Goal: Task Accomplishment & Management: Manage account settings

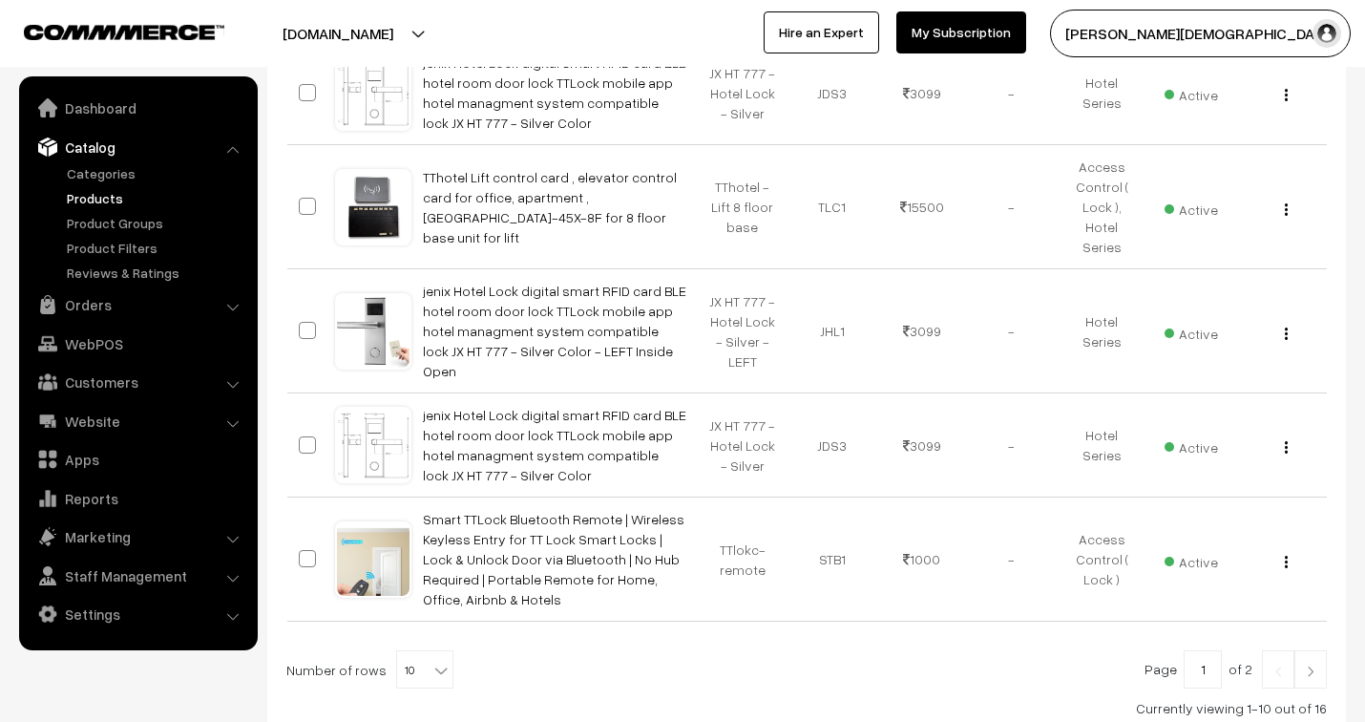
scroll to position [954, 0]
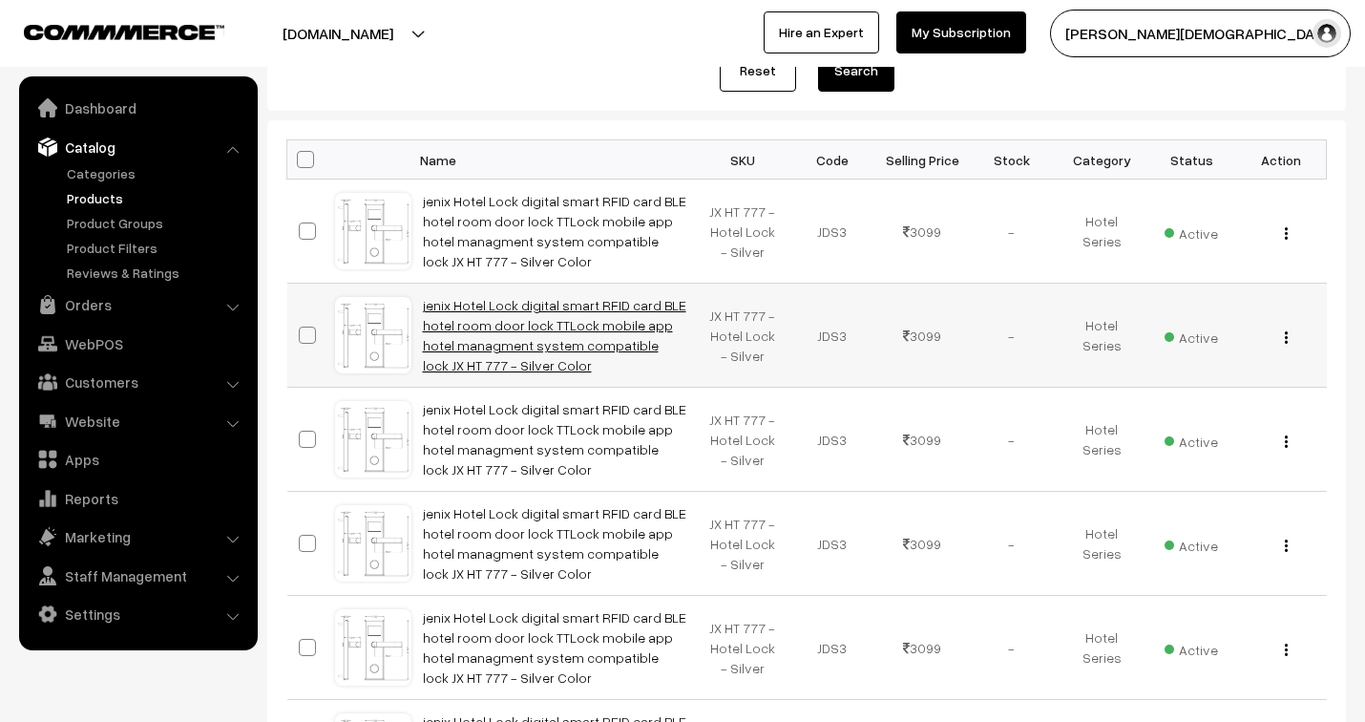
scroll to position [212, 0]
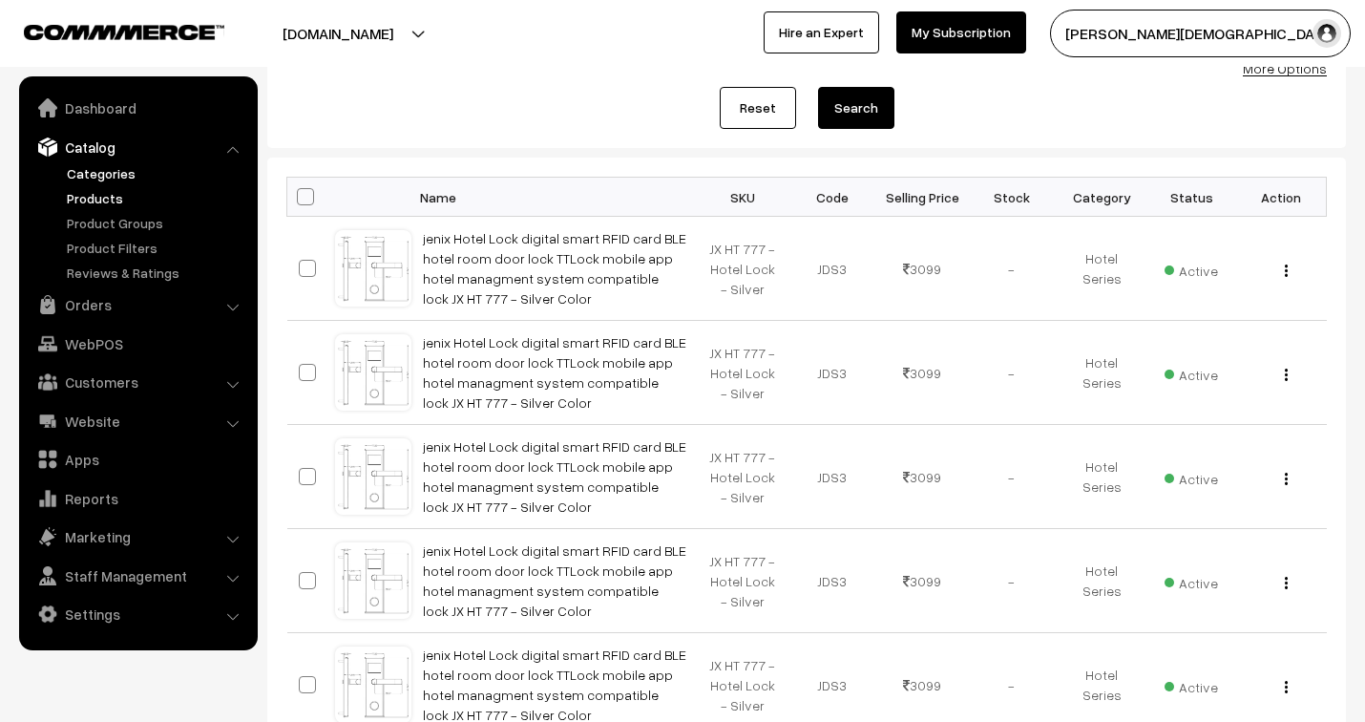
click at [101, 176] on link "Categories" at bounding box center [156, 173] width 189 height 20
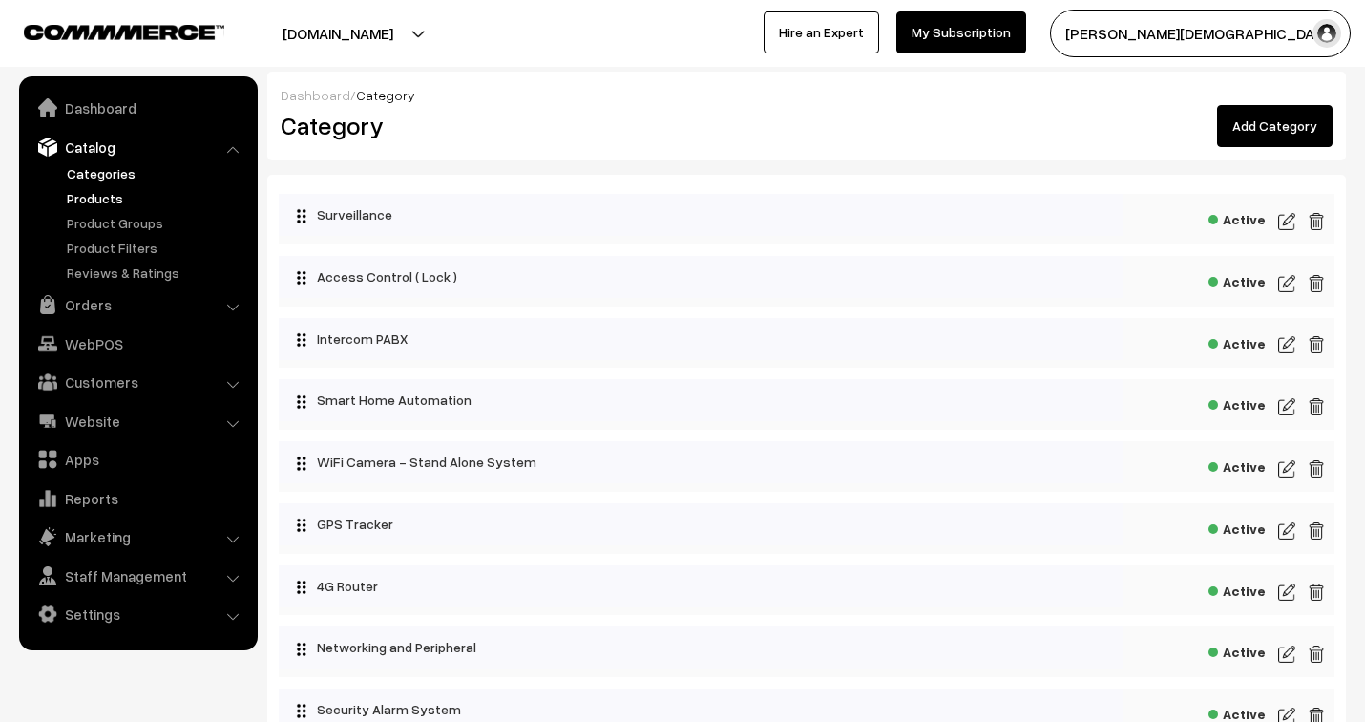
click at [115, 195] on link "Products" at bounding box center [156, 198] width 189 height 20
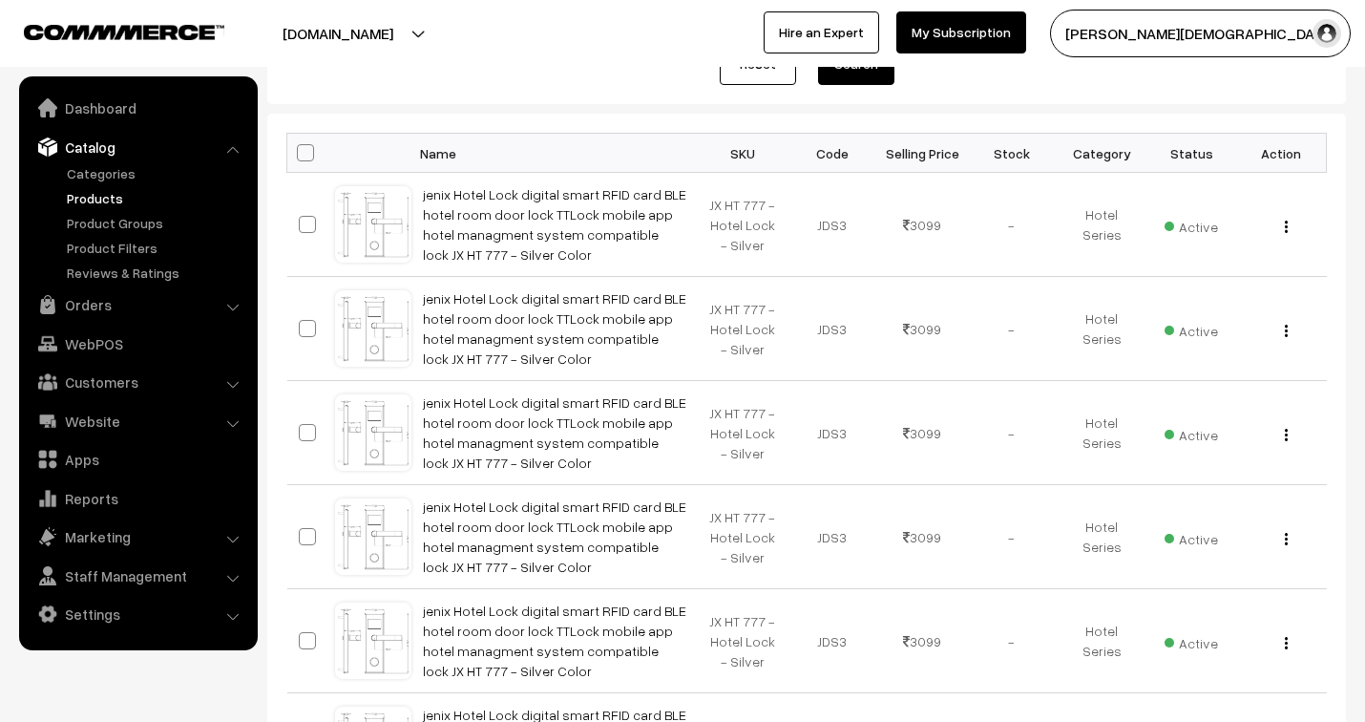
scroll to position [212, 0]
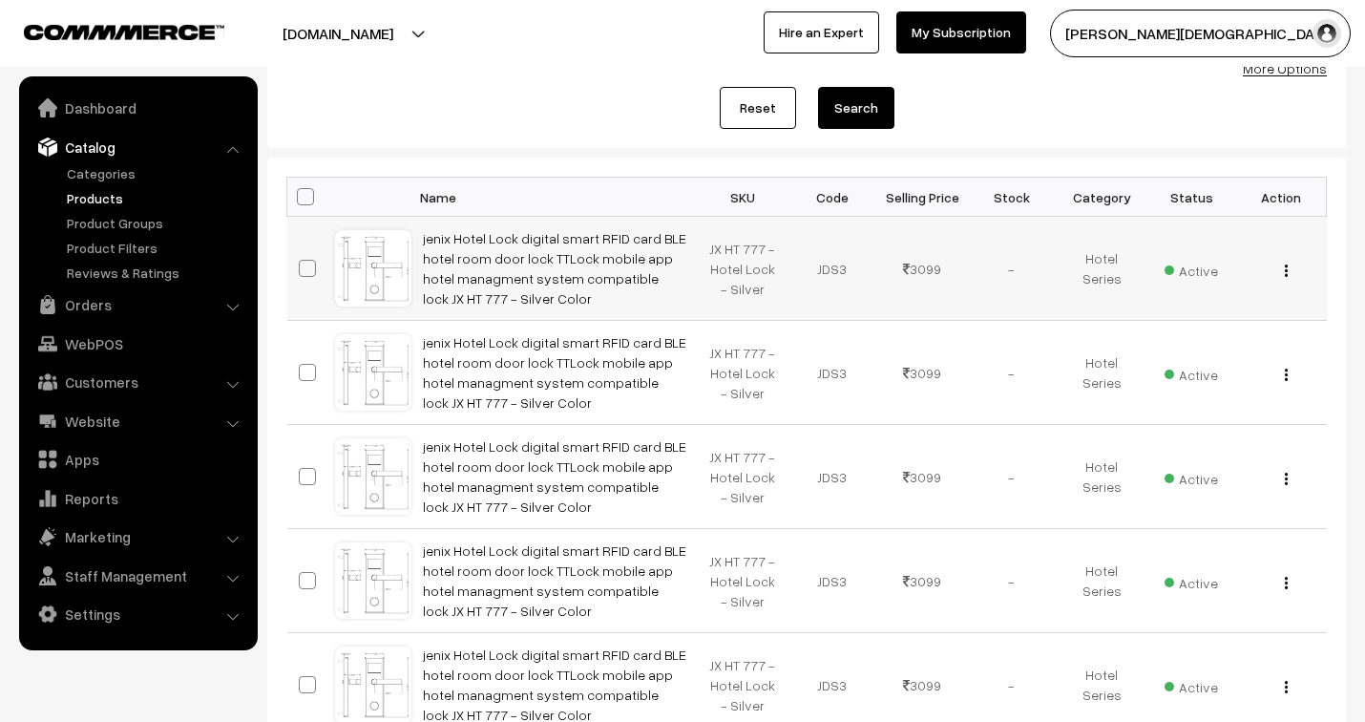
click at [310, 265] on span at bounding box center [307, 268] width 17 height 17
click at [302, 262] on input "checkbox" at bounding box center [295, 256] width 12 height 12
checkbox input "true"
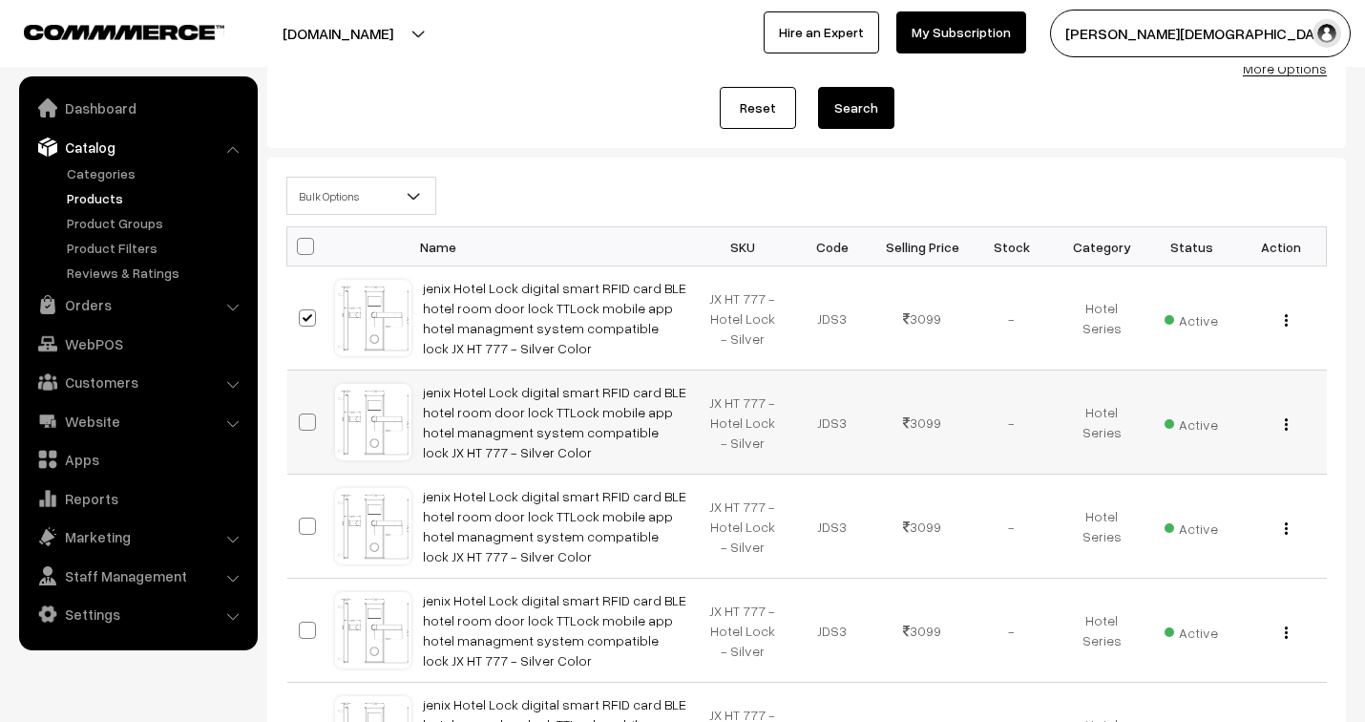
click at [303, 421] on span at bounding box center [307, 421] width 17 height 17
click at [302, 416] on input "checkbox" at bounding box center [295, 410] width 12 height 12
checkbox input "true"
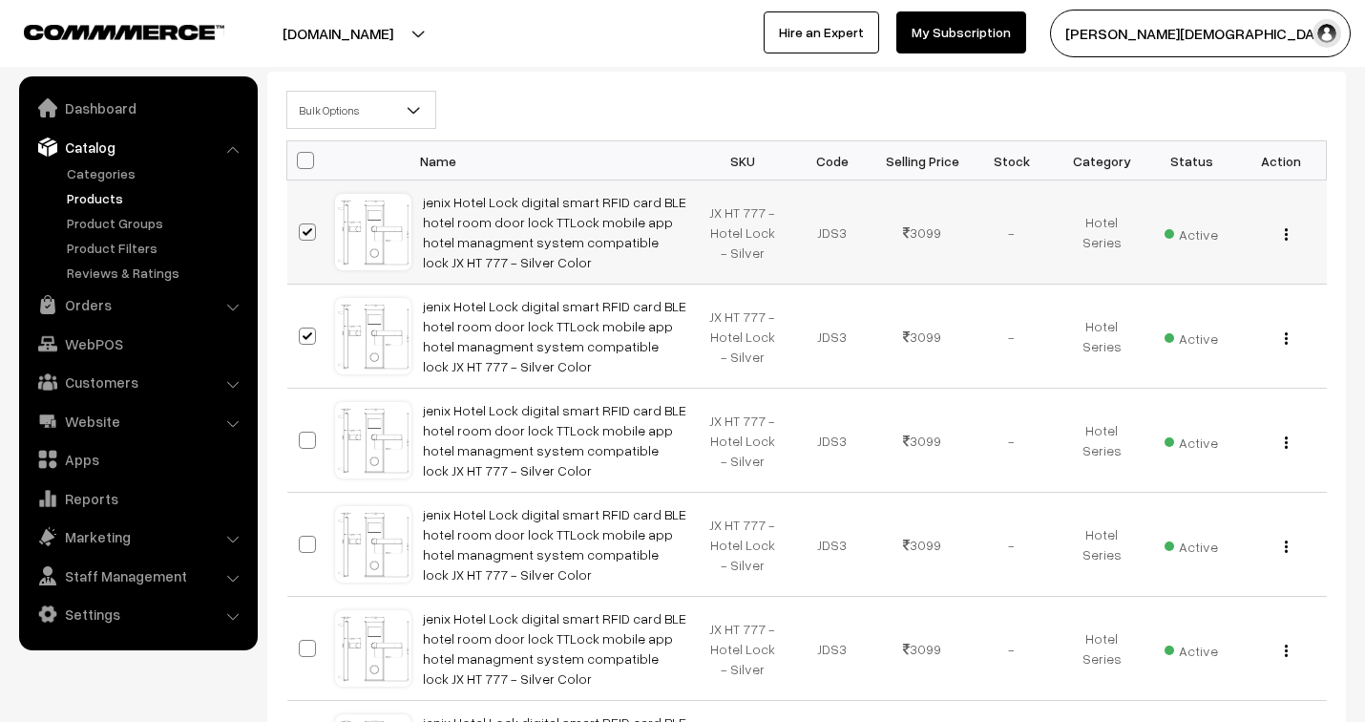
scroll to position [424, 0]
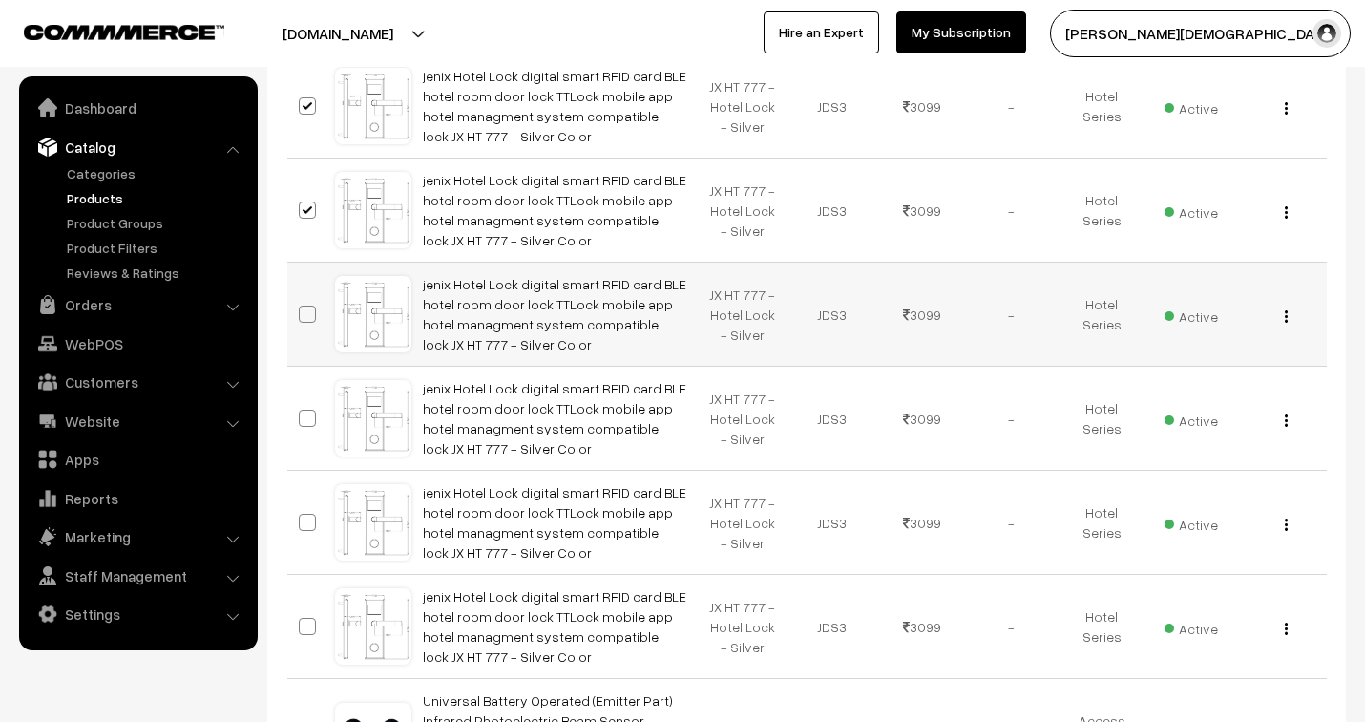
click at [306, 318] on span at bounding box center [307, 313] width 17 height 17
click at [302, 308] on input "checkbox" at bounding box center [295, 302] width 12 height 12
checkbox input "true"
click at [309, 415] on span at bounding box center [307, 417] width 17 height 17
click at [302, 412] on input "checkbox" at bounding box center [295, 406] width 12 height 12
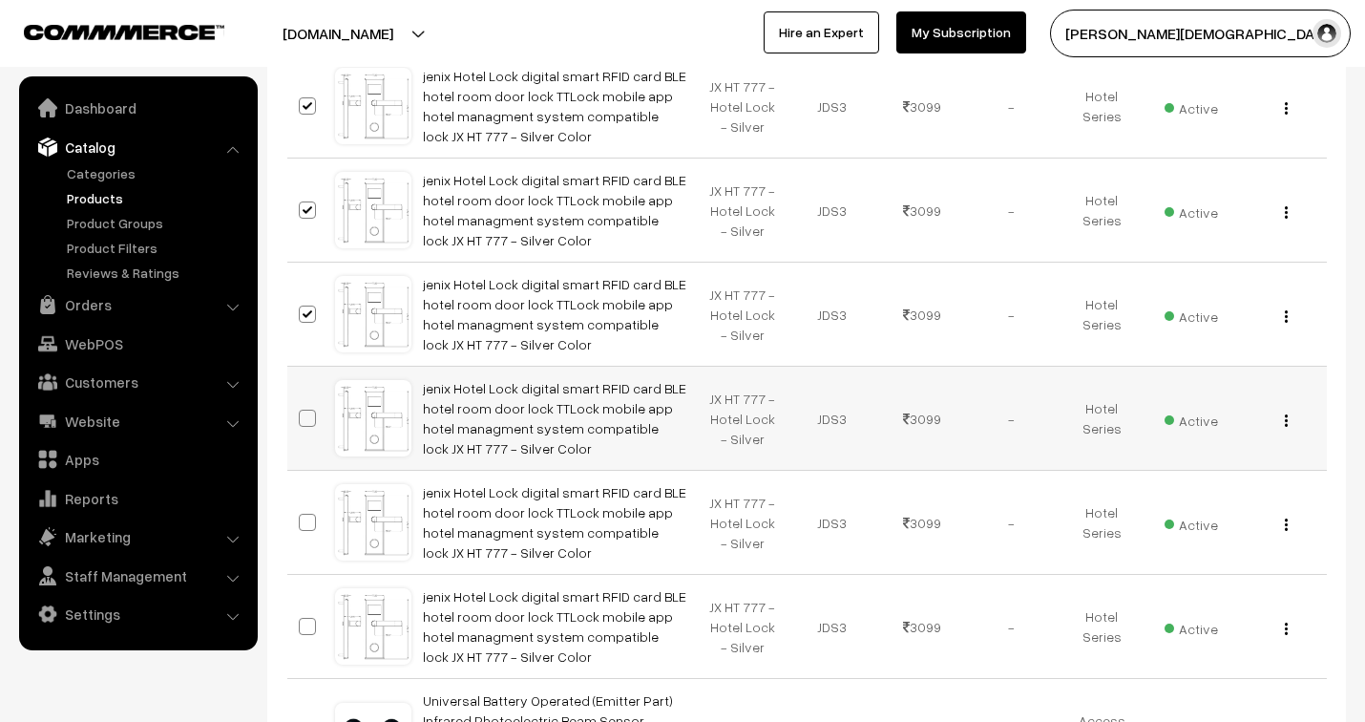
checkbox input "true"
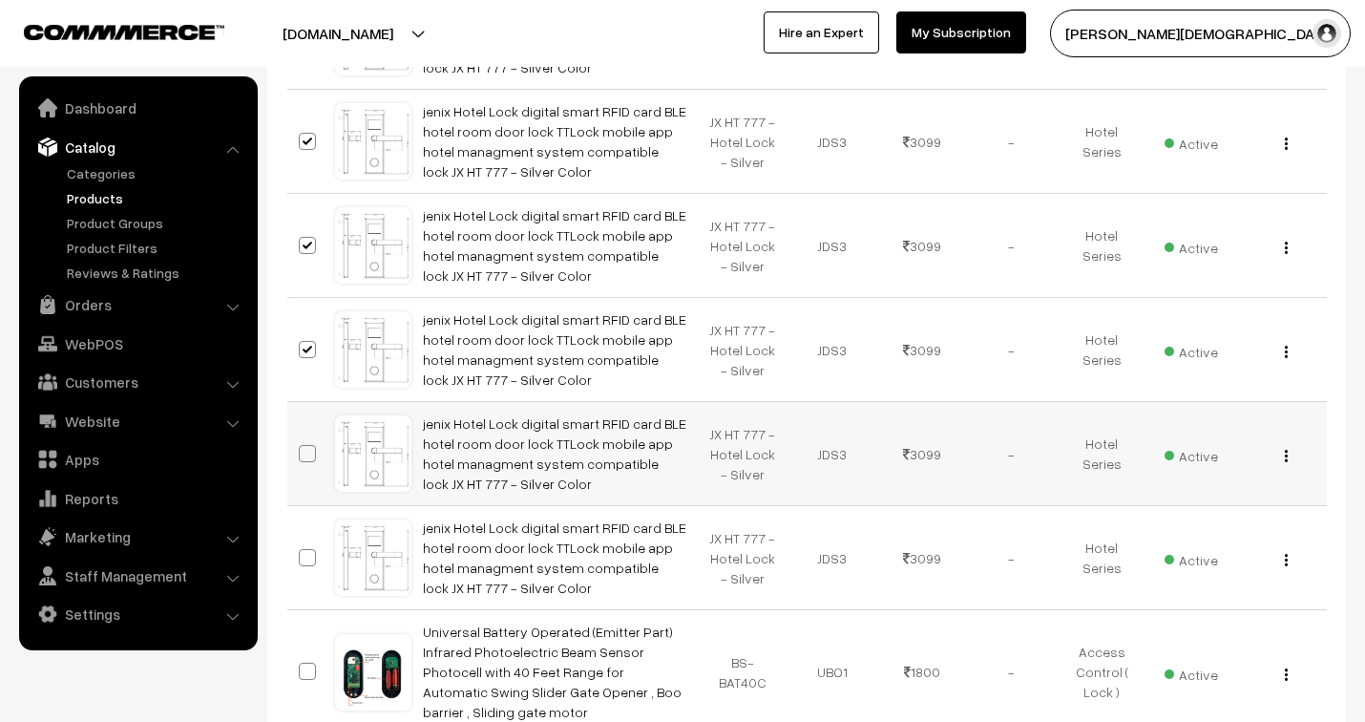
scroll to position [530, 0]
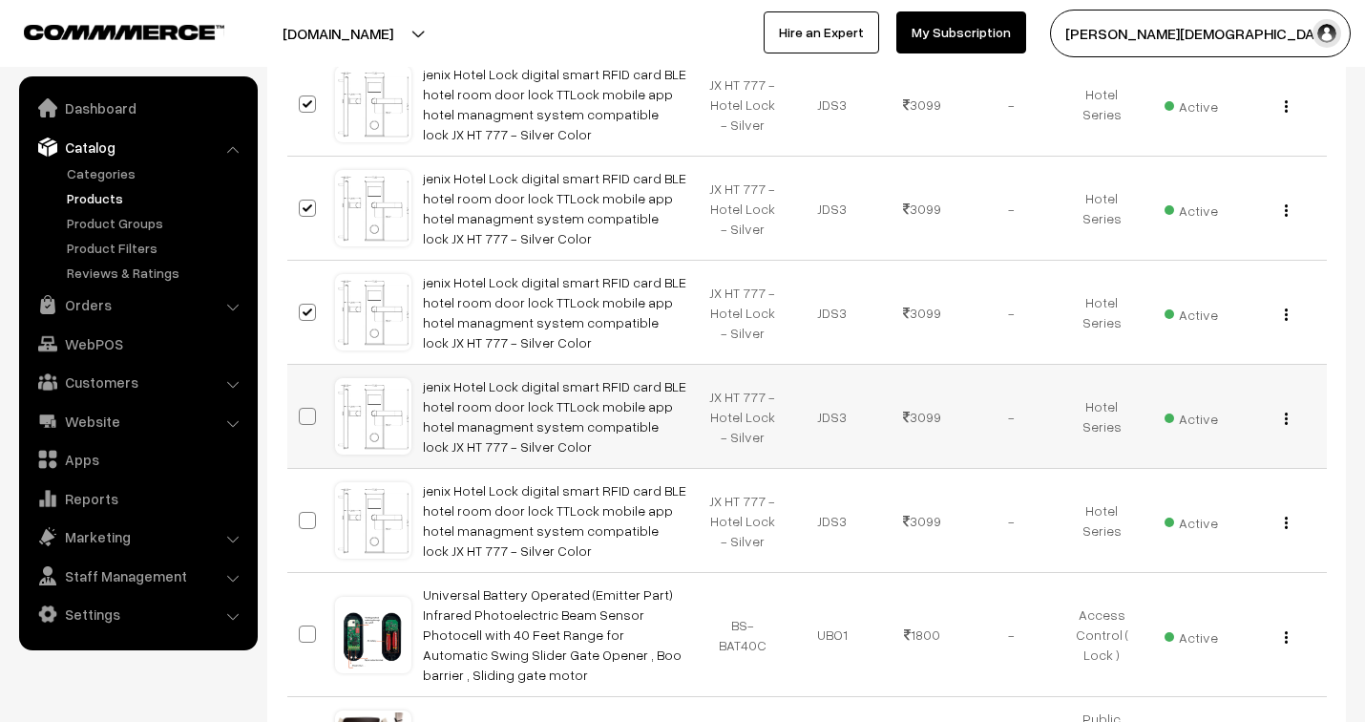
click at [303, 417] on span at bounding box center [307, 416] width 17 height 17
click at [302, 410] on input "checkbox" at bounding box center [295, 404] width 12 height 12
checkbox input "true"
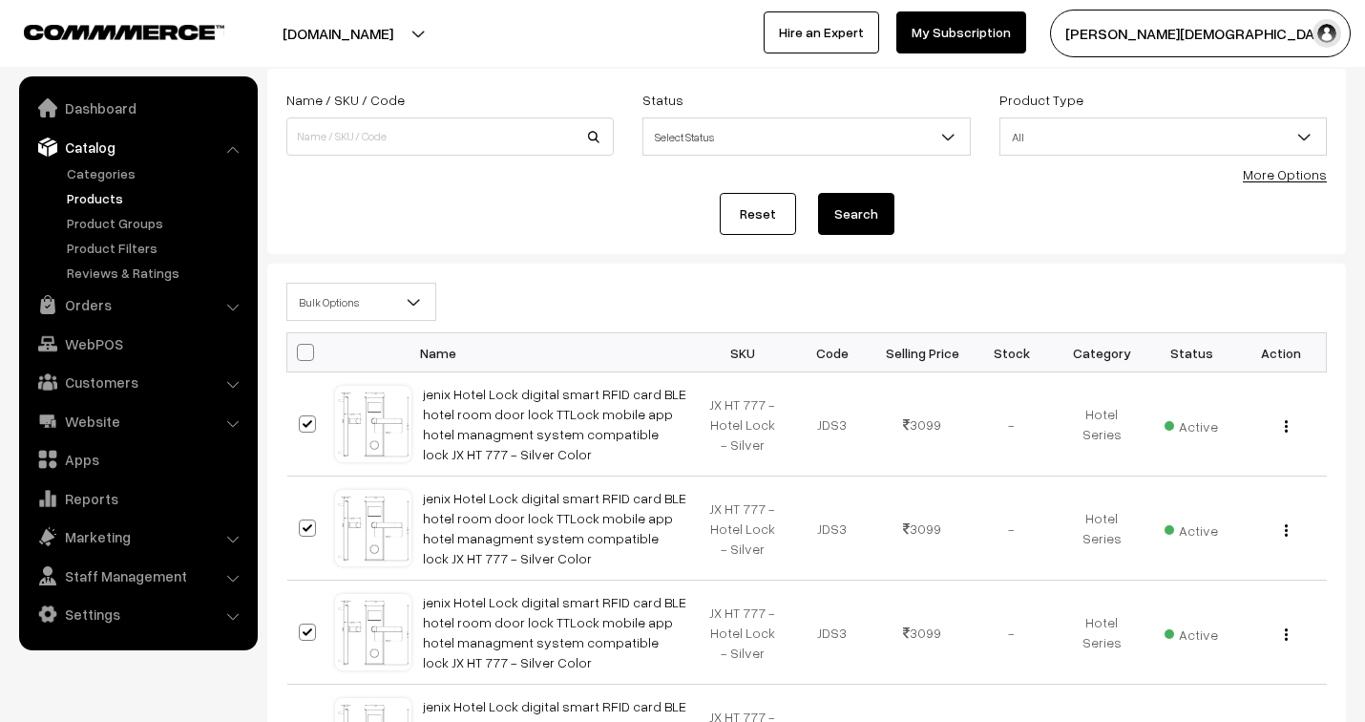
scroll to position [212, 0]
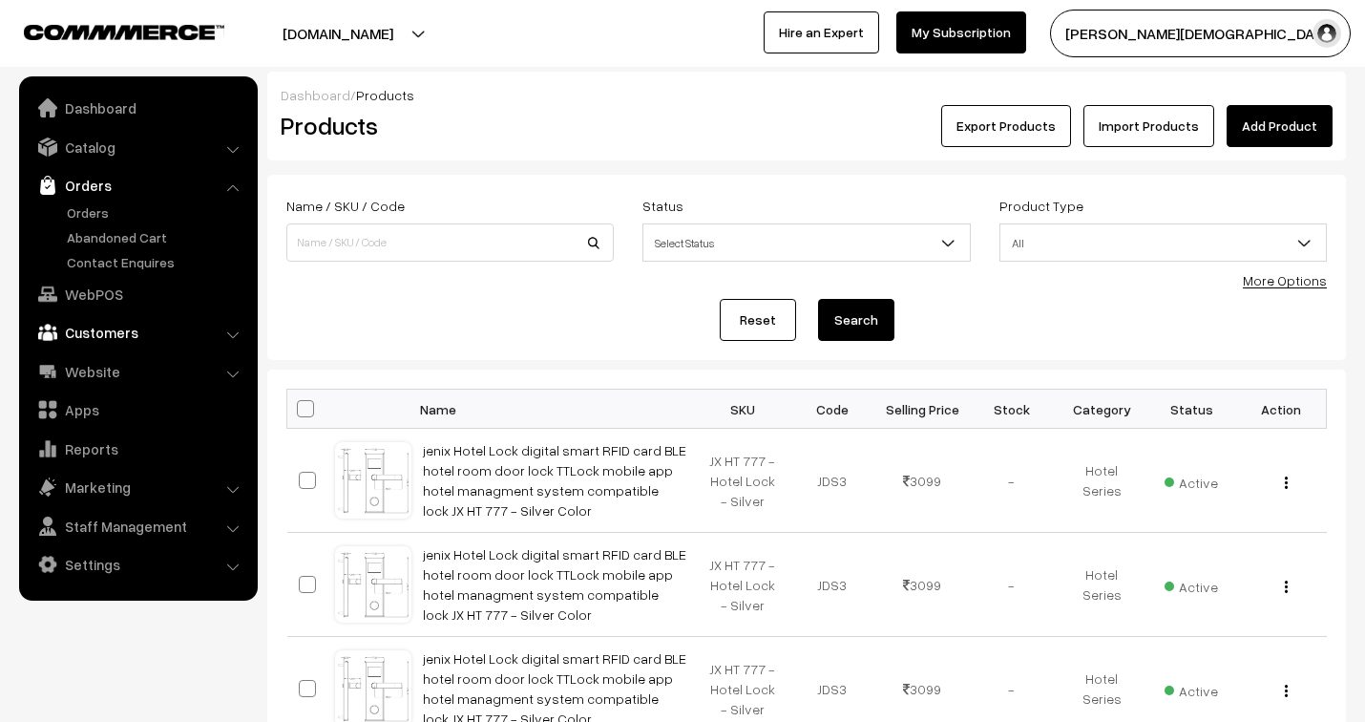
scroll to position [208, 0]
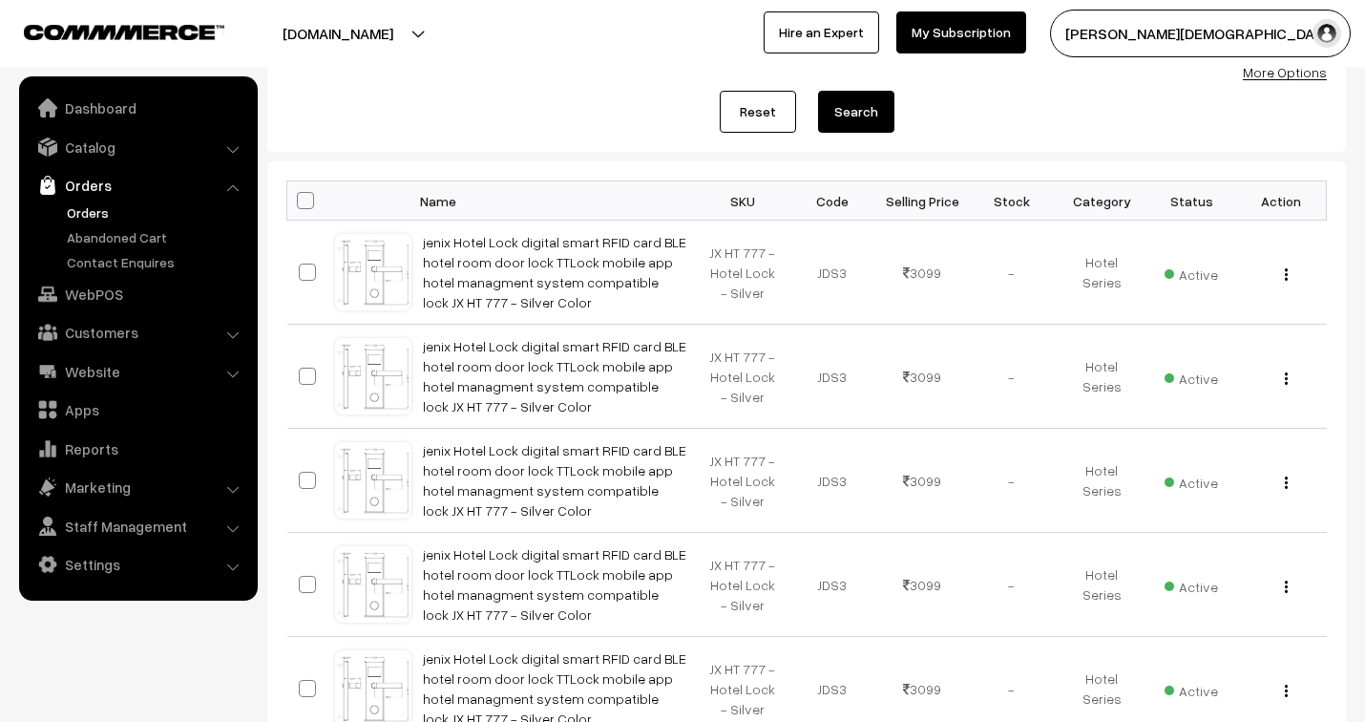
click at [83, 211] on link "Orders" at bounding box center [156, 212] width 189 height 20
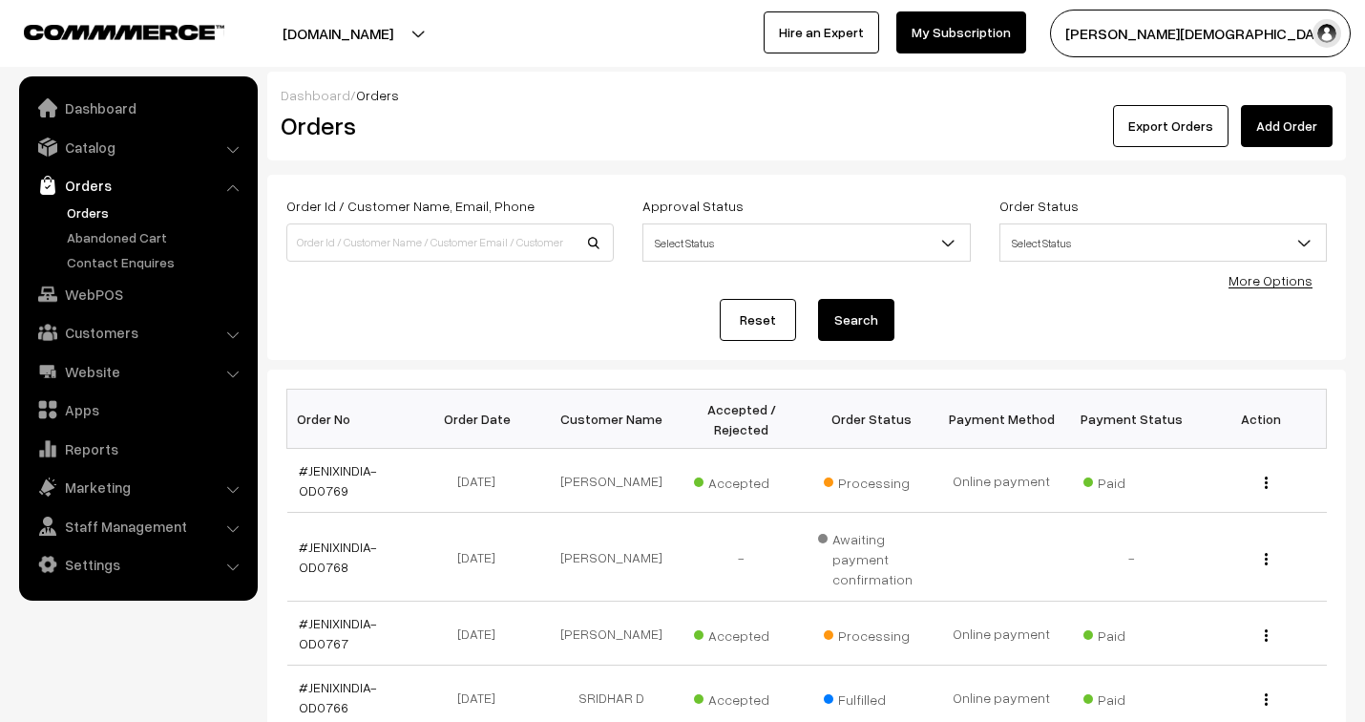
scroll to position [106, 0]
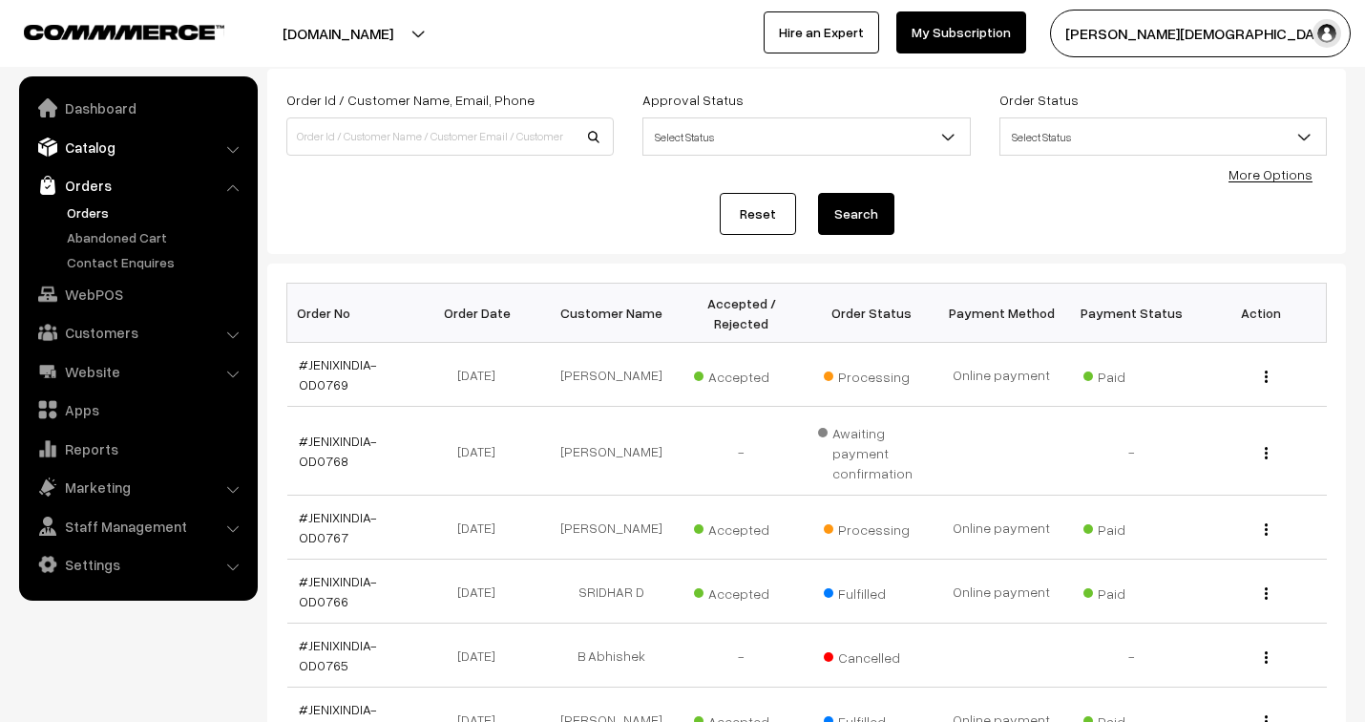
click at [97, 147] on link "Catalog" at bounding box center [137, 147] width 227 height 34
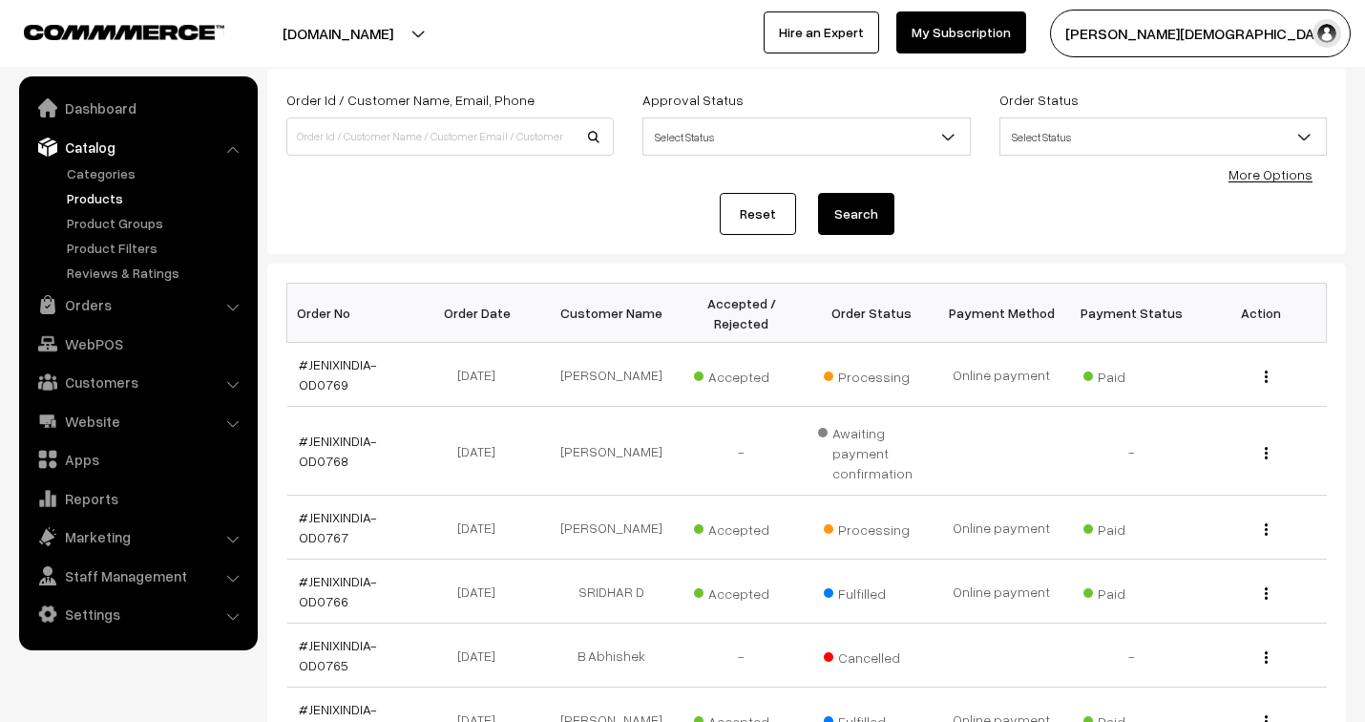
click at [100, 195] on link "Products" at bounding box center [156, 198] width 189 height 20
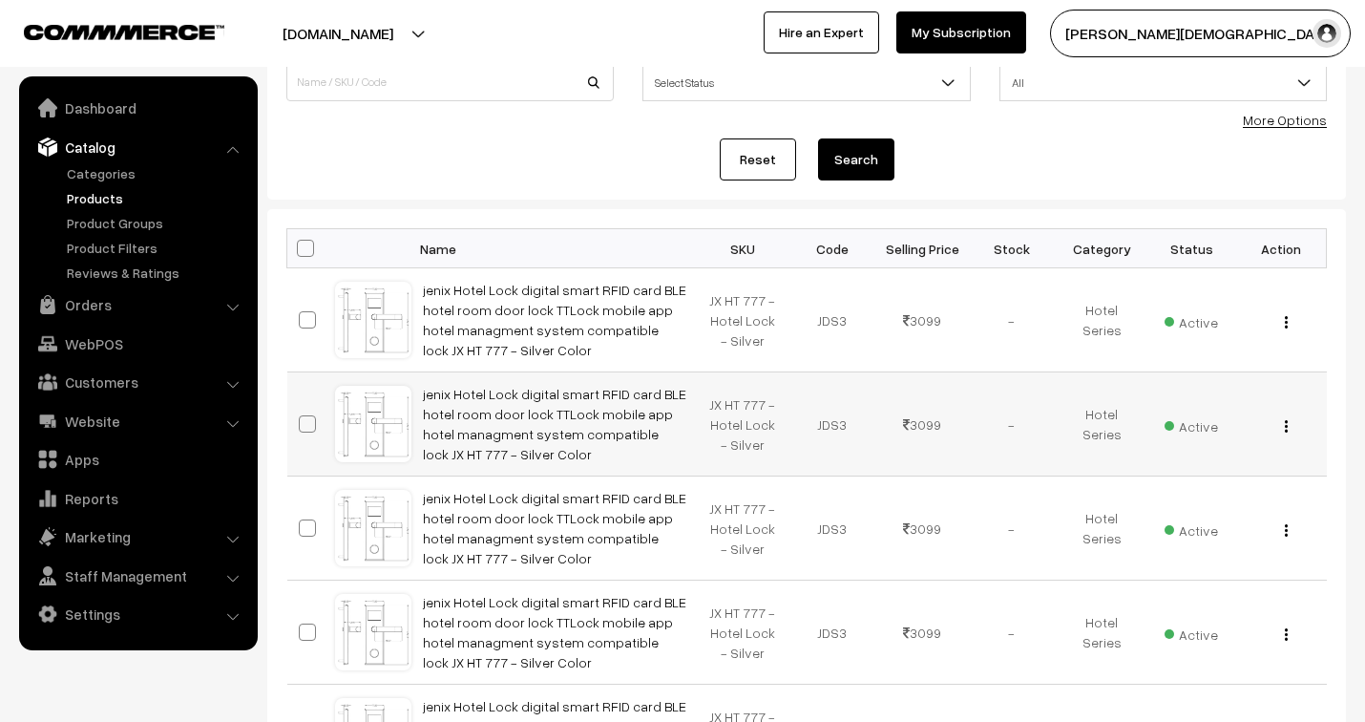
scroll to position [212, 0]
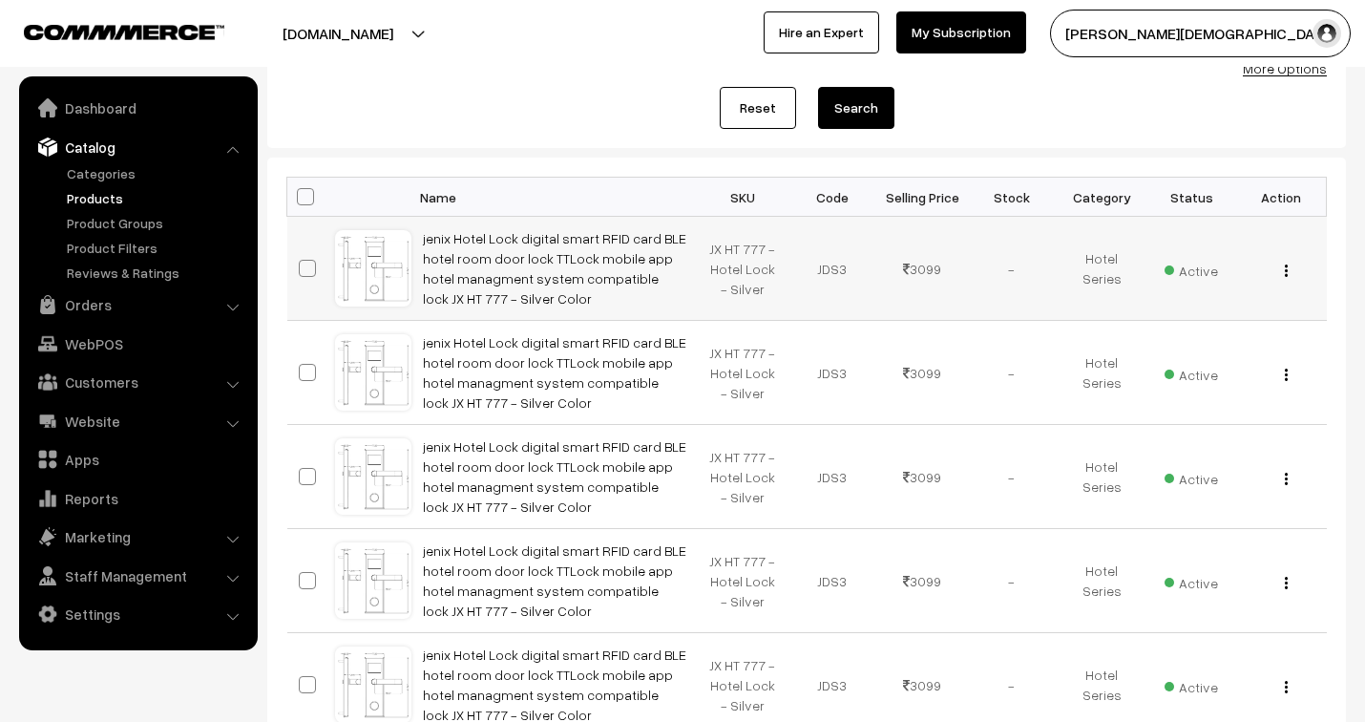
click at [306, 262] on span at bounding box center [307, 268] width 17 height 17
click at [302, 262] on input "checkbox" at bounding box center [295, 256] width 12 height 12
checkbox input "true"
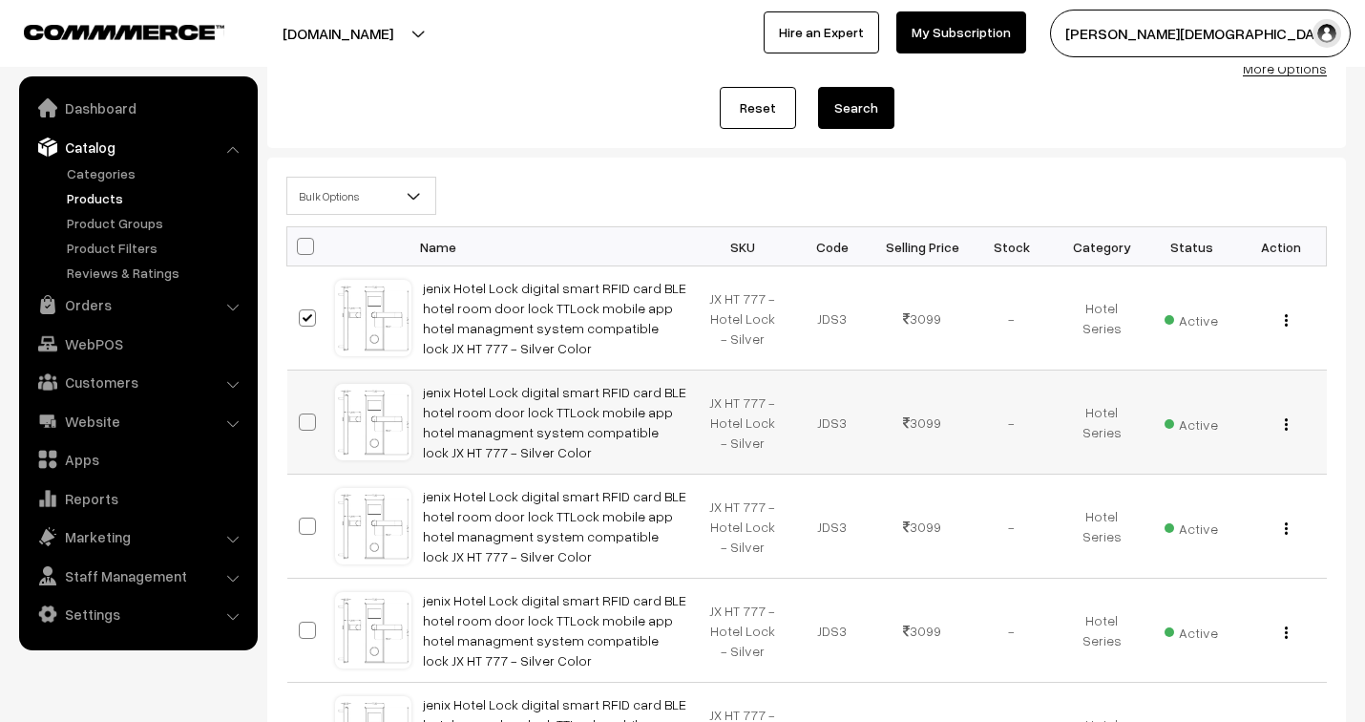
click at [306, 422] on span at bounding box center [307, 421] width 17 height 17
click at [302, 416] on input "checkbox" at bounding box center [295, 410] width 12 height 12
checkbox input "true"
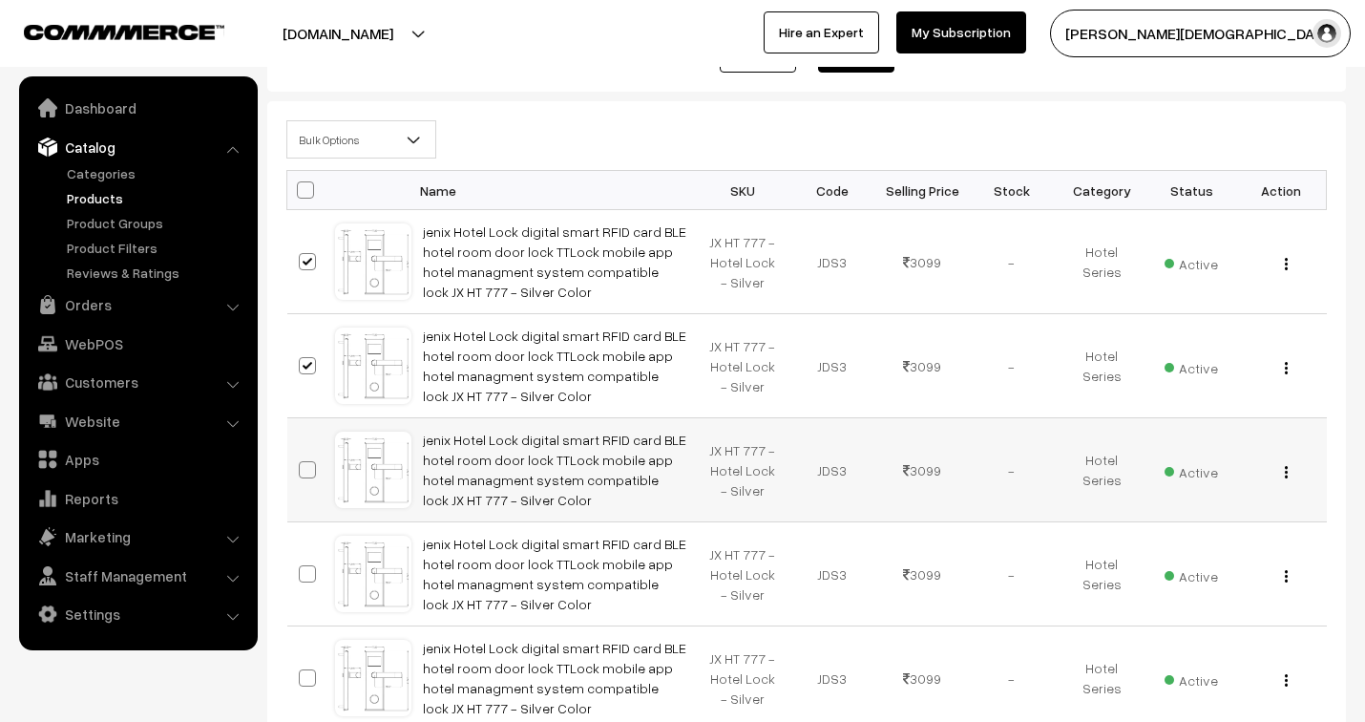
scroll to position [318, 0]
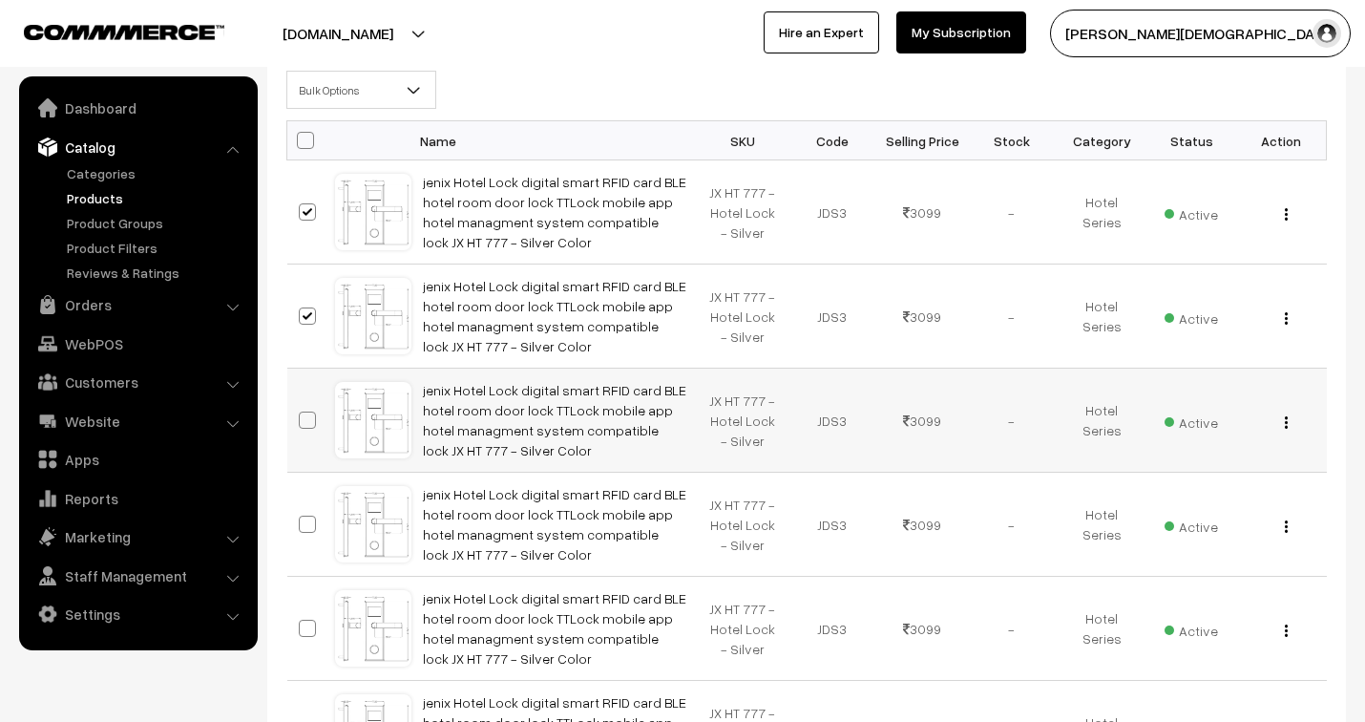
click at [309, 423] on span at bounding box center [307, 419] width 17 height 17
click at [302, 414] on input "checkbox" at bounding box center [295, 408] width 12 height 12
checkbox input "true"
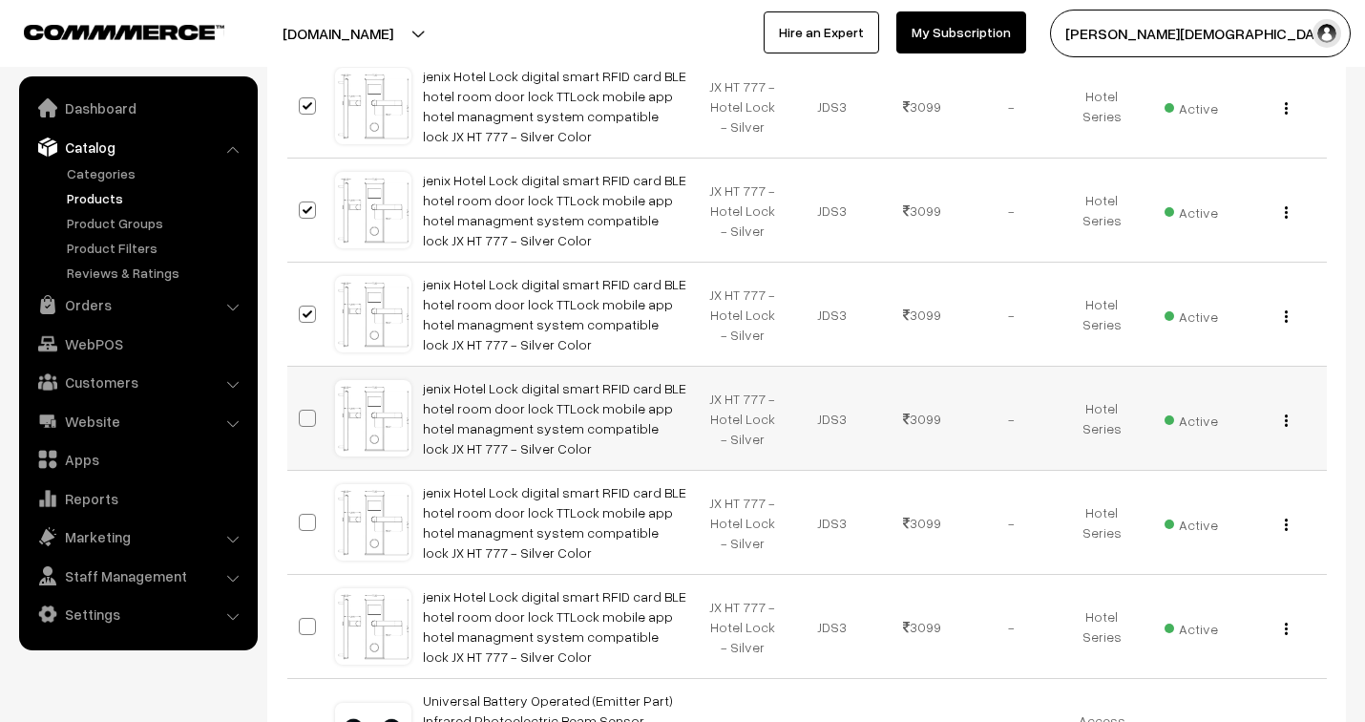
click at [305, 417] on span at bounding box center [307, 417] width 17 height 17
click at [302, 412] on input "checkbox" at bounding box center [295, 406] width 12 height 12
checkbox input "true"
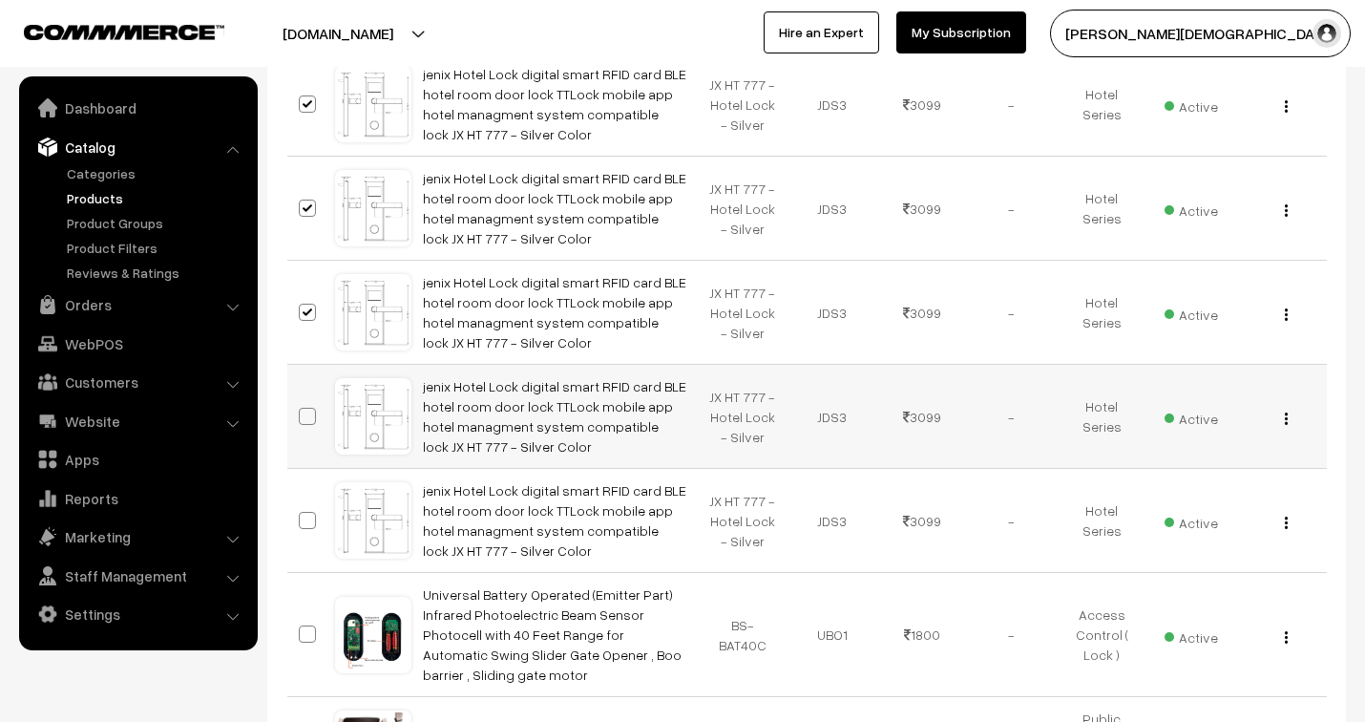
click at [305, 411] on span at bounding box center [307, 416] width 17 height 17
click at [302, 410] on input "checkbox" at bounding box center [295, 404] width 12 height 12
checkbox input "true"
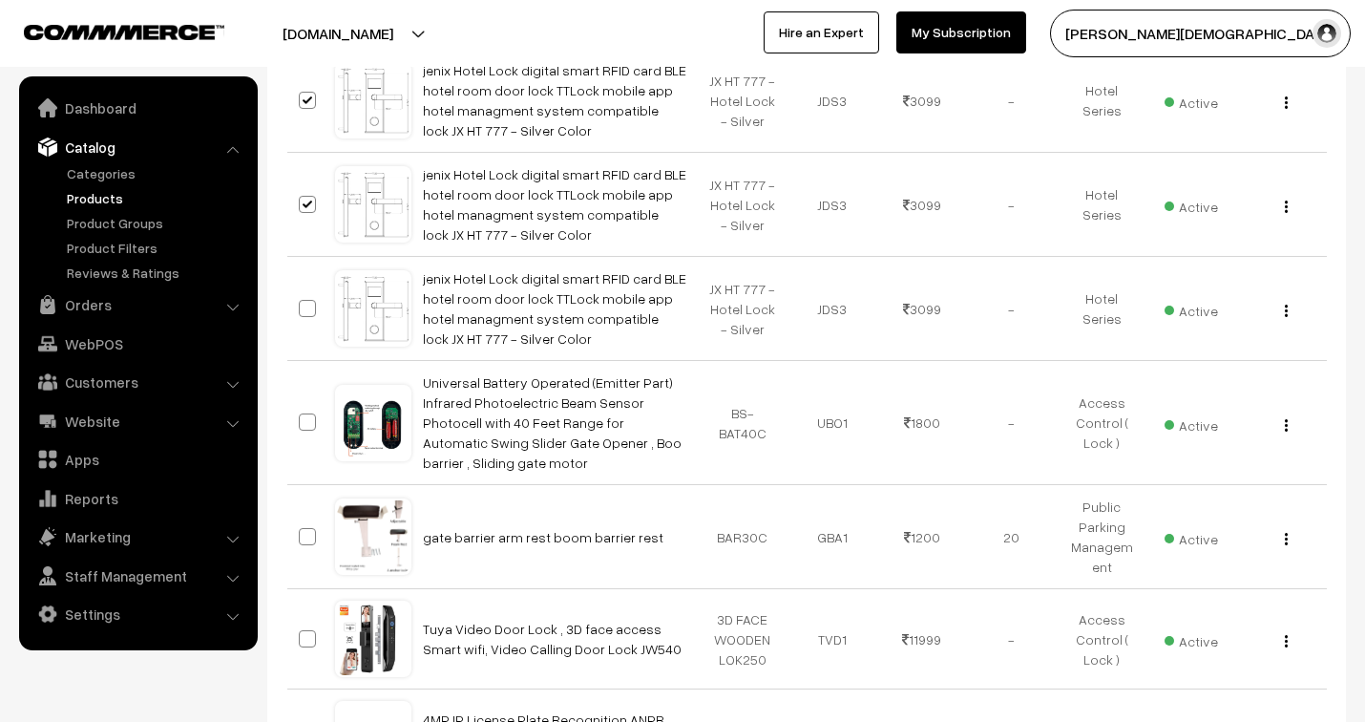
scroll to position [106, 0]
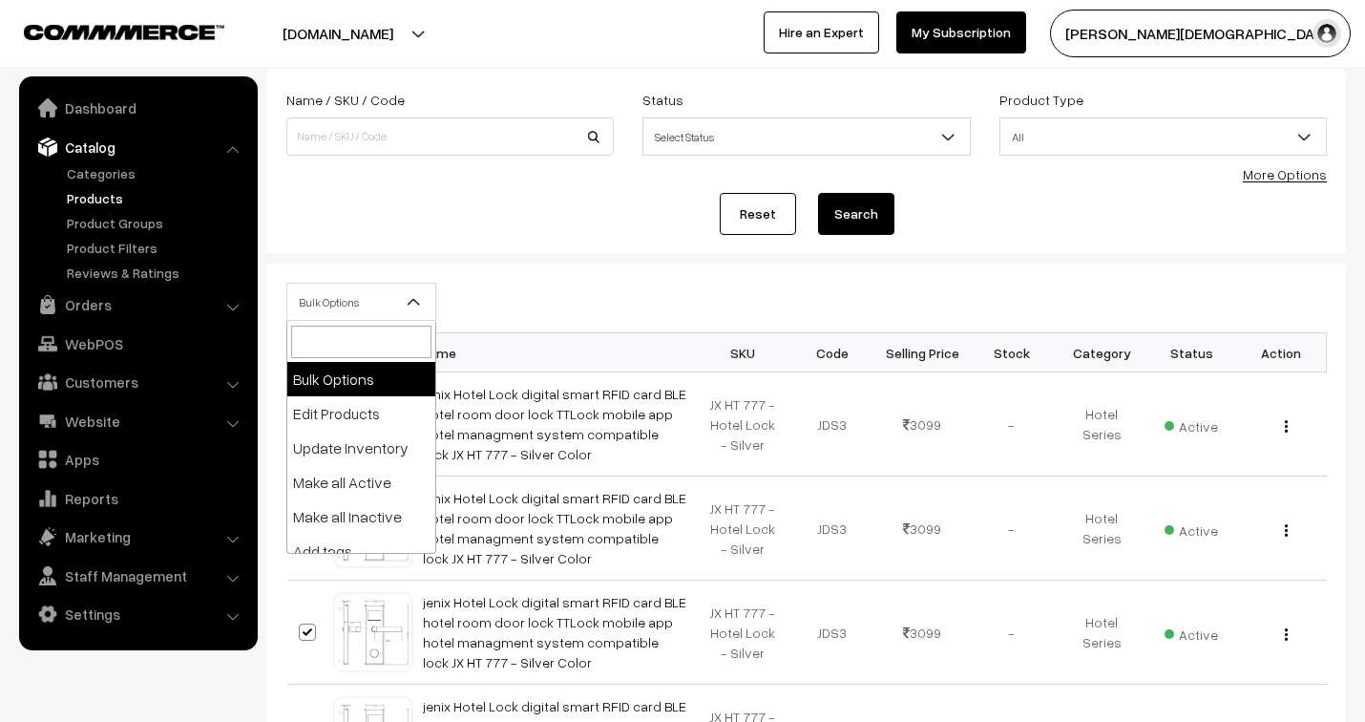
click at [416, 299] on b at bounding box center [414, 301] width 19 height 19
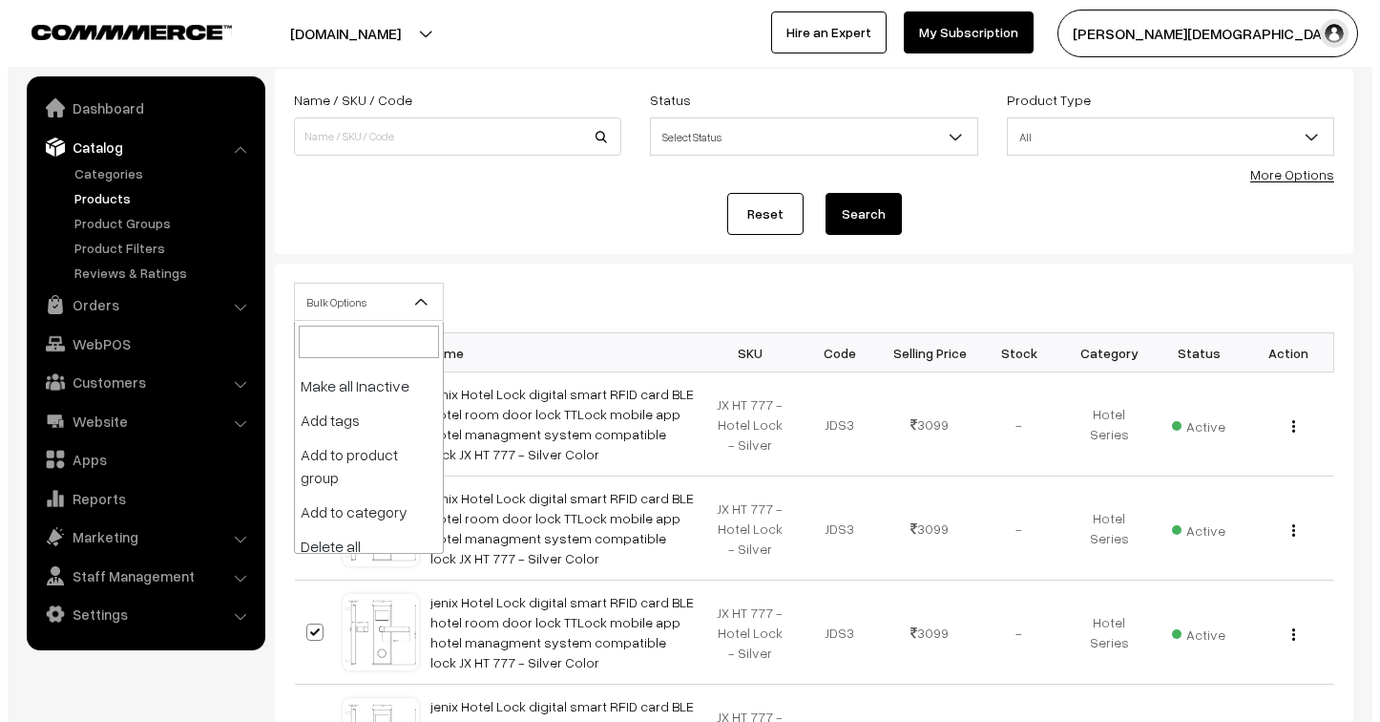
scroll to position [140, 0]
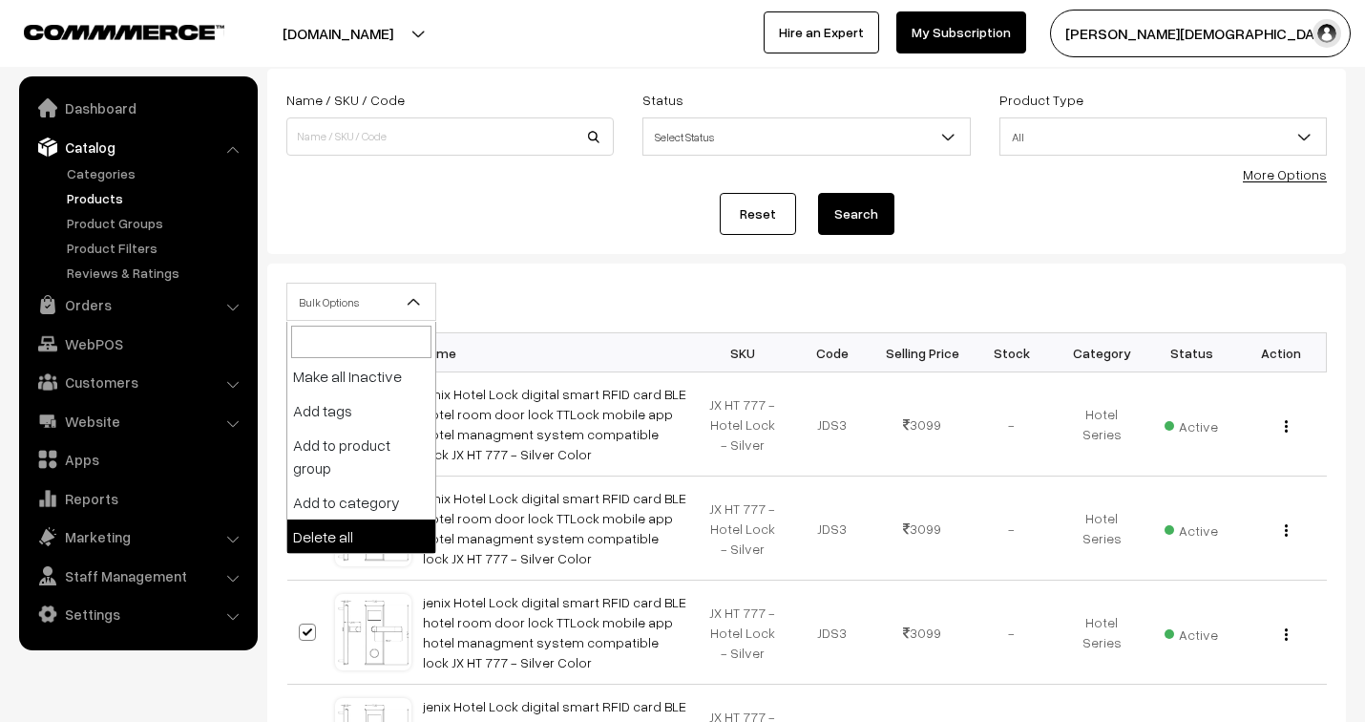
click at [560, 216] on div "Reset Search" at bounding box center [806, 214] width 1040 height 42
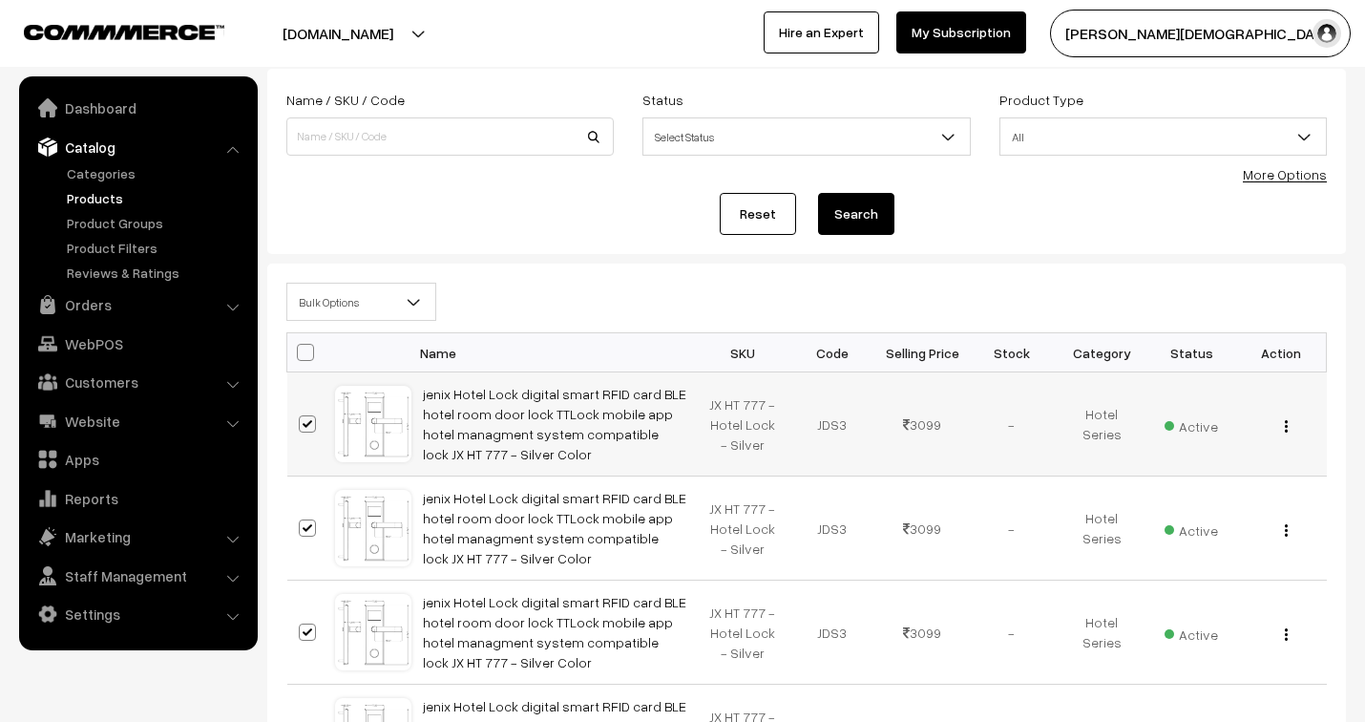
click at [1286, 427] on img "button" at bounding box center [1286, 426] width 3 height 12
click at [1204, 532] on link "Delete" at bounding box center [1200, 537] width 162 height 42
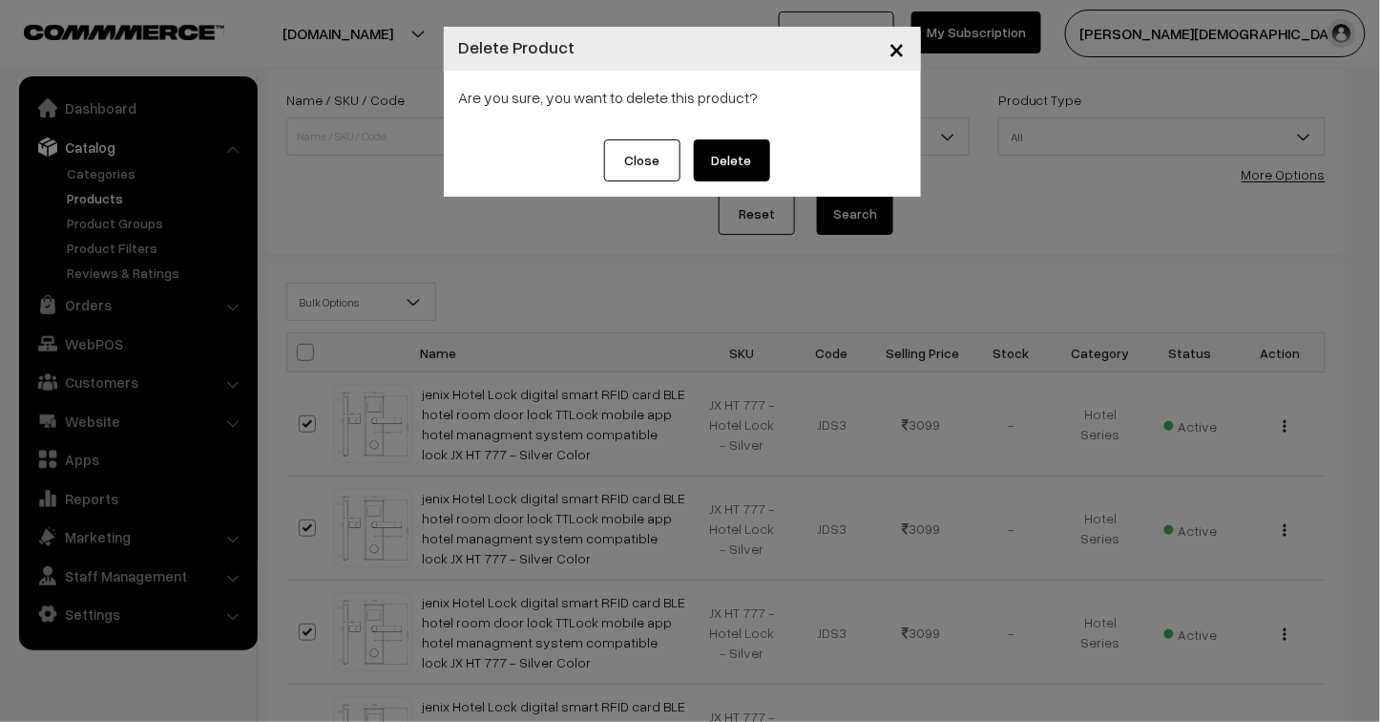
click at [737, 151] on button "Delete" at bounding box center [732, 160] width 76 height 42
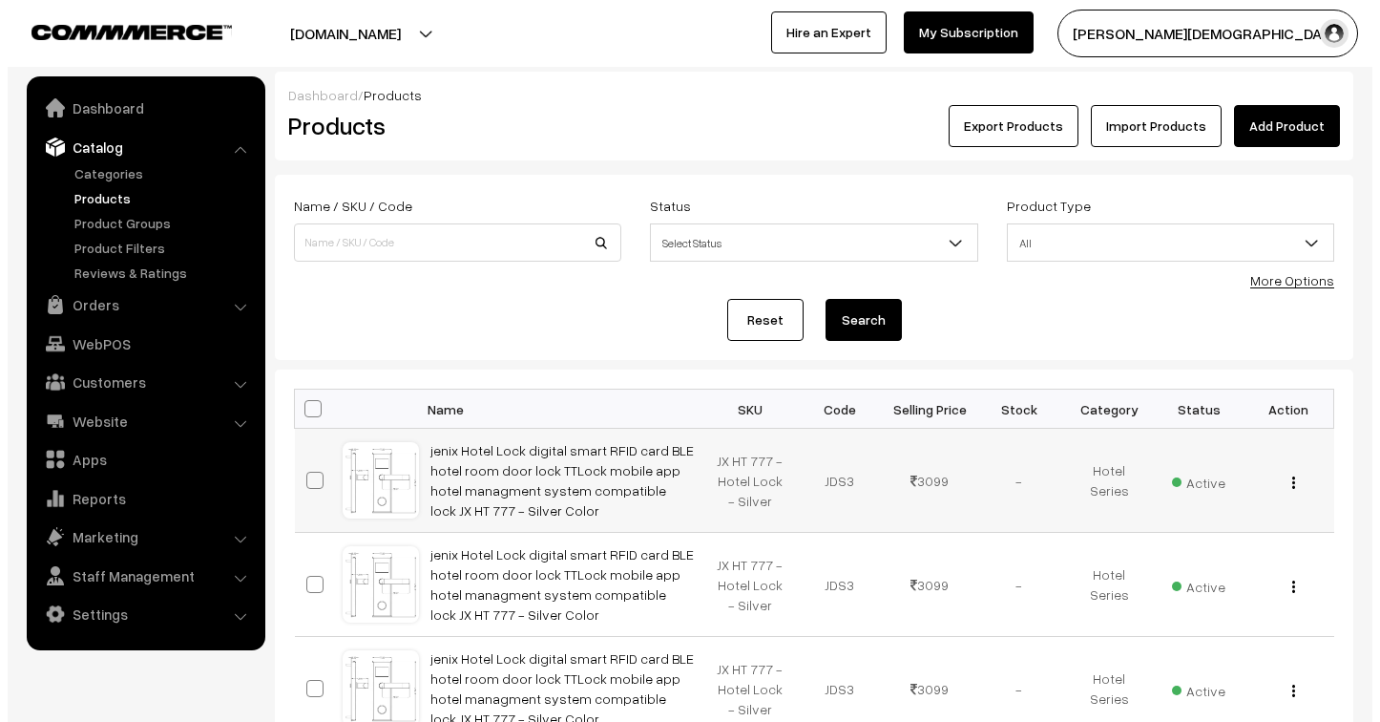
scroll to position [106, 0]
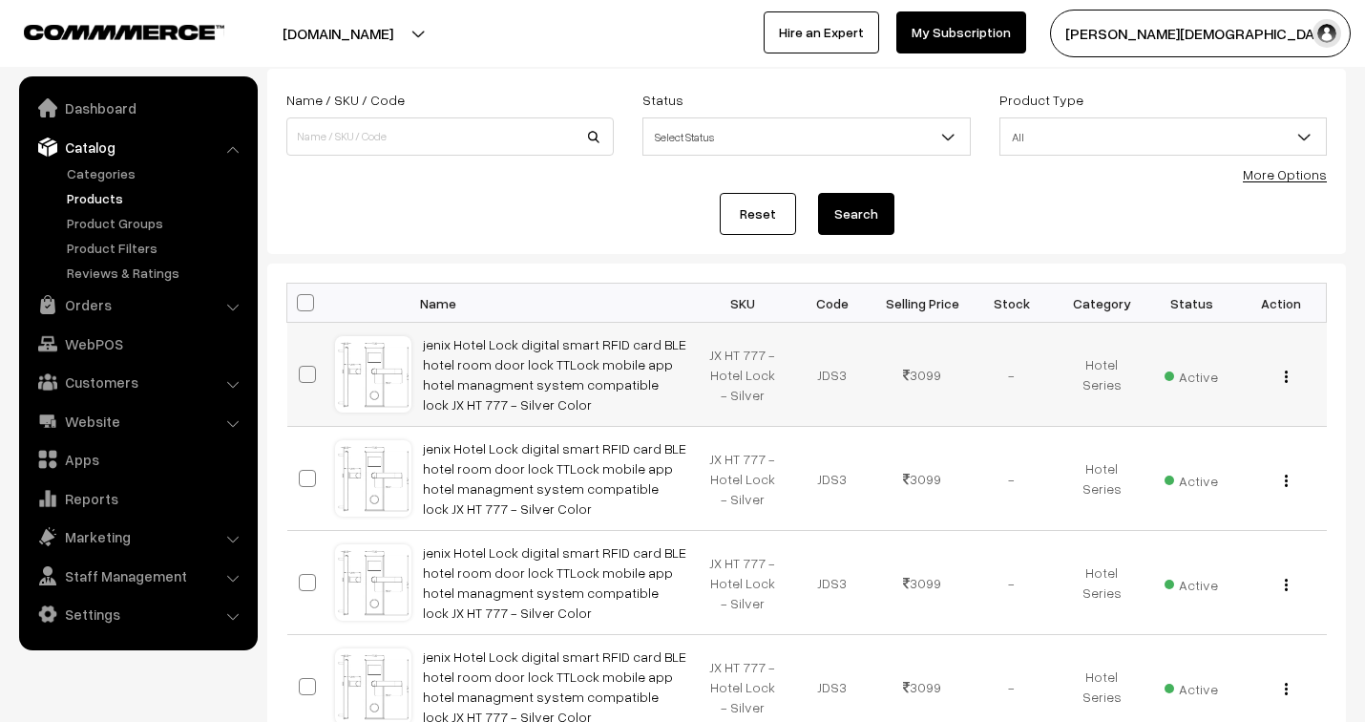
click at [1286, 377] on img "button" at bounding box center [1286, 376] width 3 height 12
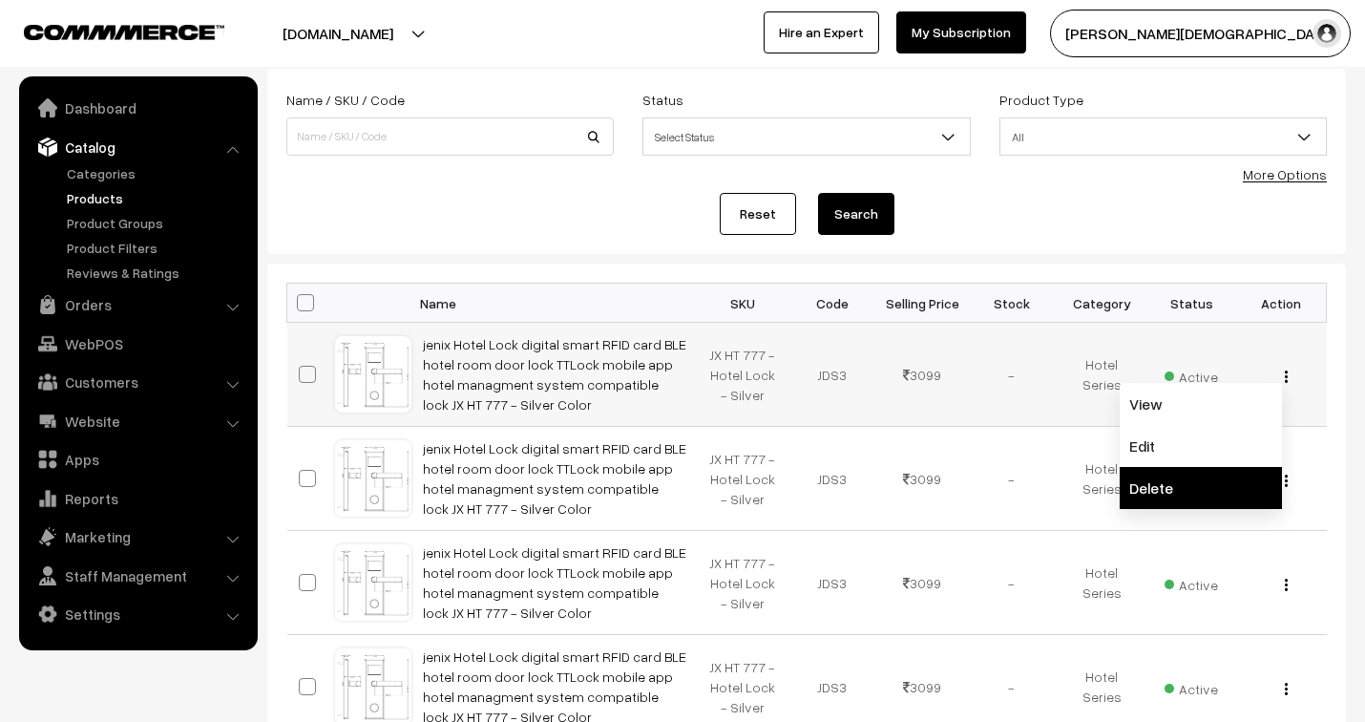
click at [1188, 503] on link "Delete" at bounding box center [1200, 488] width 162 height 42
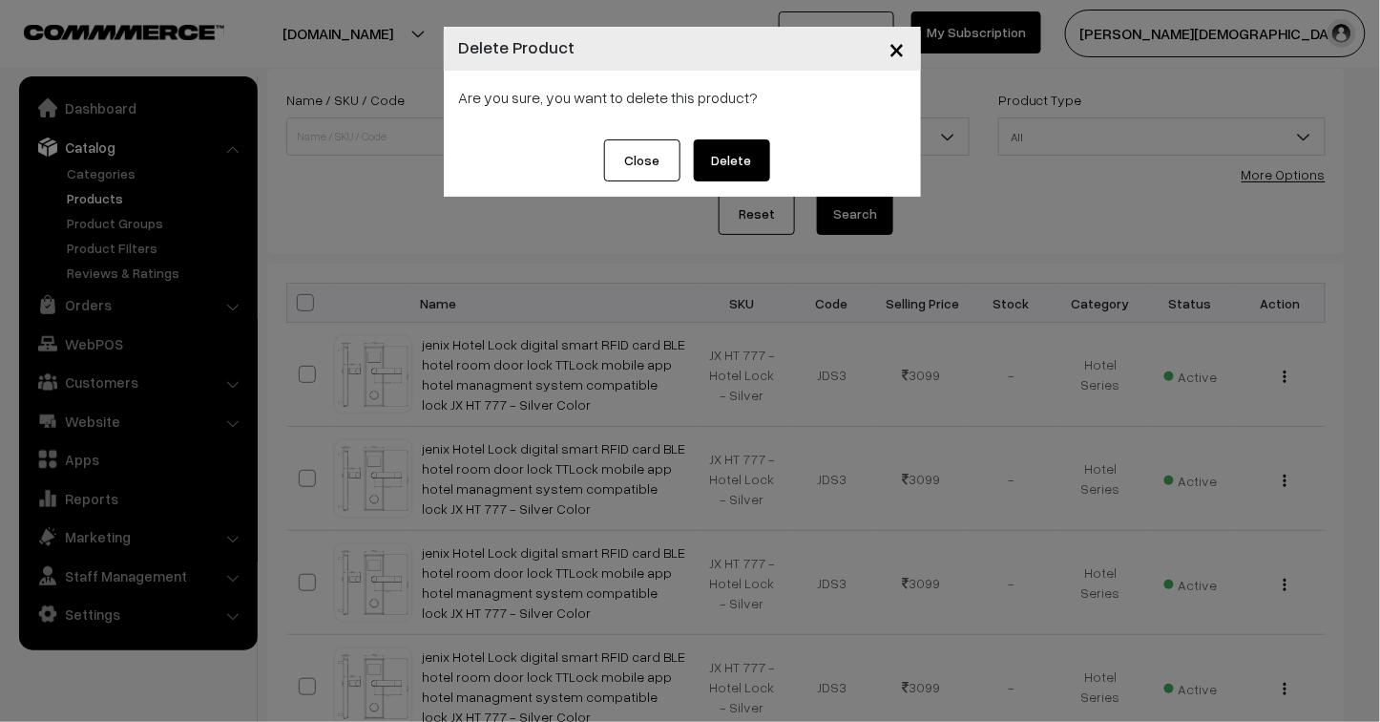
click at [745, 154] on button "Delete" at bounding box center [732, 160] width 76 height 42
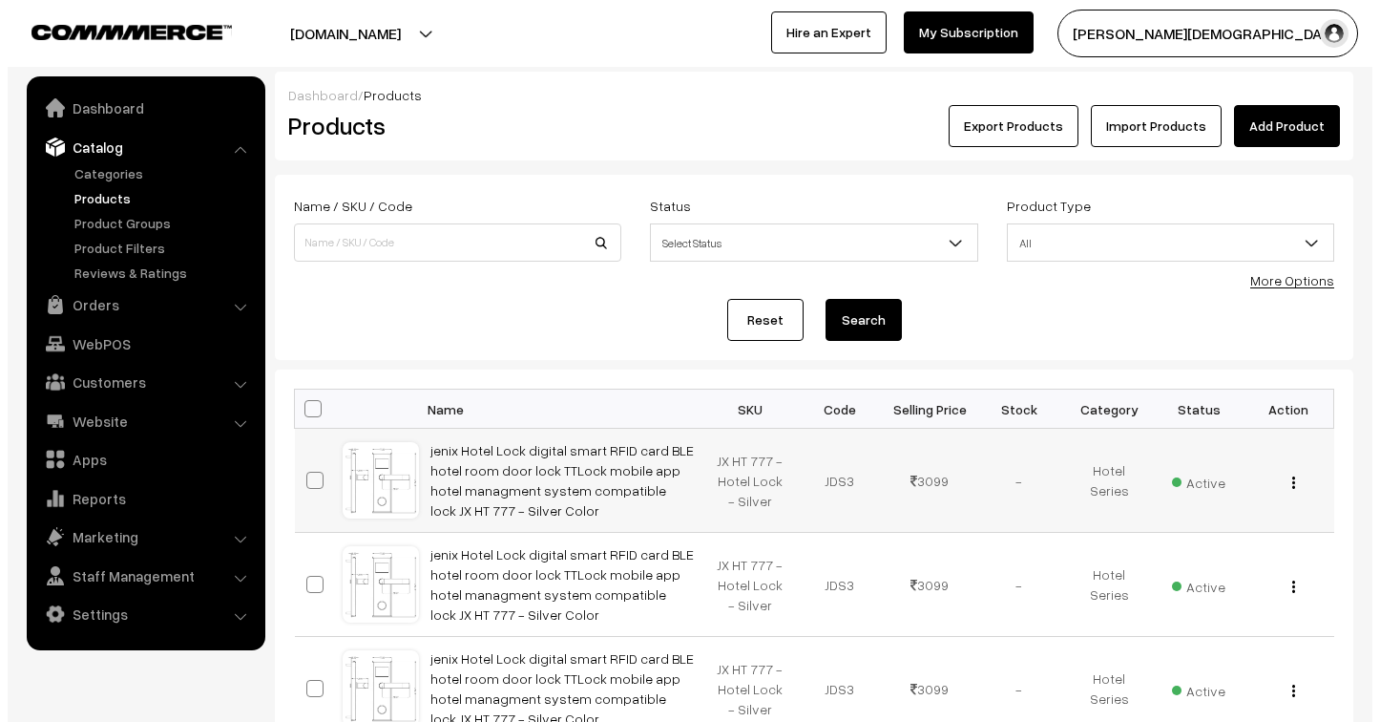
scroll to position [106, 0]
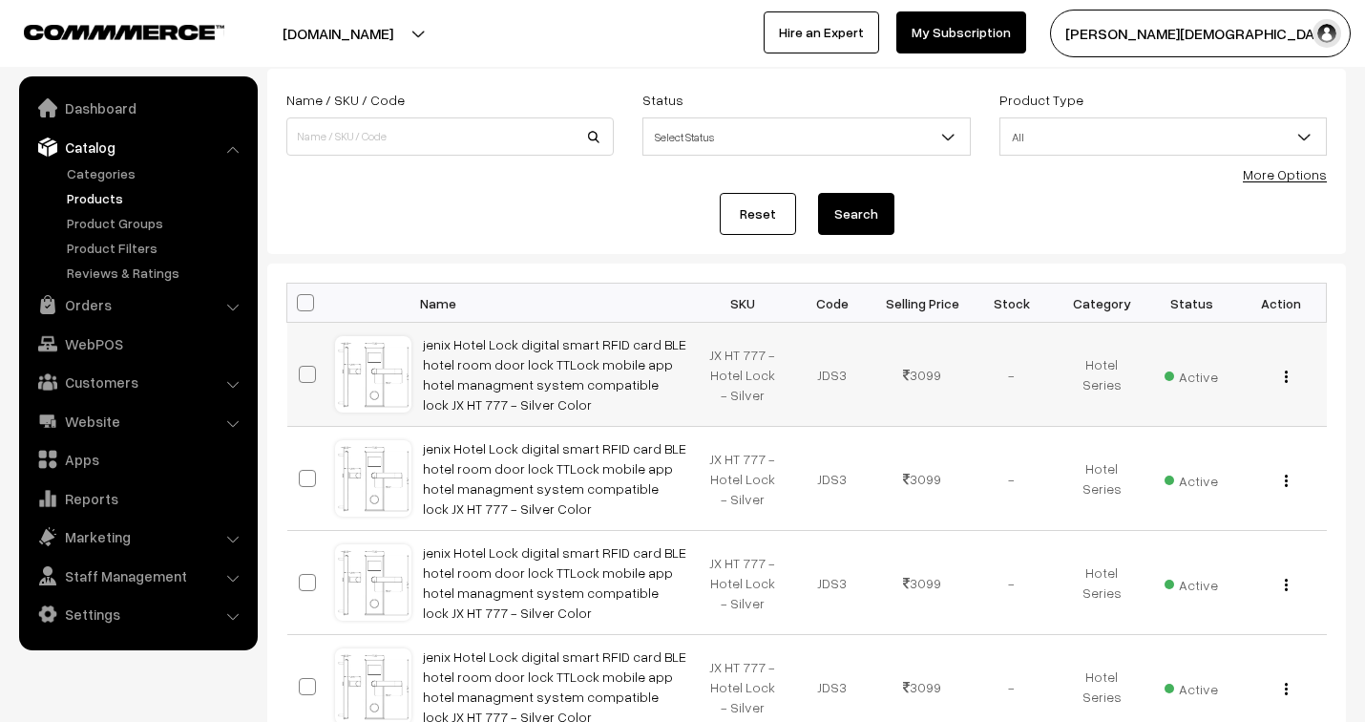
click at [1282, 379] on div "View Edit Delete" at bounding box center [1280, 375] width 67 height 20
click at [1285, 376] on img "button" at bounding box center [1286, 376] width 3 height 12
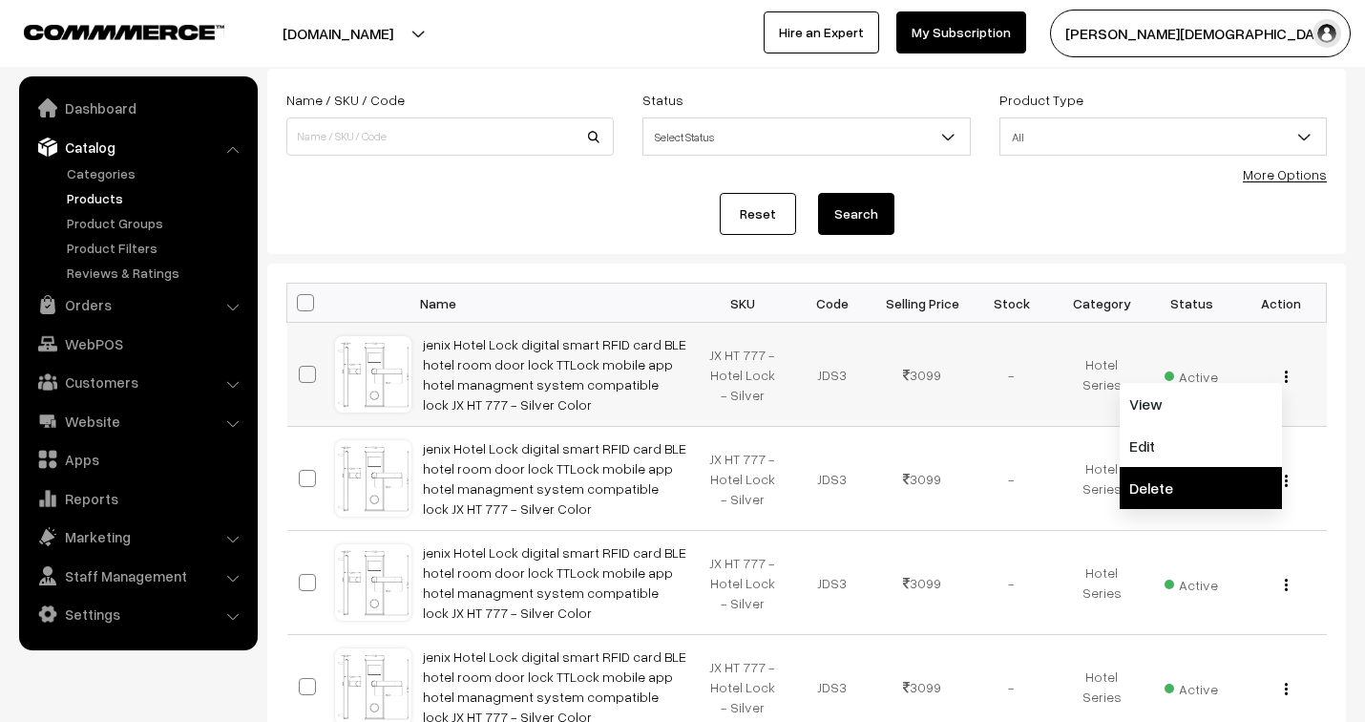
click at [1181, 482] on link "Delete" at bounding box center [1200, 488] width 162 height 42
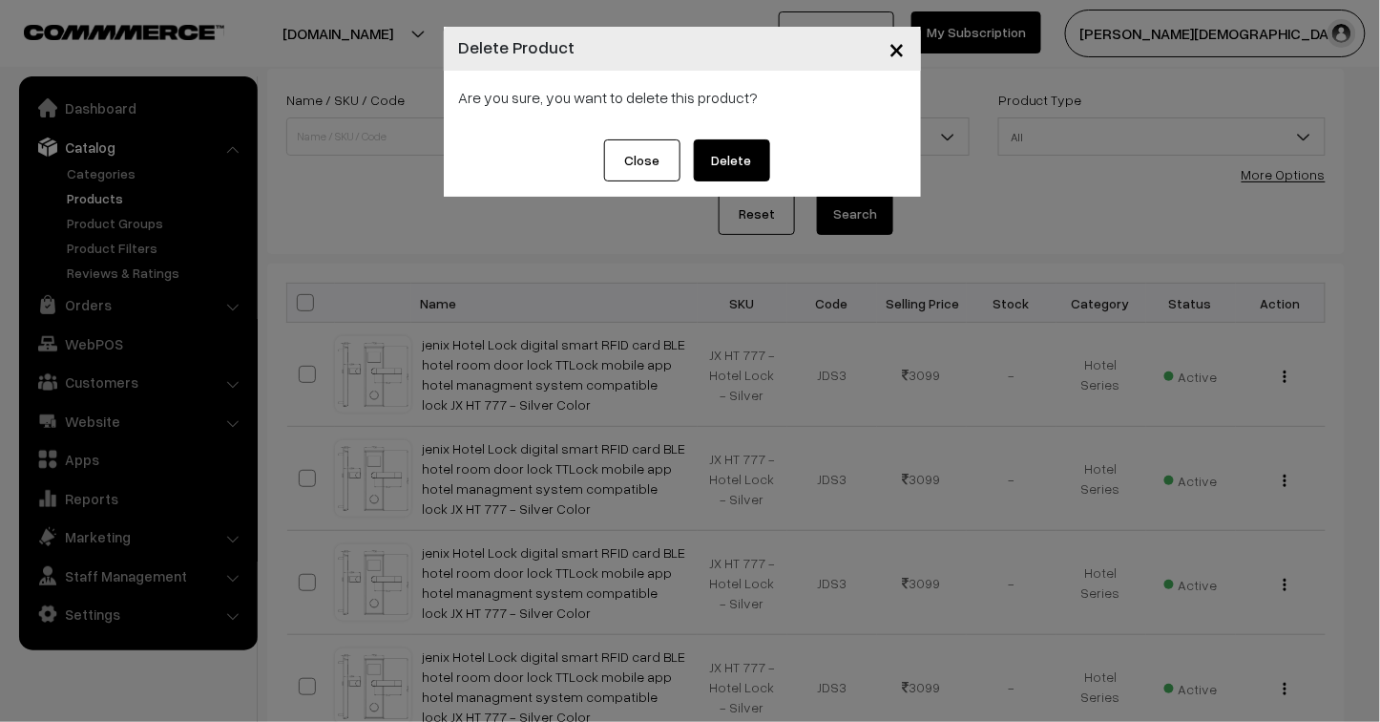
click at [736, 166] on button "Delete" at bounding box center [732, 160] width 76 height 42
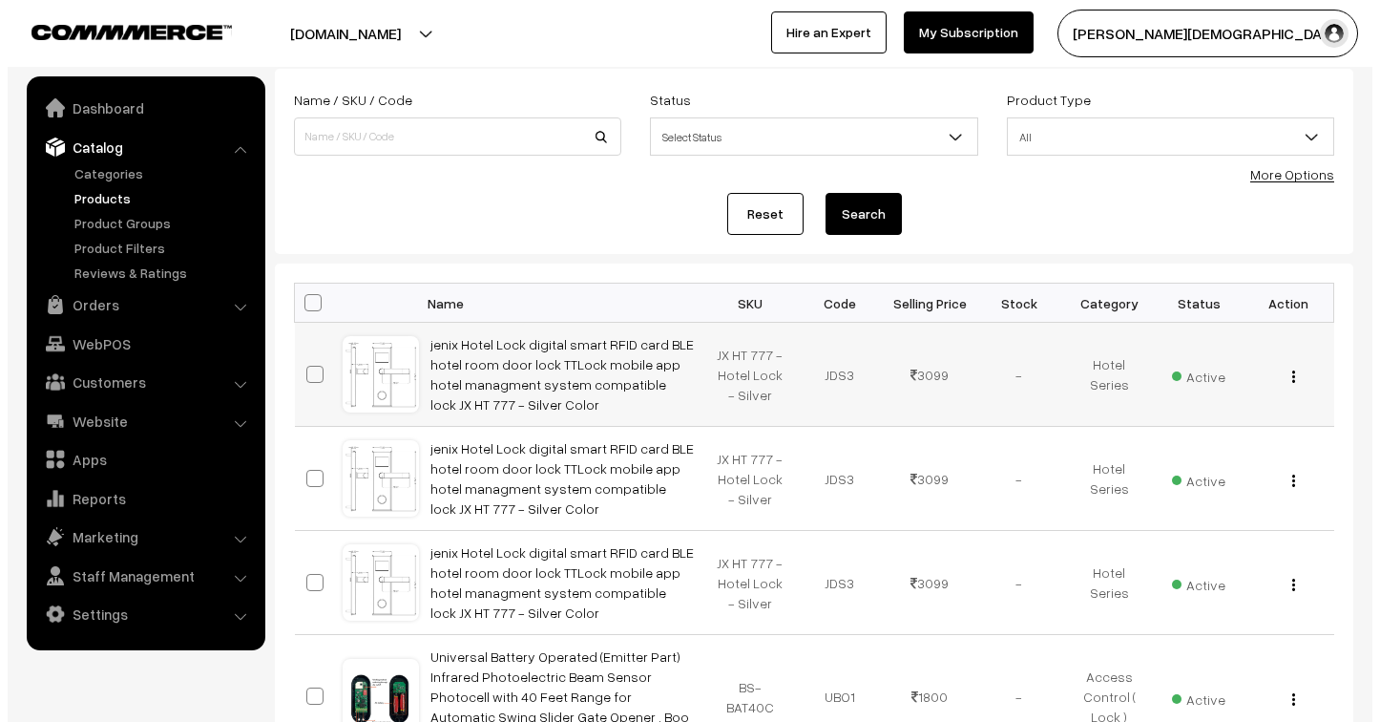
scroll to position [106, 0]
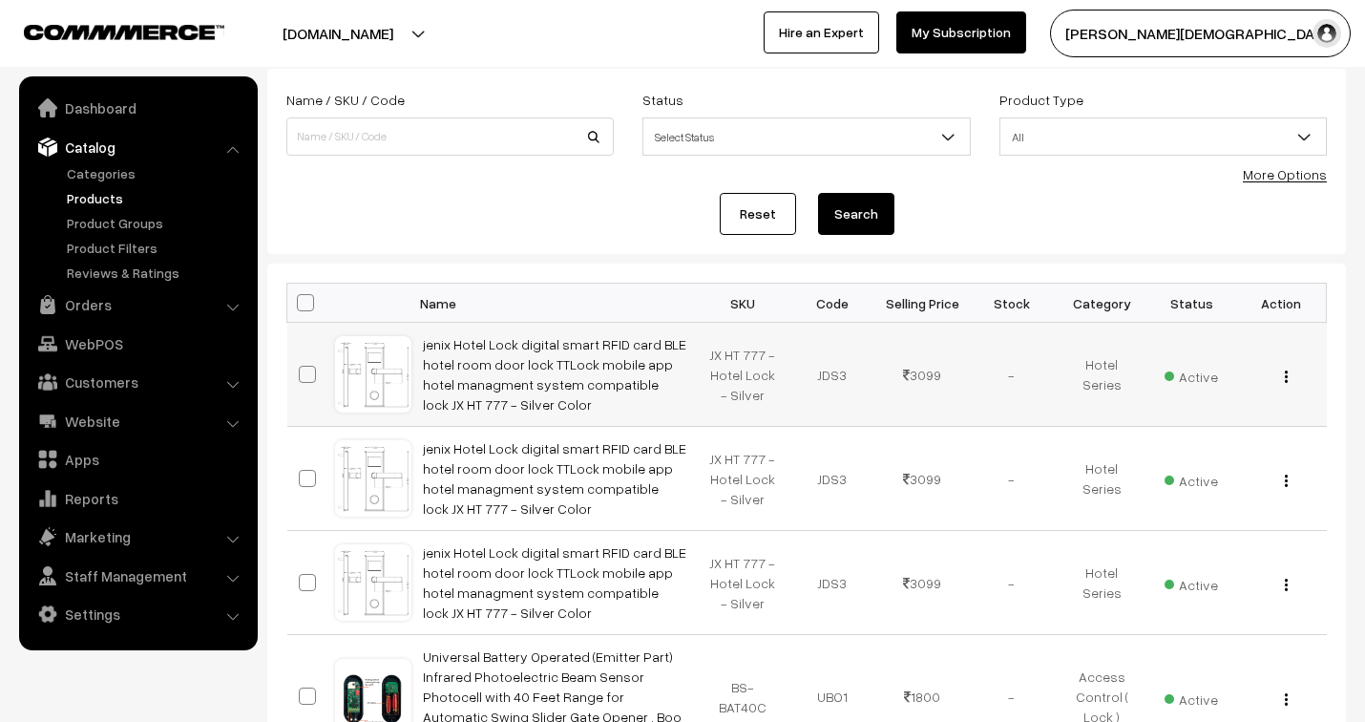
click at [1285, 370] on img "button" at bounding box center [1286, 376] width 3 height 12
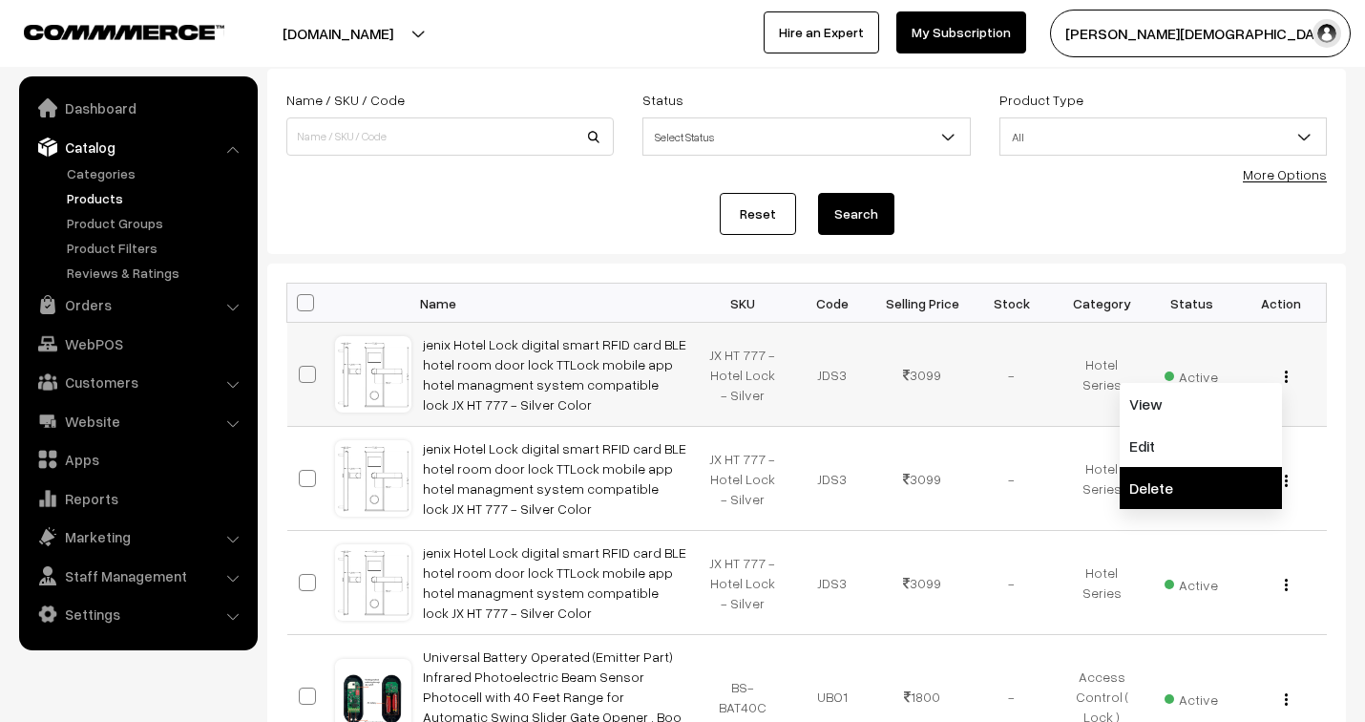
click at [1203, 483] on link "Delete" at bounding box center [1200, 488] width 162 height 42
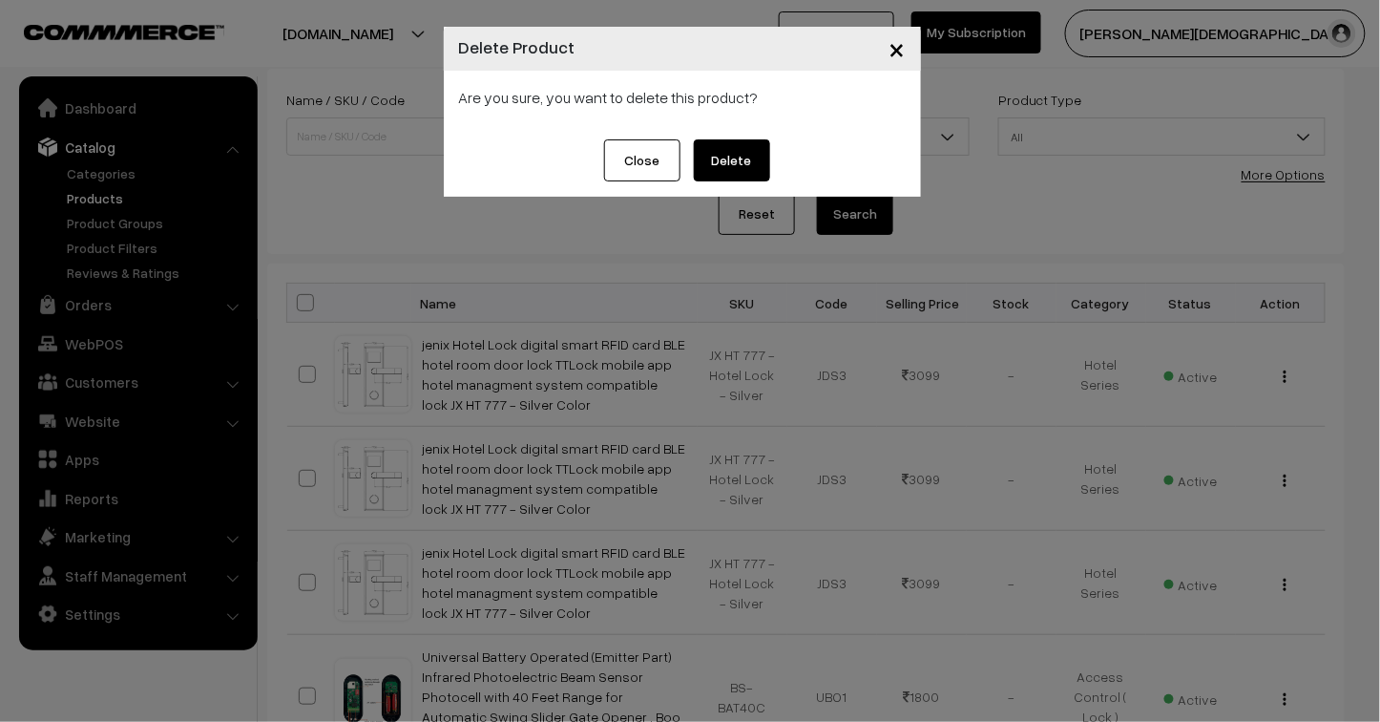
click at [742, 165] on button "Delete" at bounding box center [732, 160] width 76 height 42
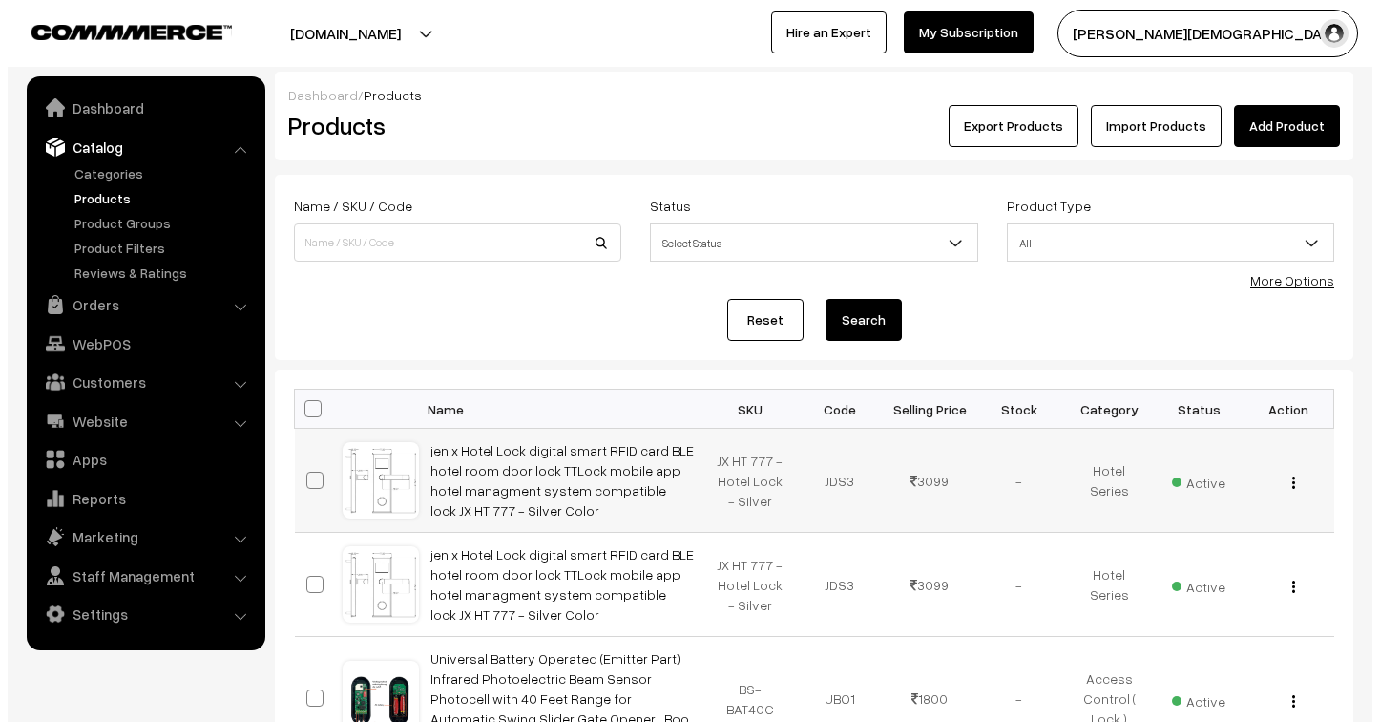
scroll to position [106, 0]
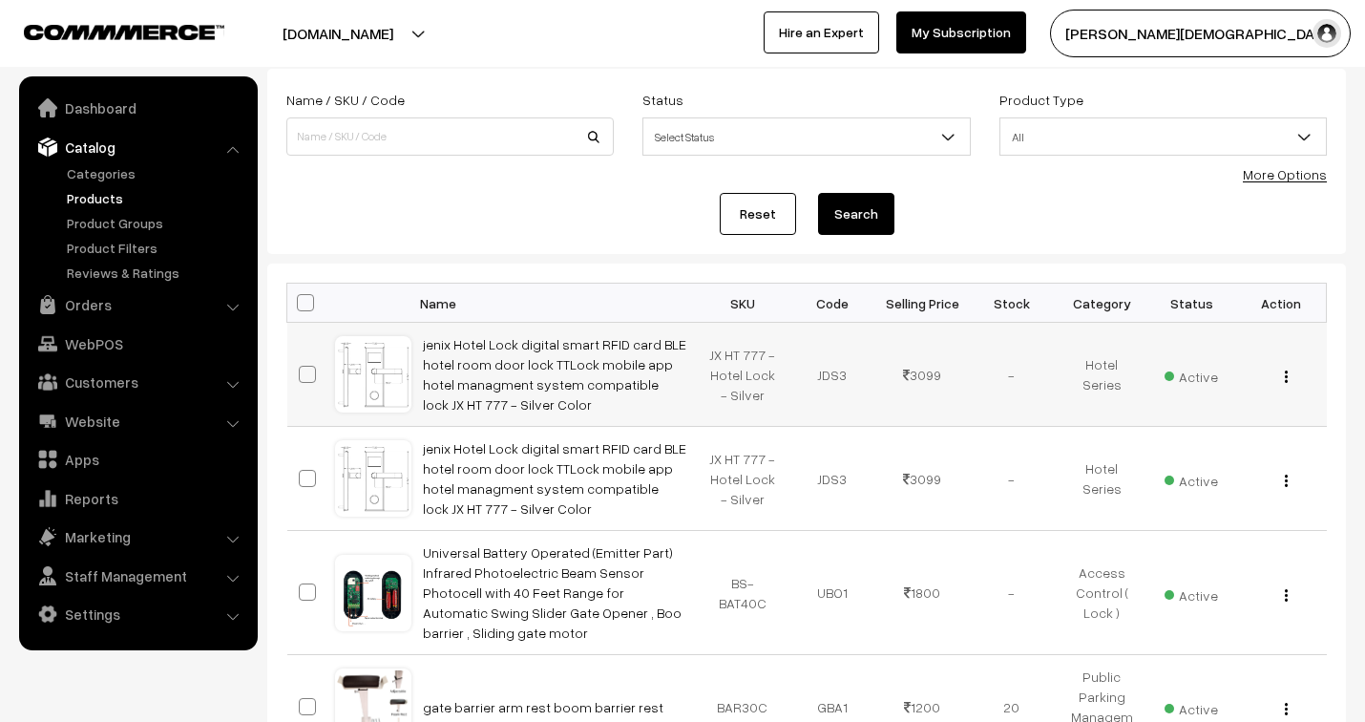
click at [1286, 375] on img "button" at bounding box center [1286, 376] width 3 height 12
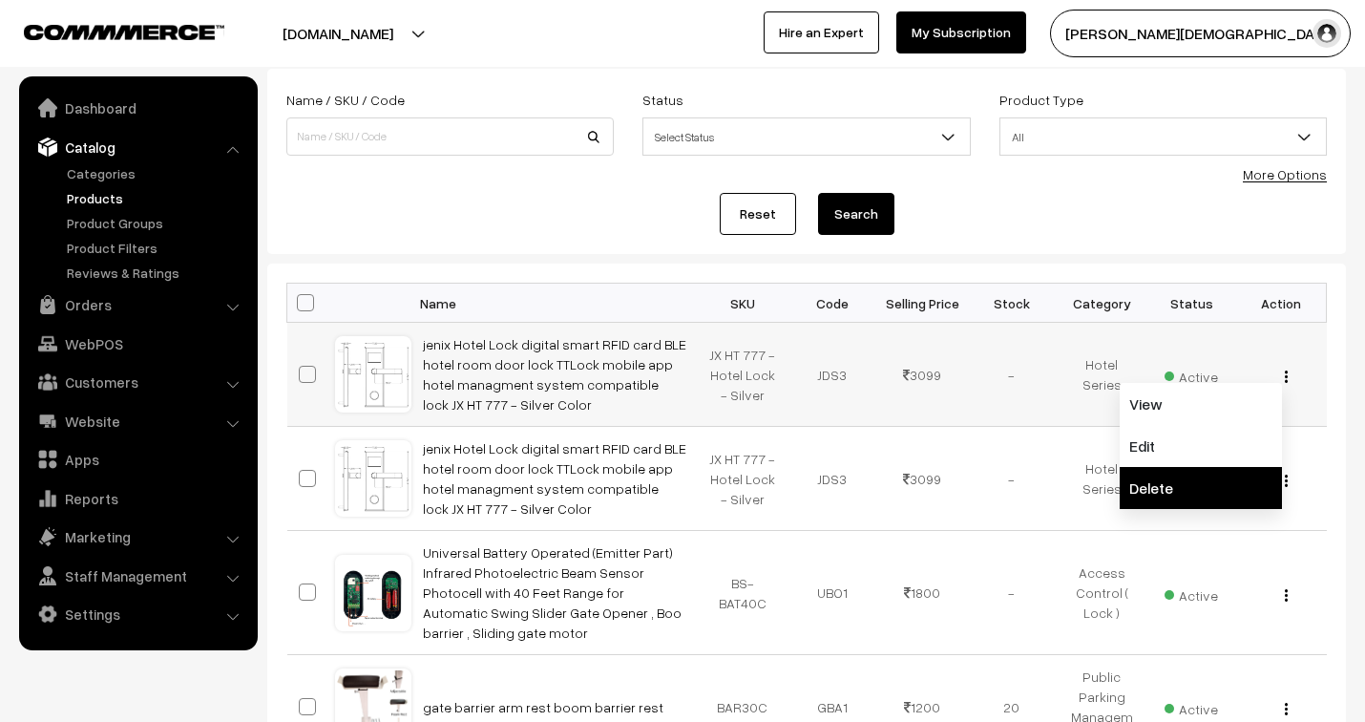
click at [1213, 490] on link "Delete" at bounding box center [1200, 488] width 162 height 42
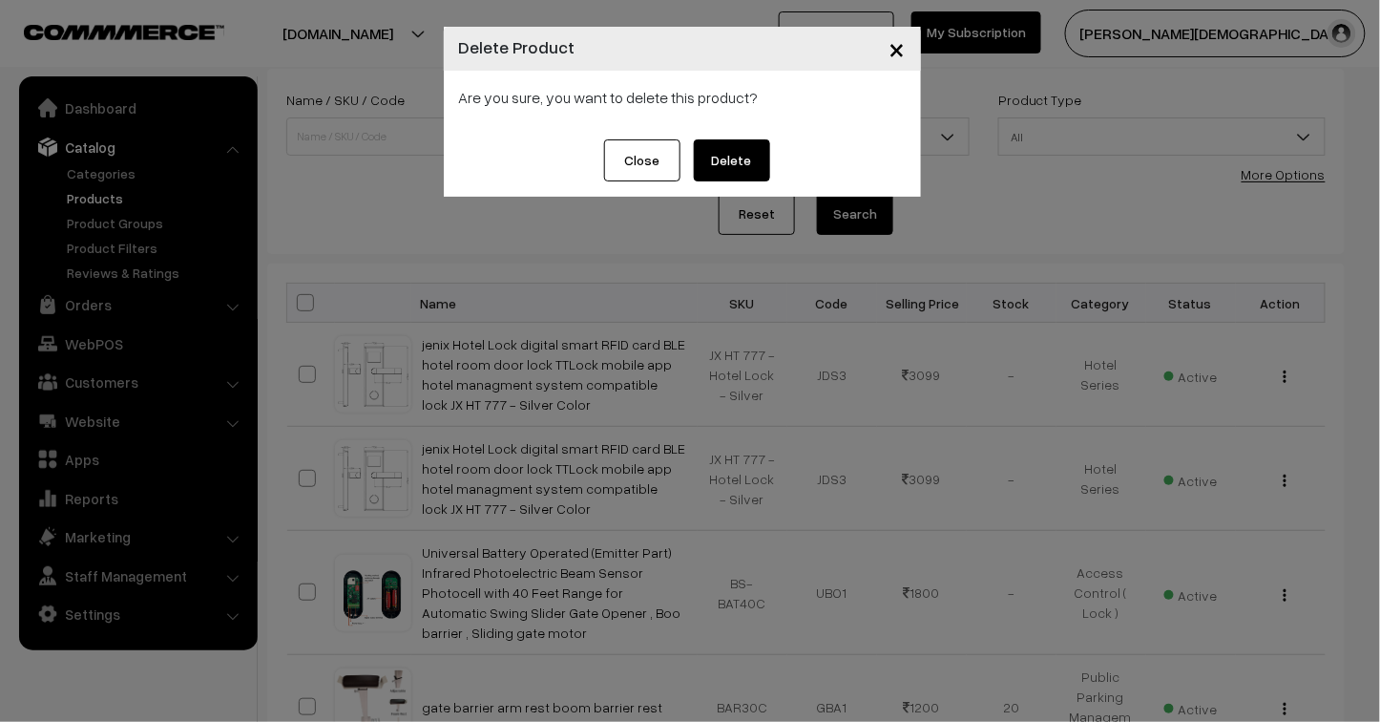
click at [729, 153] on button "Delete" at bounding box center [732, 160] width 76 height 42
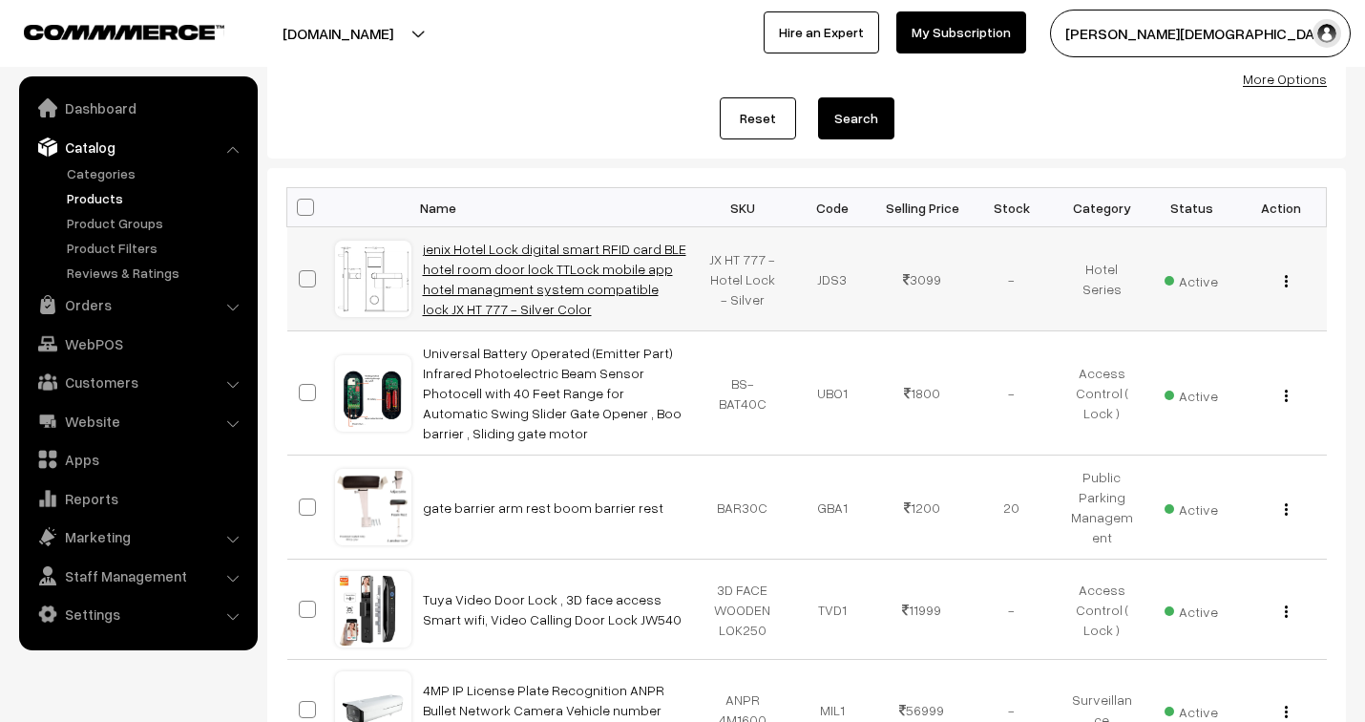
scroll to position [212, 0]
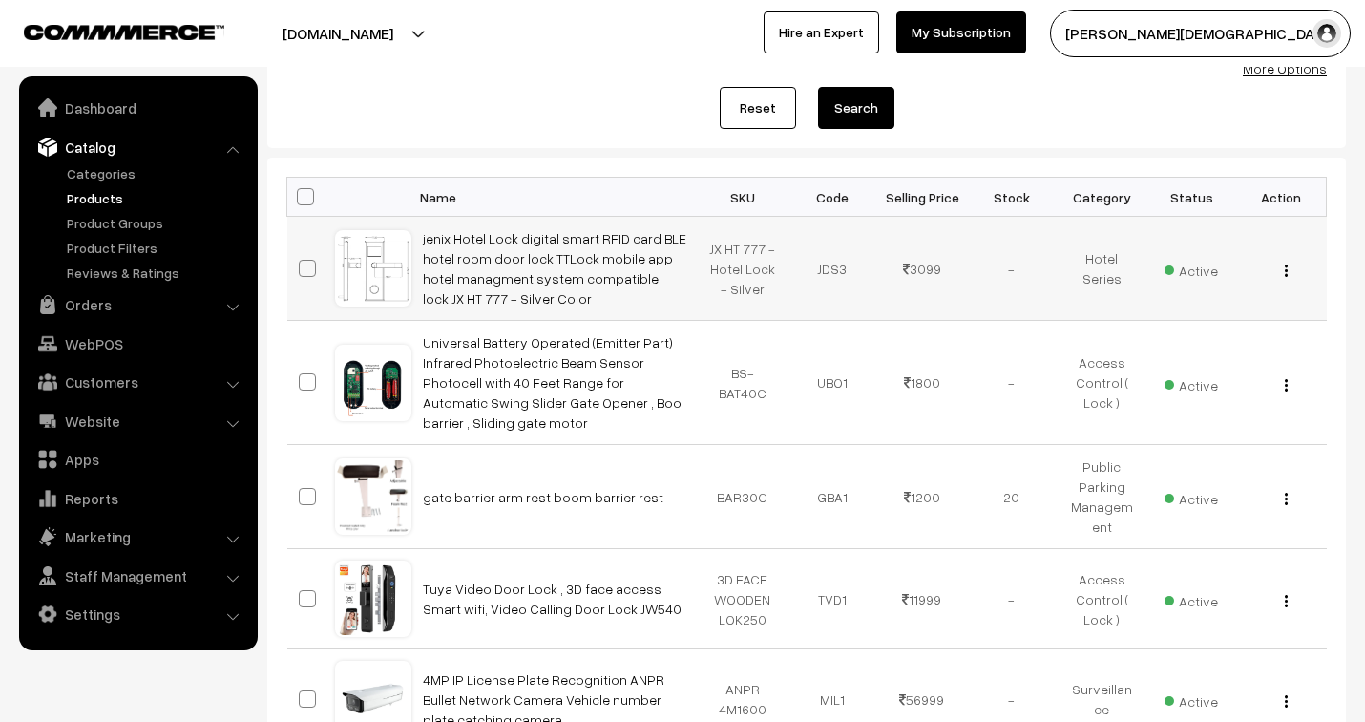
click at [1286, 264] on img "button" at bounding box center [1286, 270] width 3 height 12
click at [1185, 349] on link "Edit" at bounding box center [1200, 340] width 162 height 42
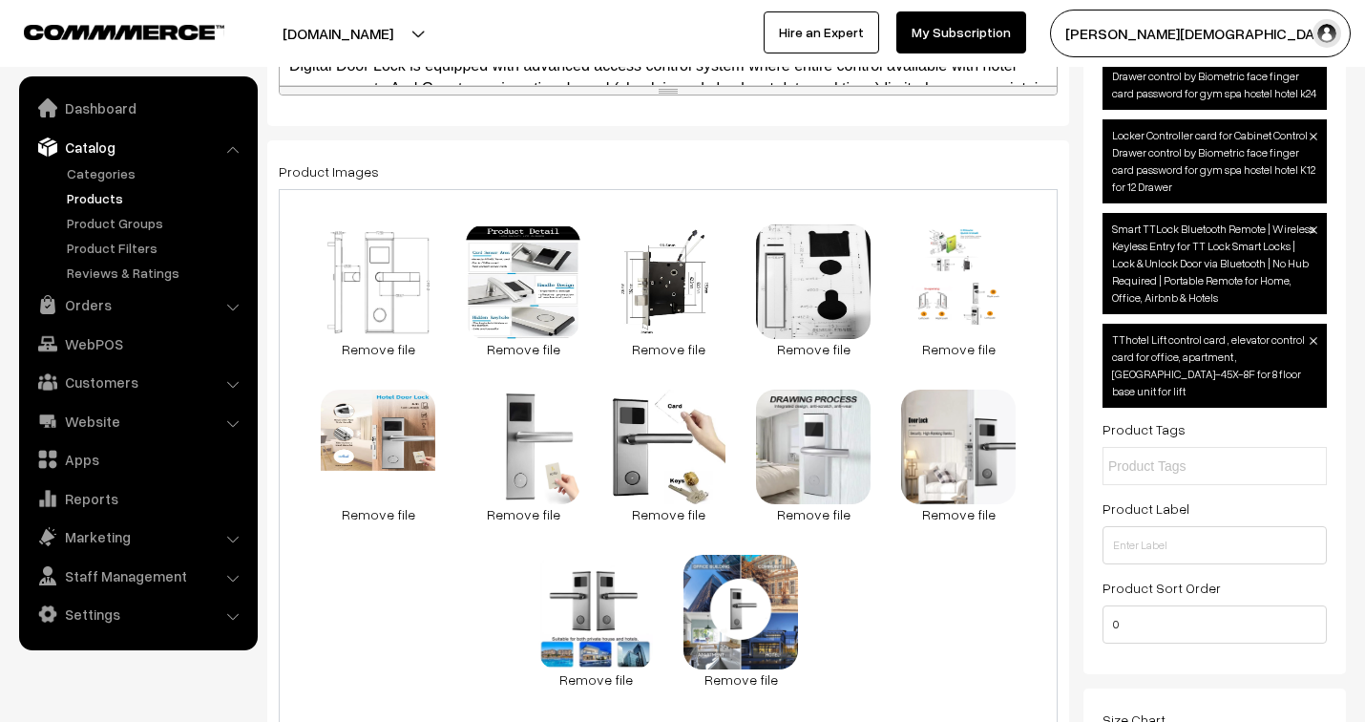
scroll to position [764, 0]
click at [405, 348] on link "Remove file" at bounding box center [378, 349] width 115 height 20
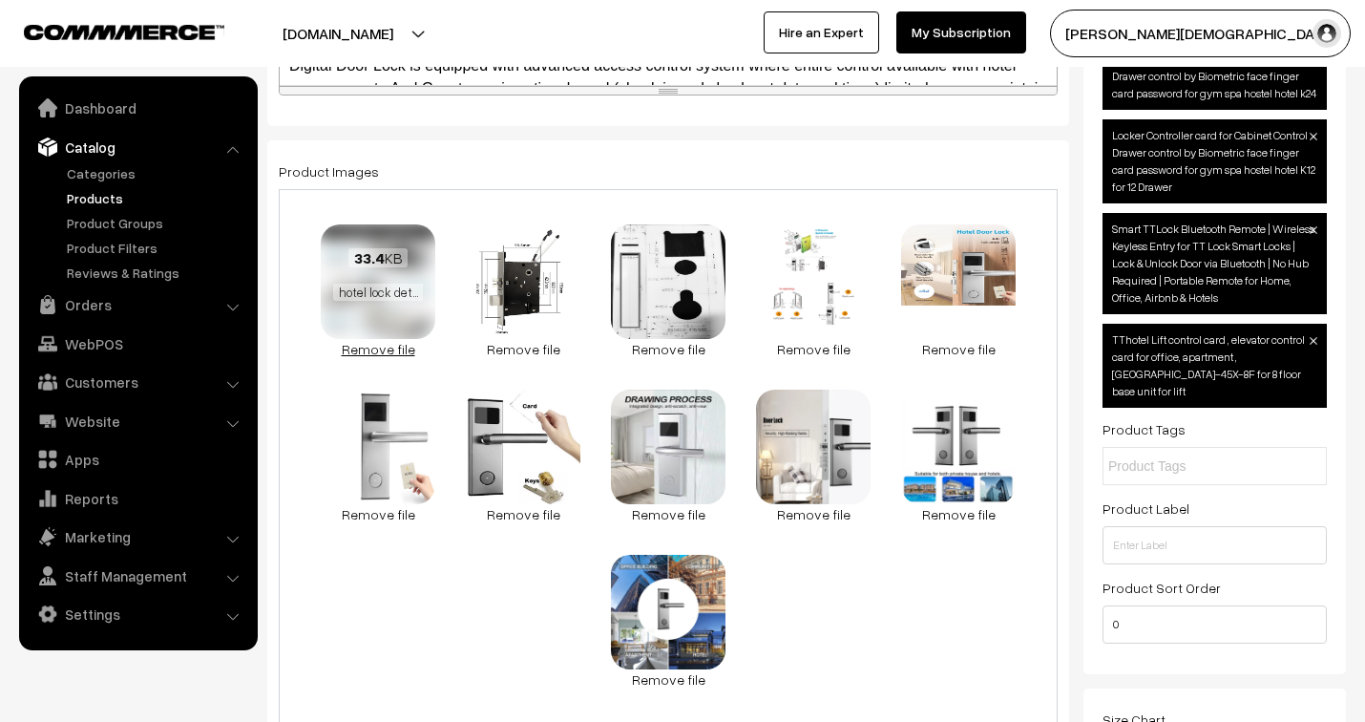
click at [406, 350] on link "Remove file" at bounding box center [378, 349] width 115 height 20
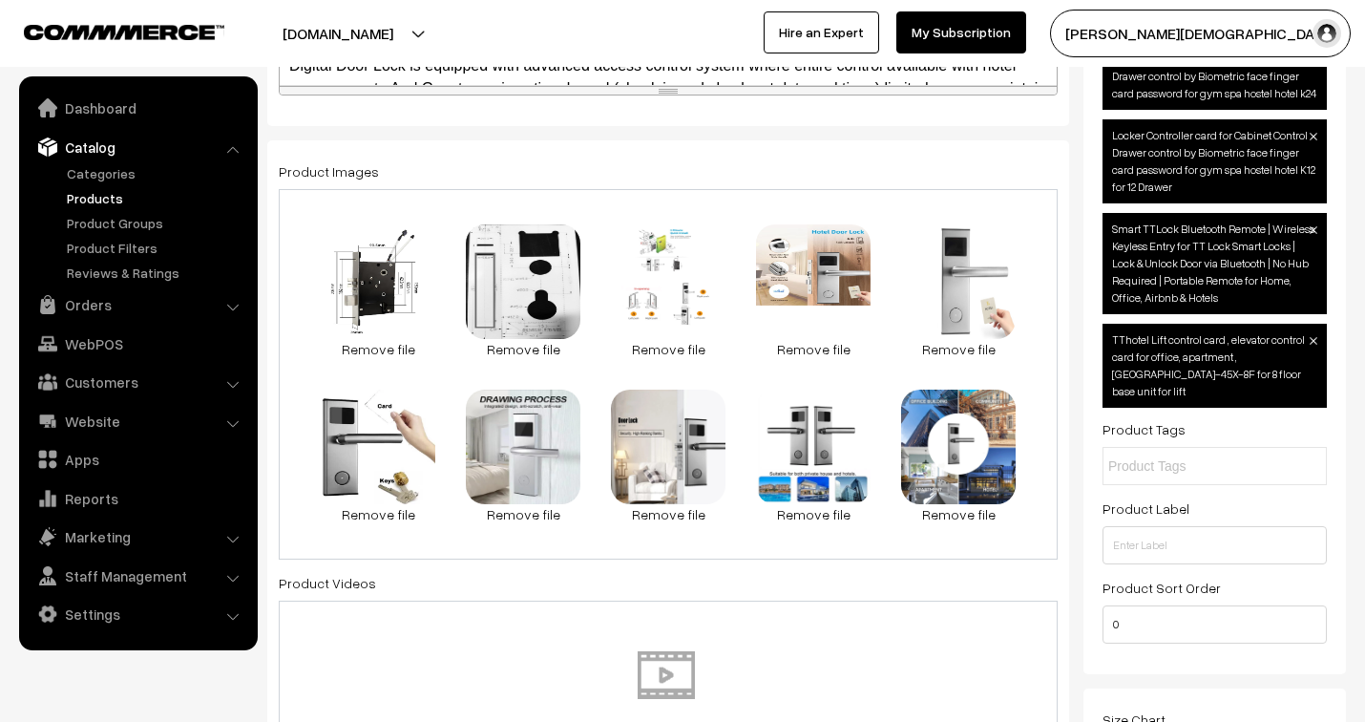
click at [406, 350] on link "Remove file" at bounding box center [378, 349] width 115 height 20
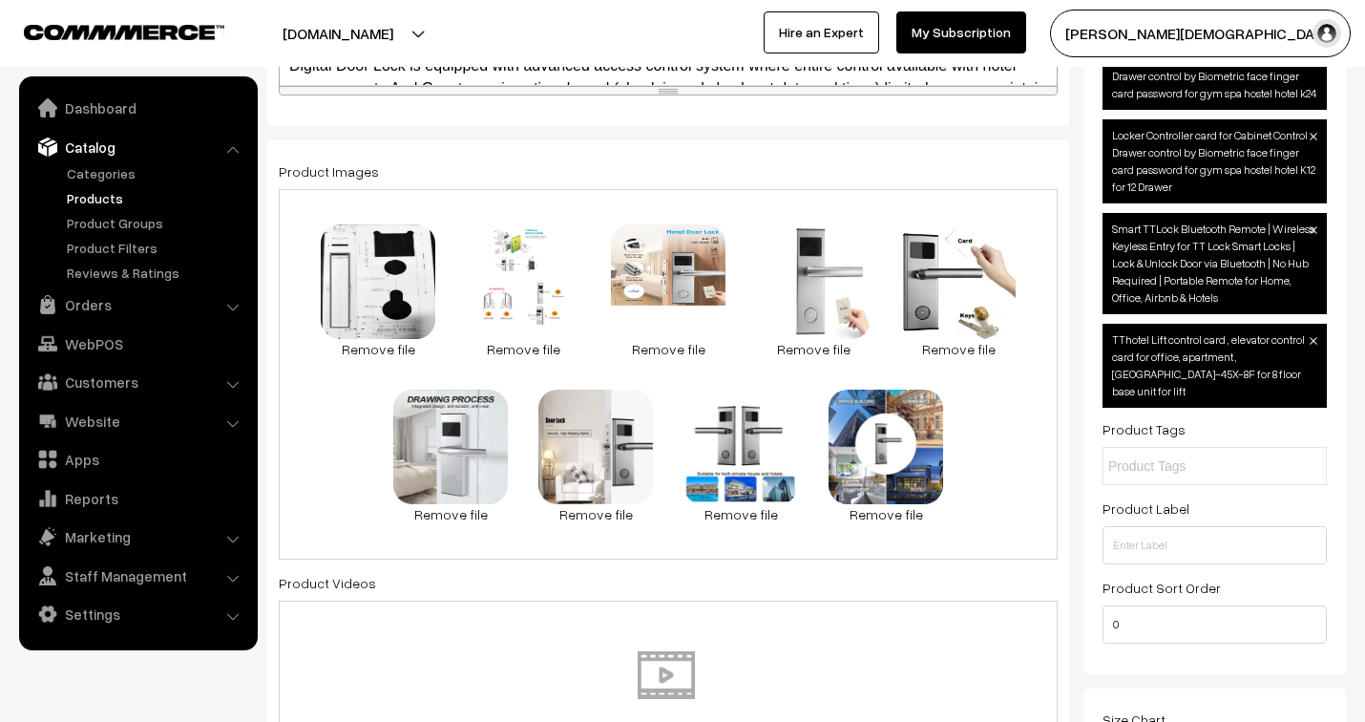
click at [406, 350] on link "Remove file" at bounding box center [378, 349] width 115 height 20
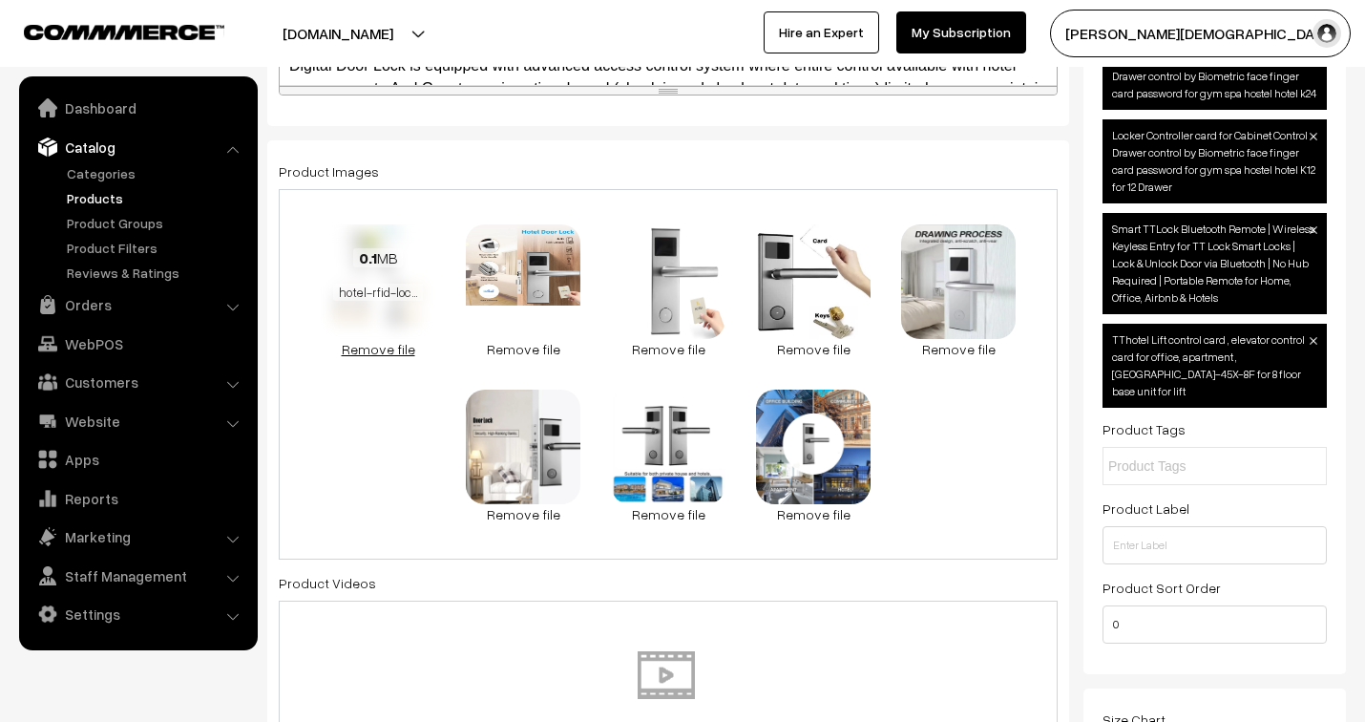
click at [398, 350] on link "Remove file" at bounding box center [378, 349] width 115 height 20
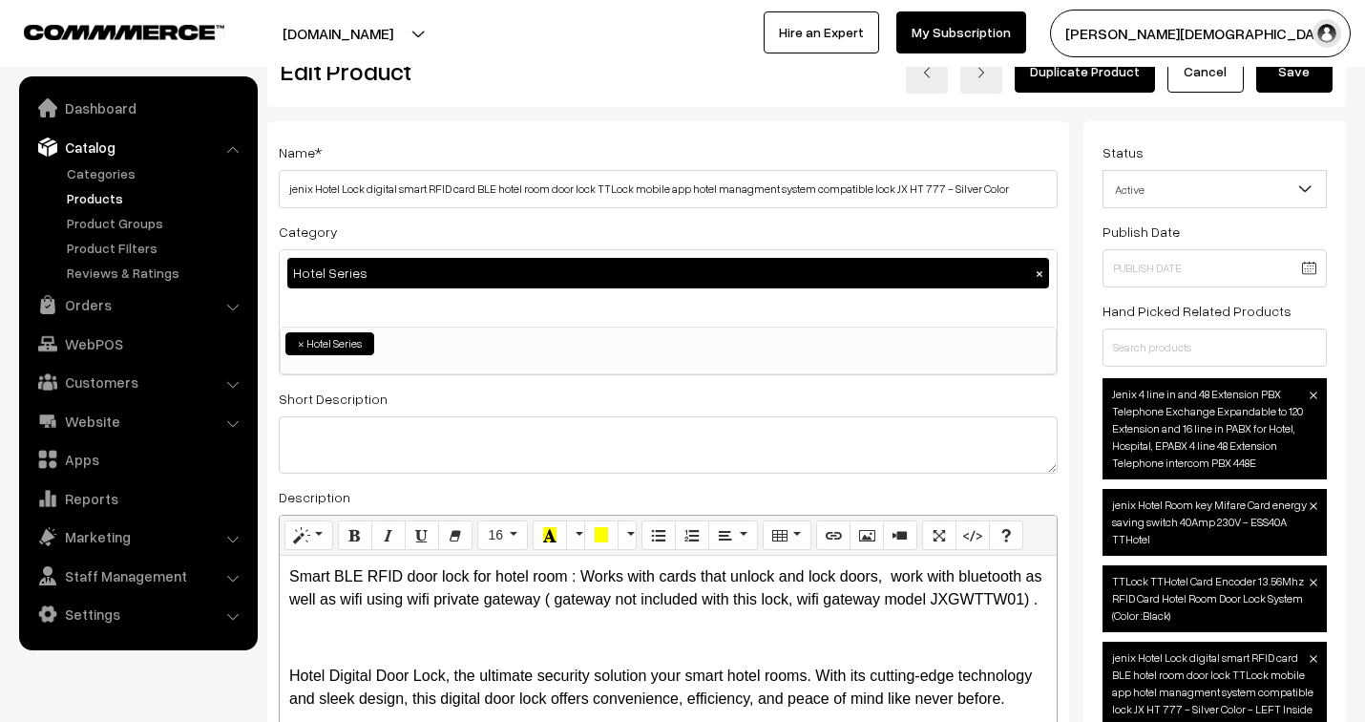
scroll to position [0, 0]
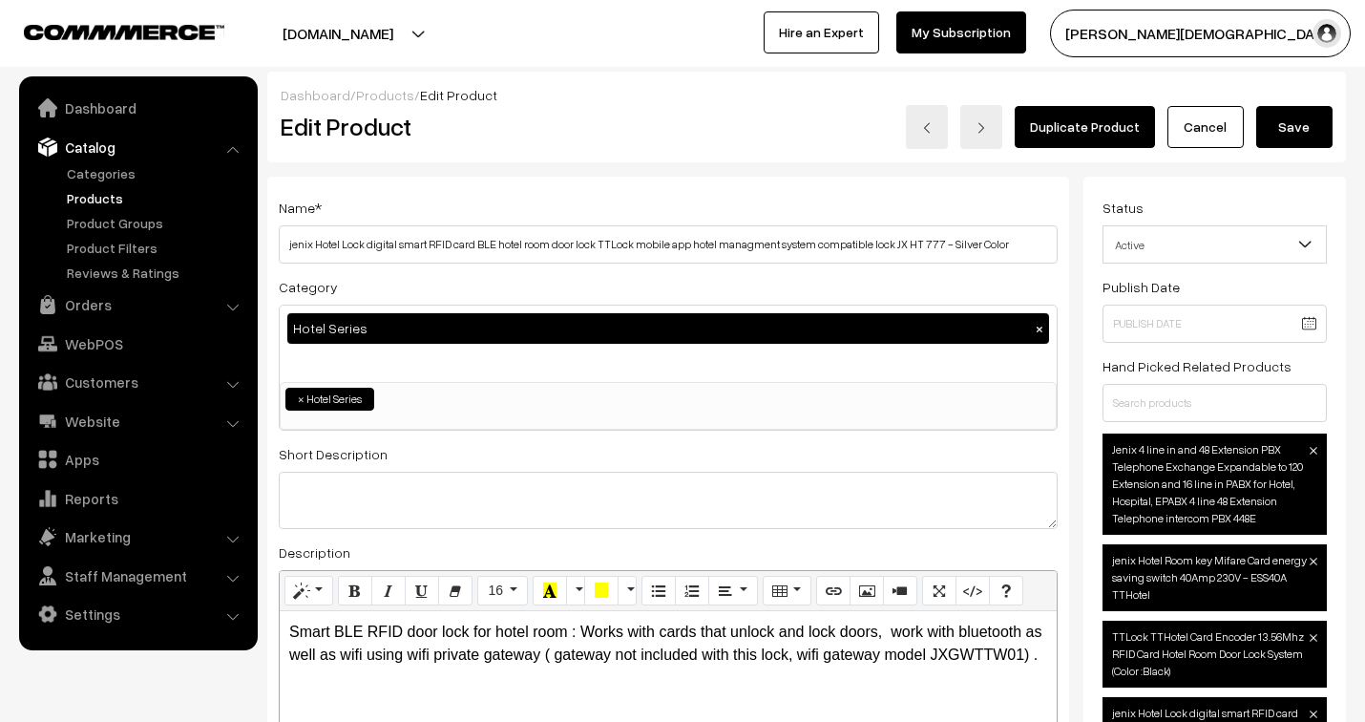
click at [1296, 128] on button "Save" at bounding box center [1294, 127] width 76 height 42
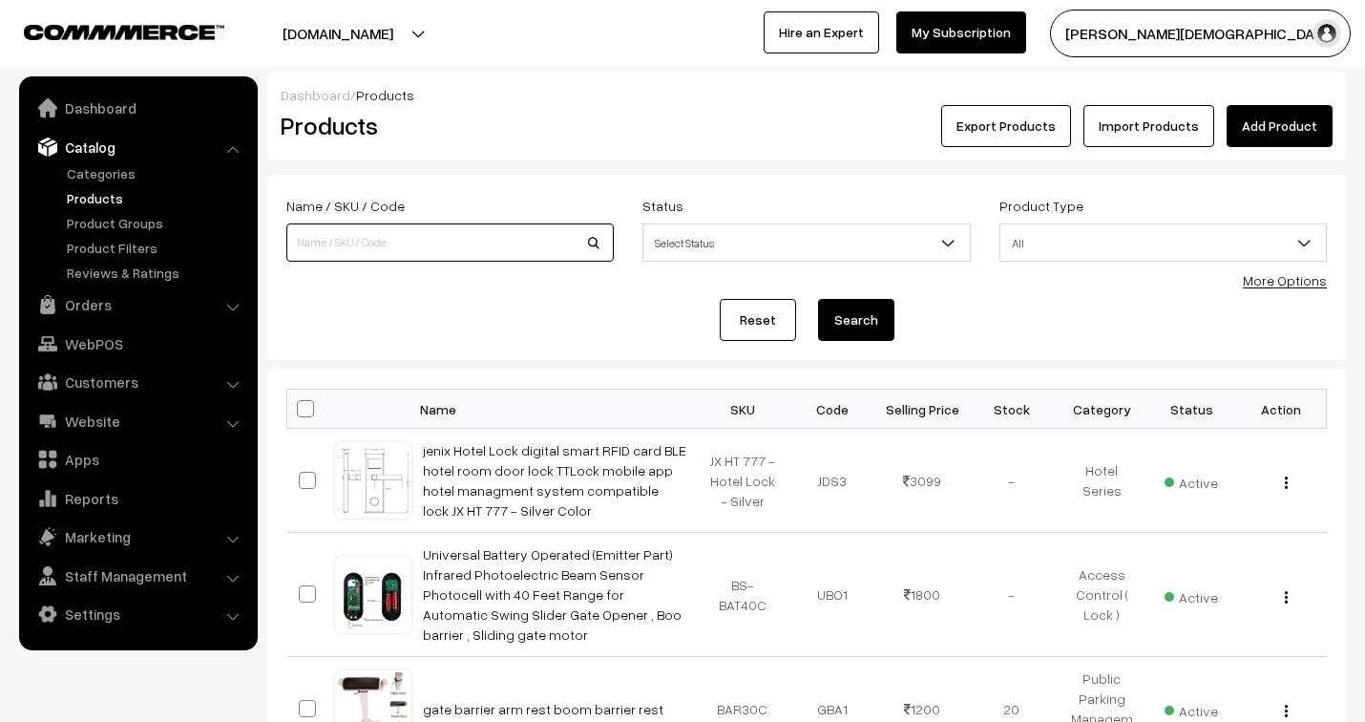
click at [372, 234] on input at bounding box center [449, 242] width 327 height 38
type input "ippro"
click at [884, 316] on button "Search" at bounding box center [856, 320] width 76 height 42
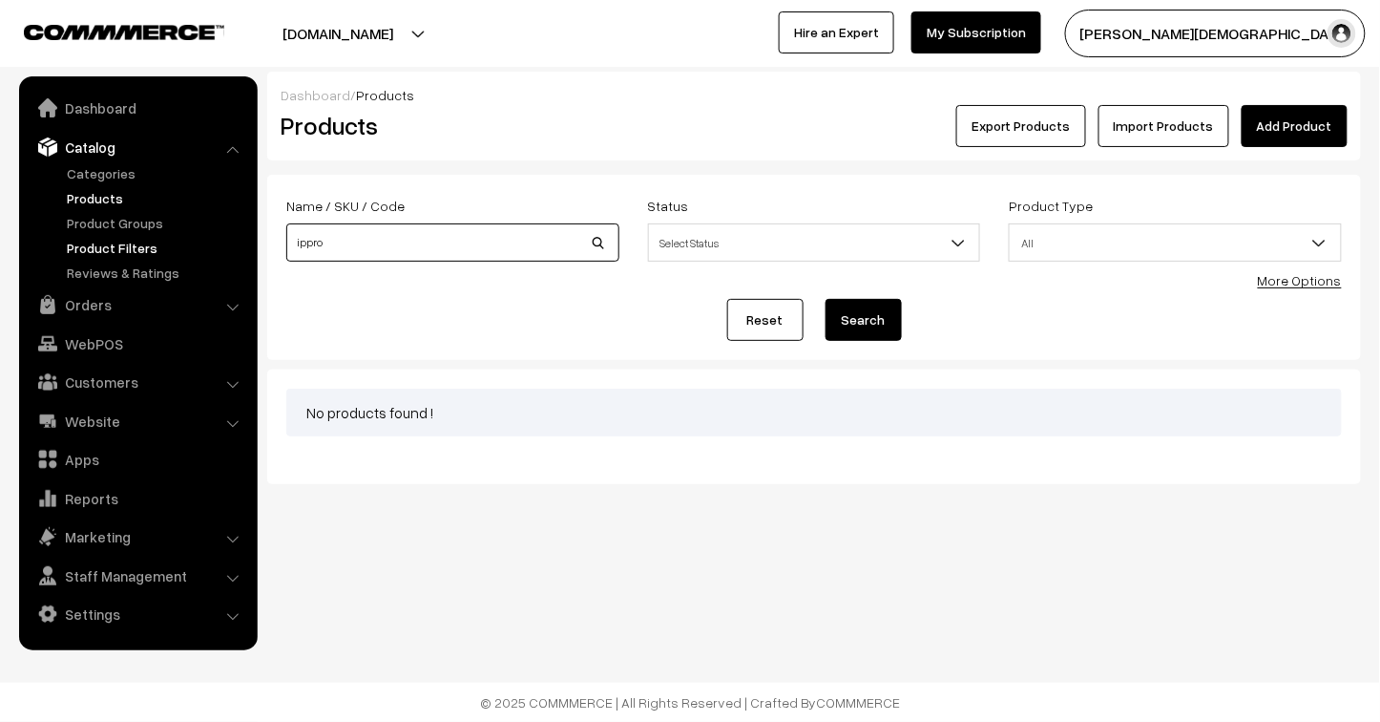
drag, startPoint x: 364, startPoint y: 240, endPoint x: 237, endPoint y: 249, distance: 127.3
click at [237, 249] on body "Thank you for showing interest. Our team will call you shortly. Close [DOMAIN_N…" at bounding box center [690, 361] width 1380 height 722
type input "w"
type input "3mp"
click at [826, 299] on button "Search" at bounding box center [864, 320] width 76 height 42
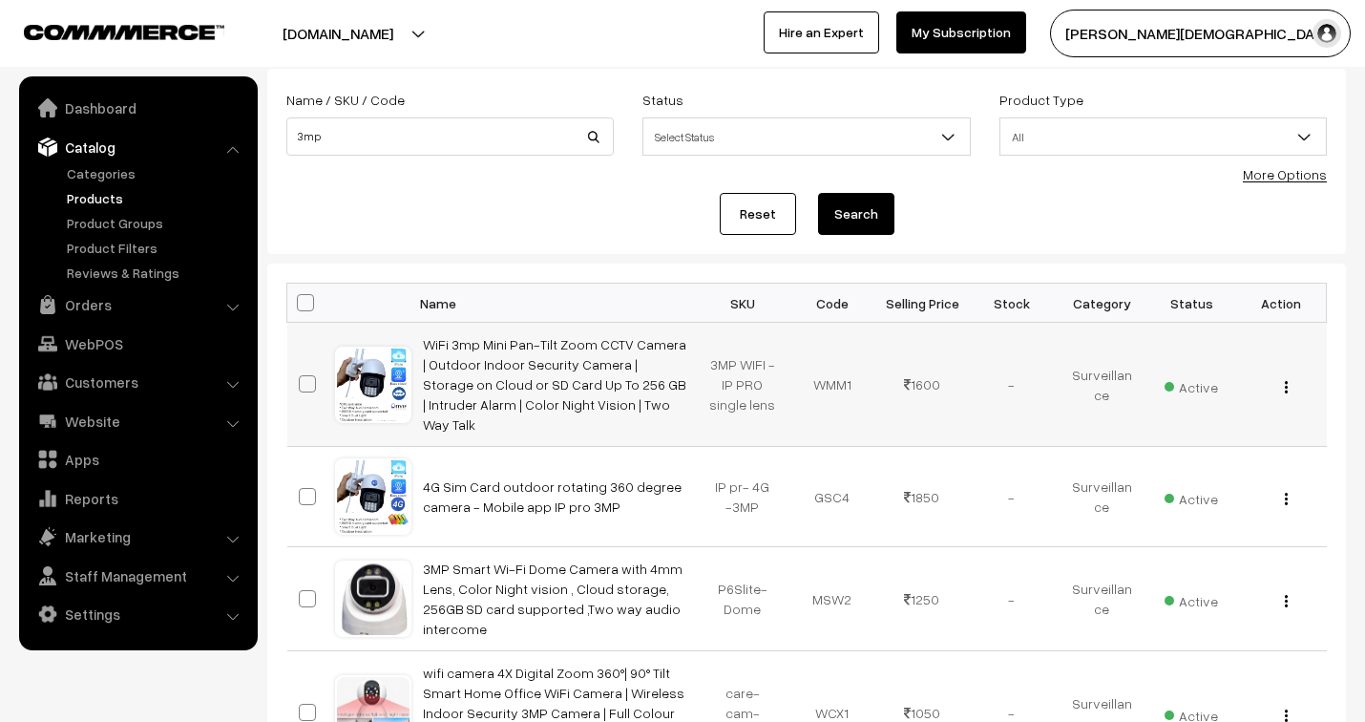
scroll to position [106, 0]
click at [1286, 379] on button "button" at bounding box center [1286, 386] width 5 height 15
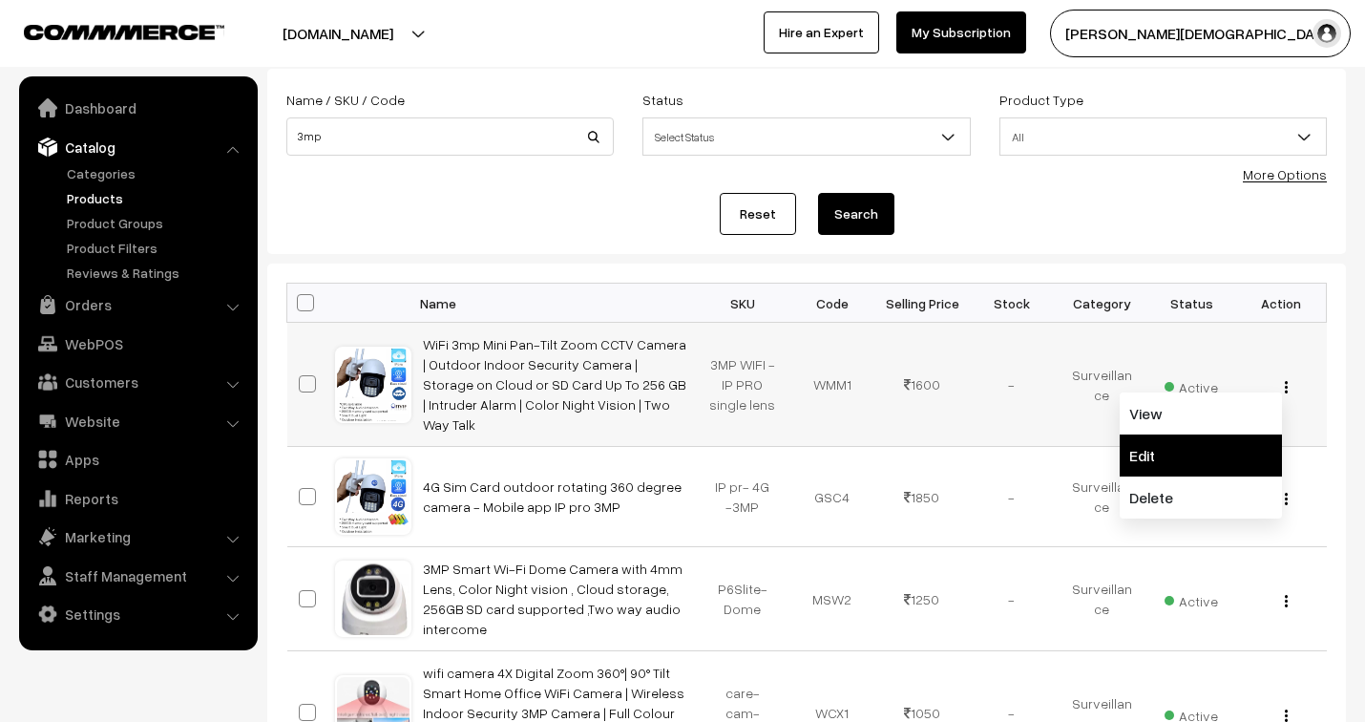
click at [1204, 440] on link "Edit" at bounding box center [1200, 455] width 162 height 42
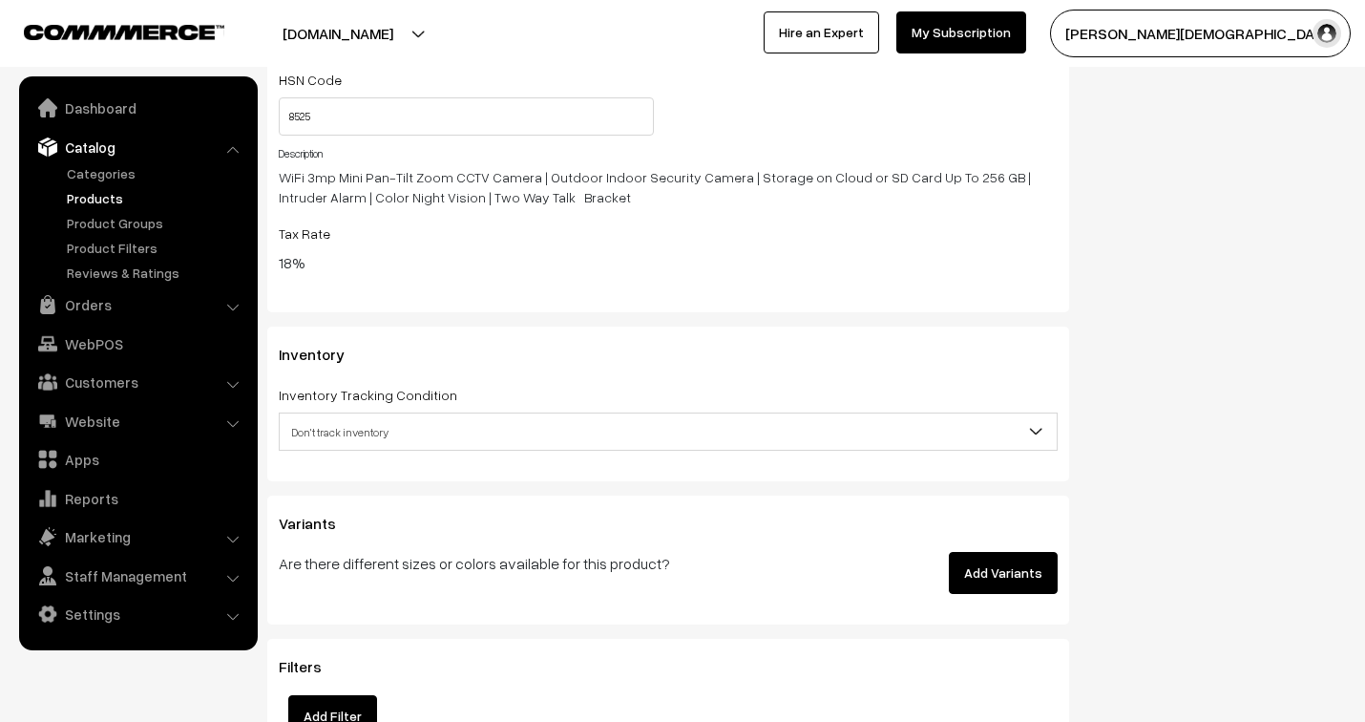
scroll to position [2121, 0]
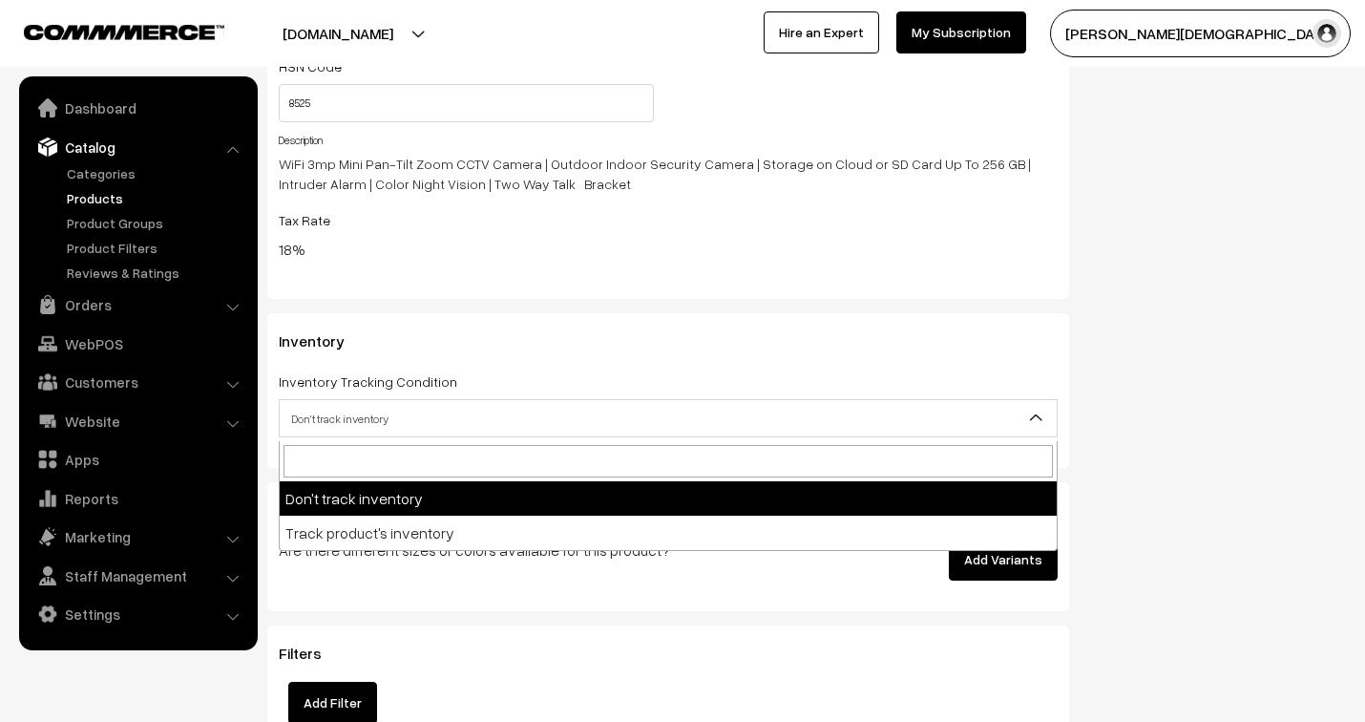
click at [422, 411] on span "Don't track inventory" at bounding box center [668, 418] width 777 height 33
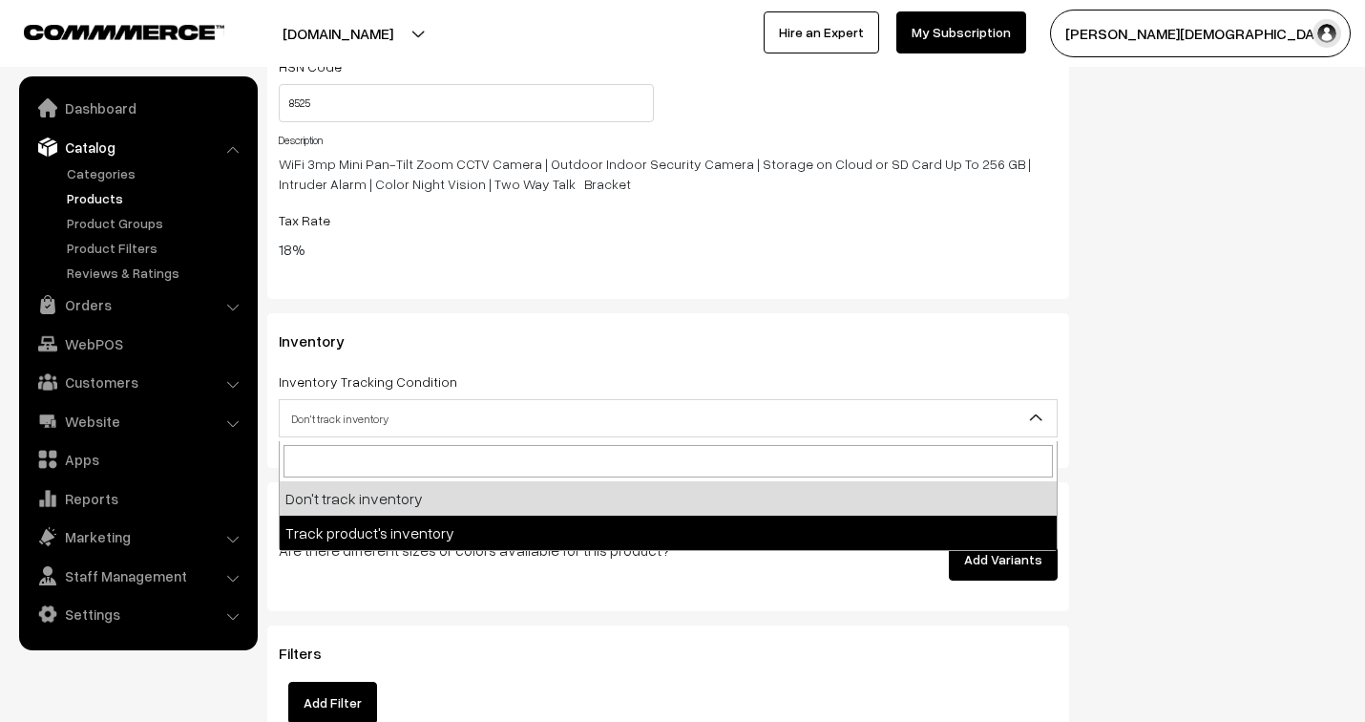
select select "2"
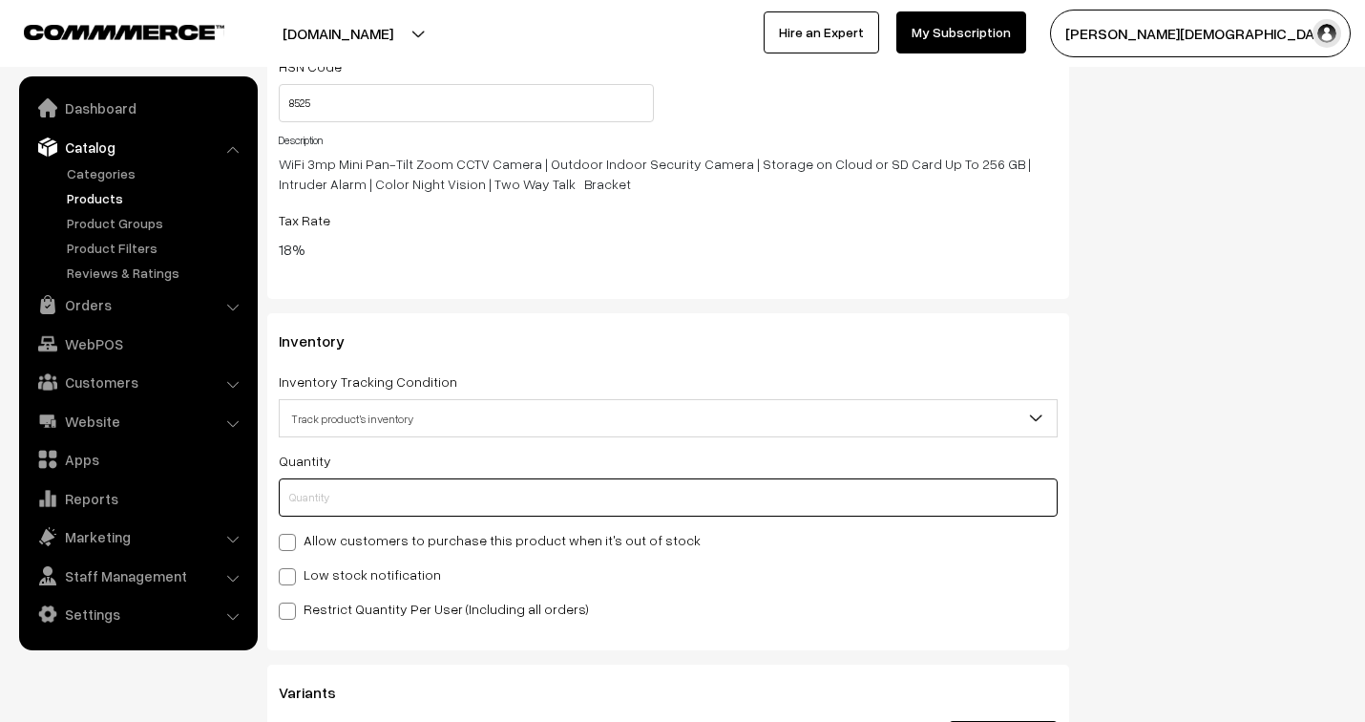
click at [366, 503] on input "text" at bounding box center [668, 497] width 779 height 38
type input "0"
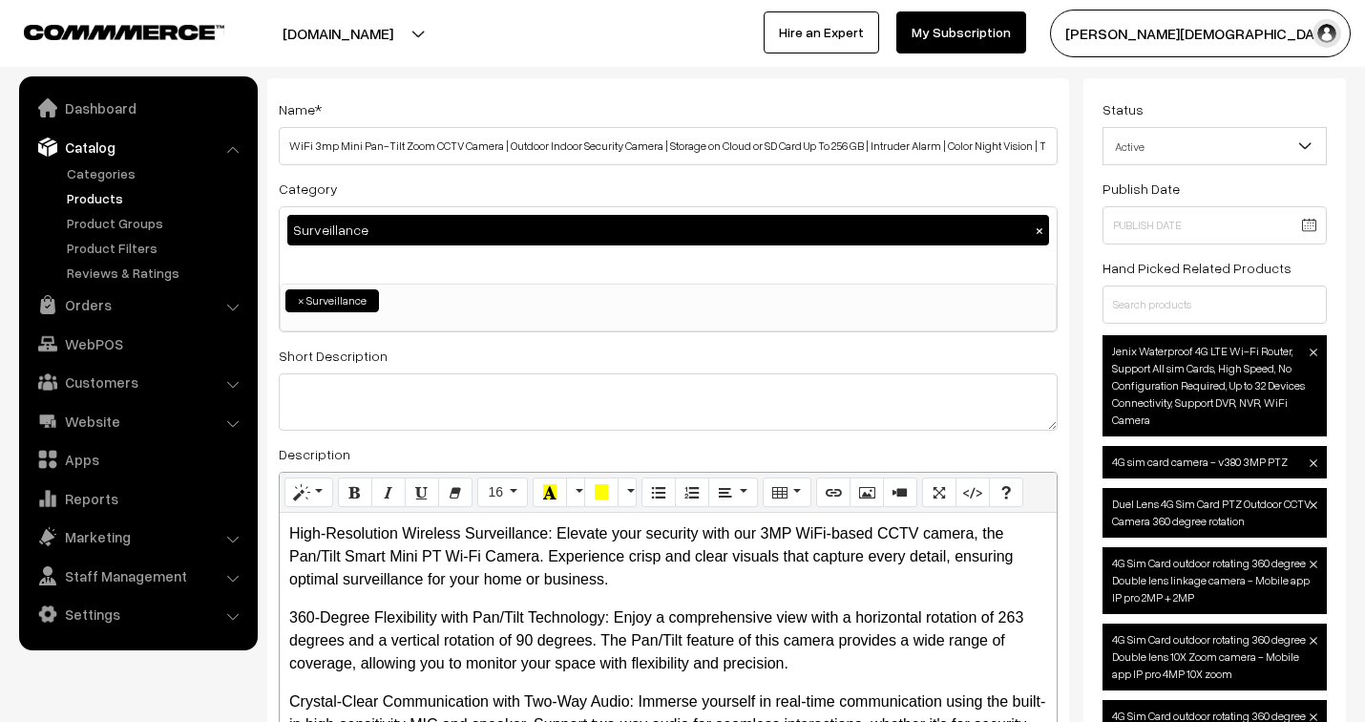
scroll to position [0, 0]
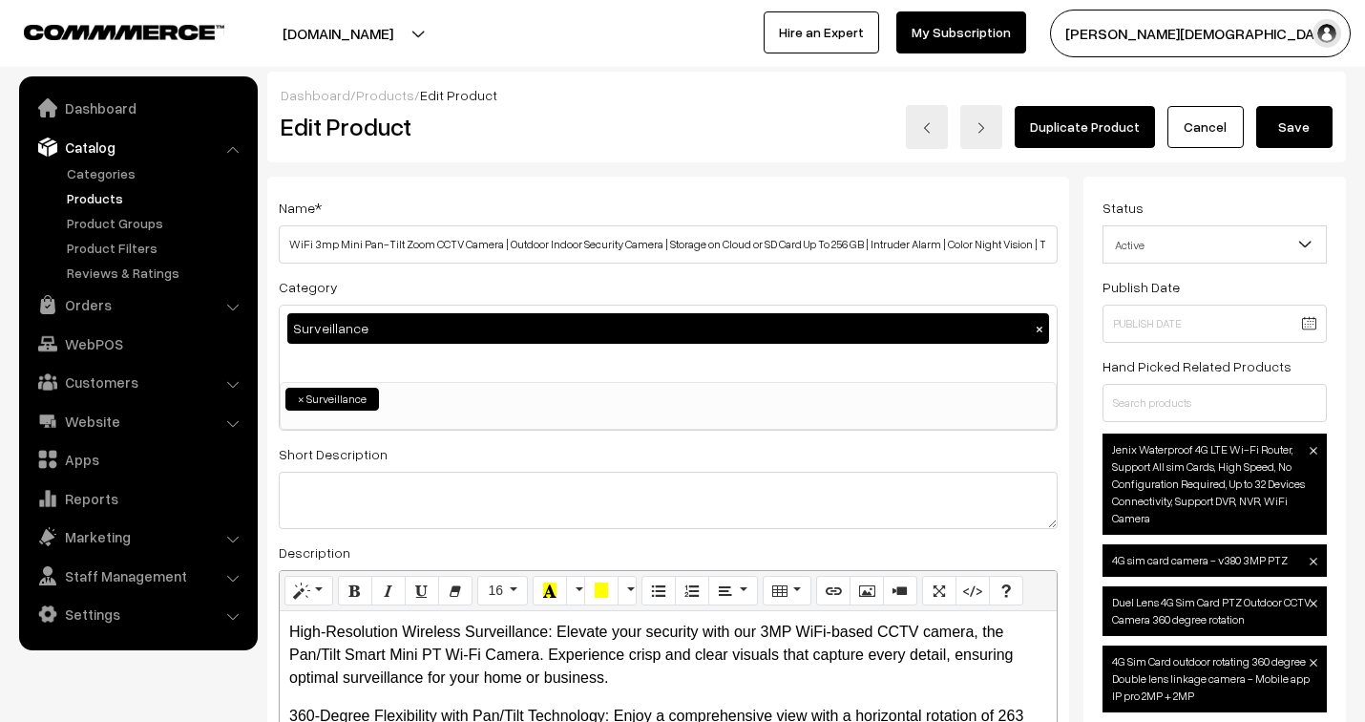
click at [1282, 120] on button "Save" at bounding box center [1294, 127] width 76 height 42
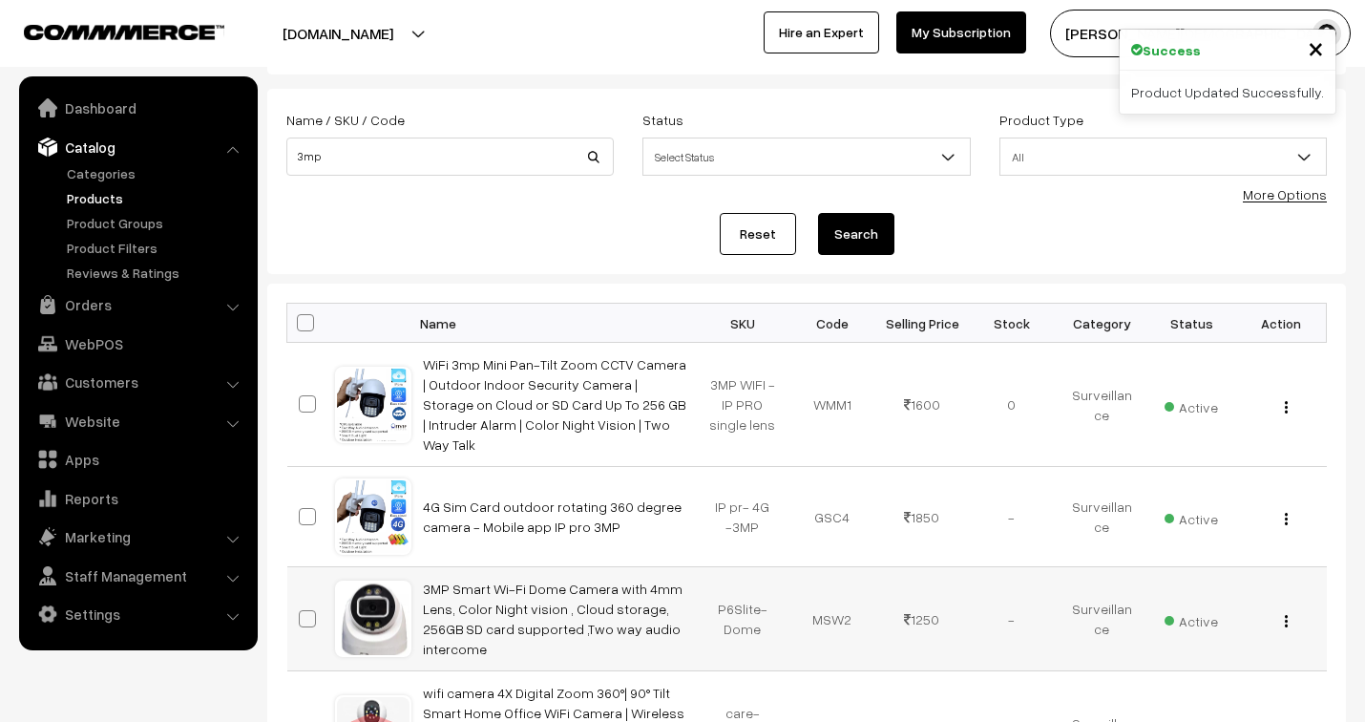
scroll to position [212, 0]
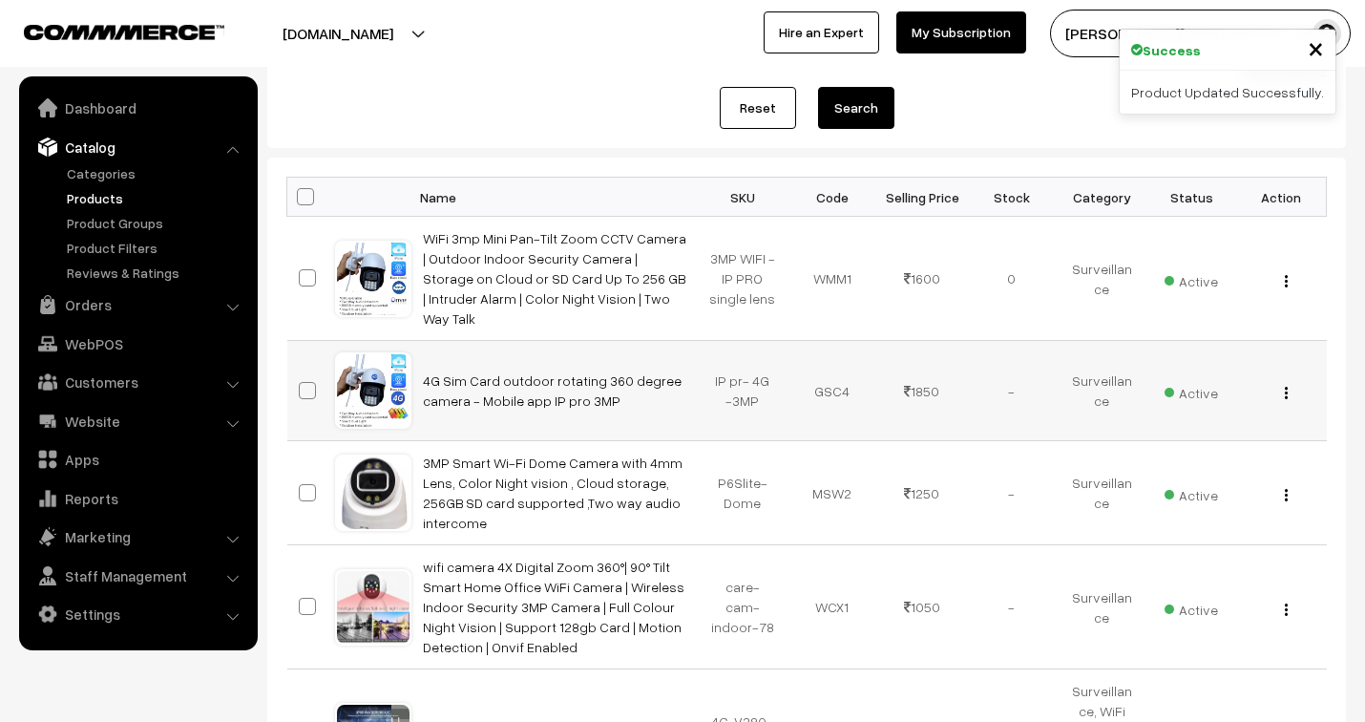
click at [1285, 387] on img "button" at bounding box center [1286, 393] width 3 height 12
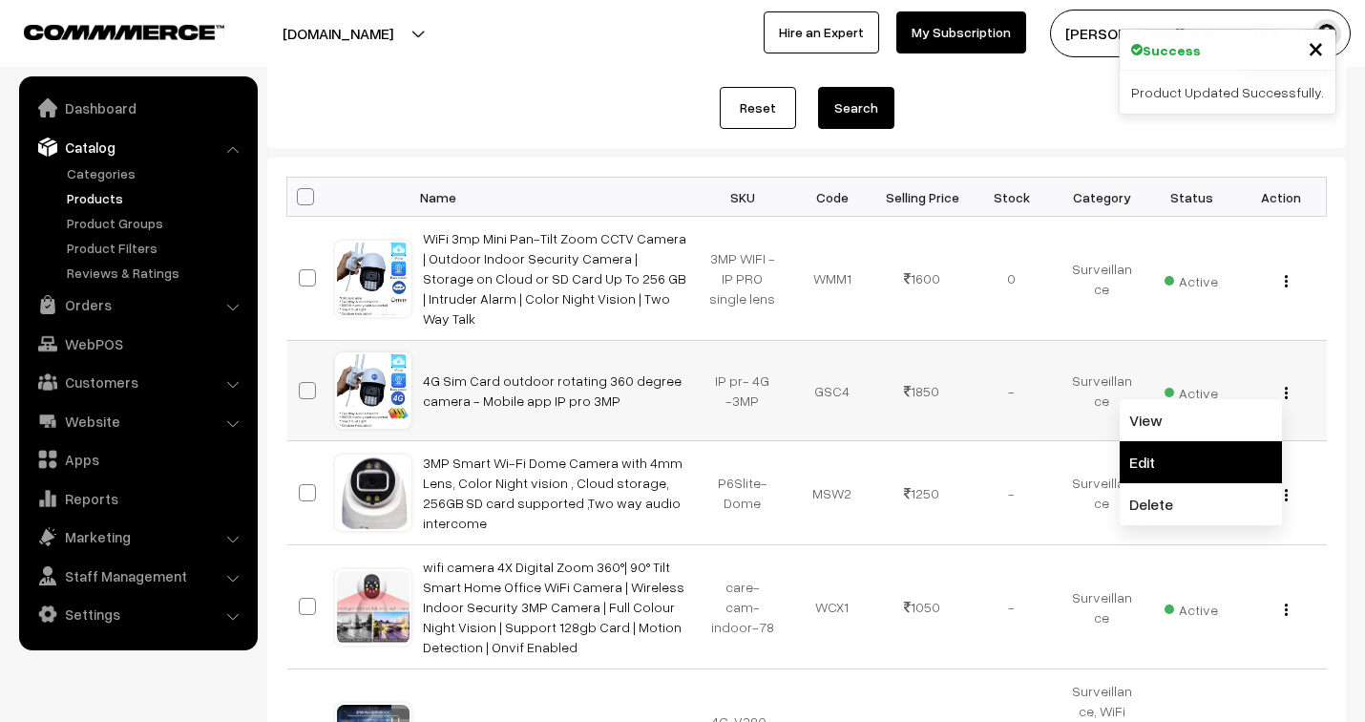
click at [1207, 447] on link "Edit" at bounding box center [1200, 462] width 162 height 42
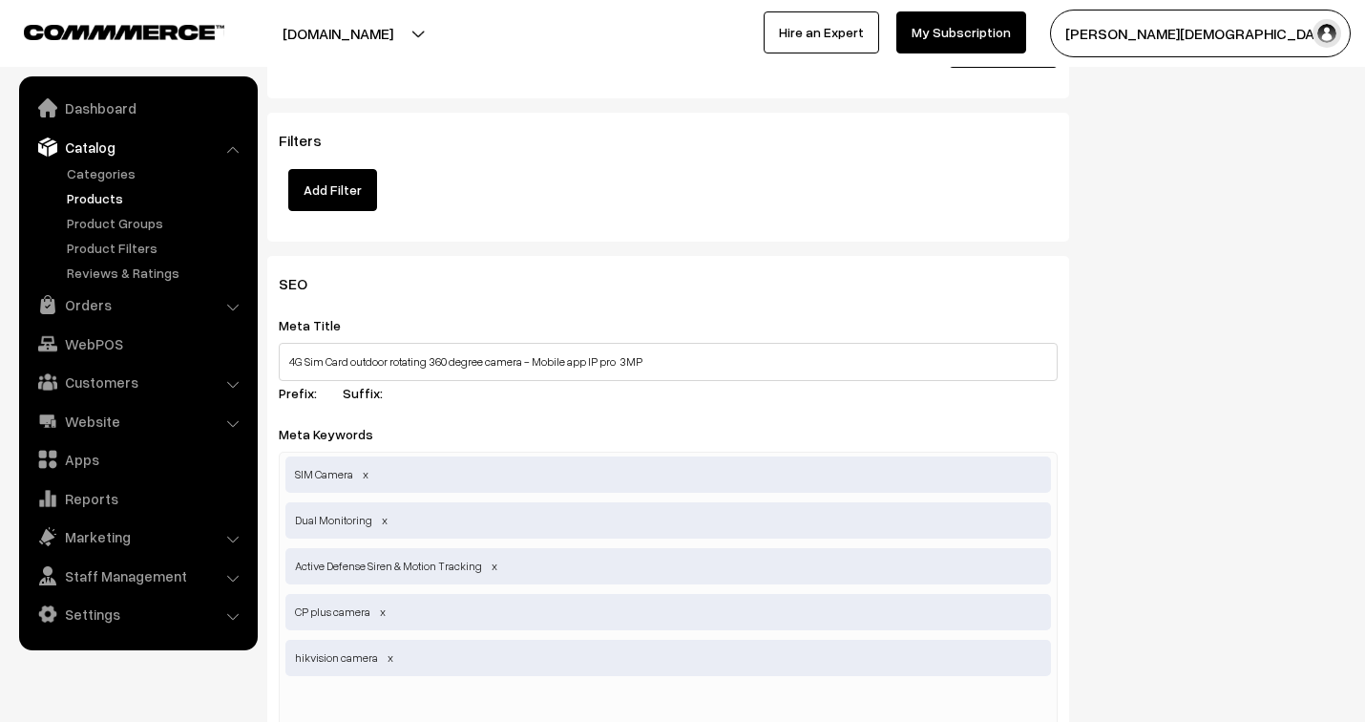
scroll to position [2332, 0]
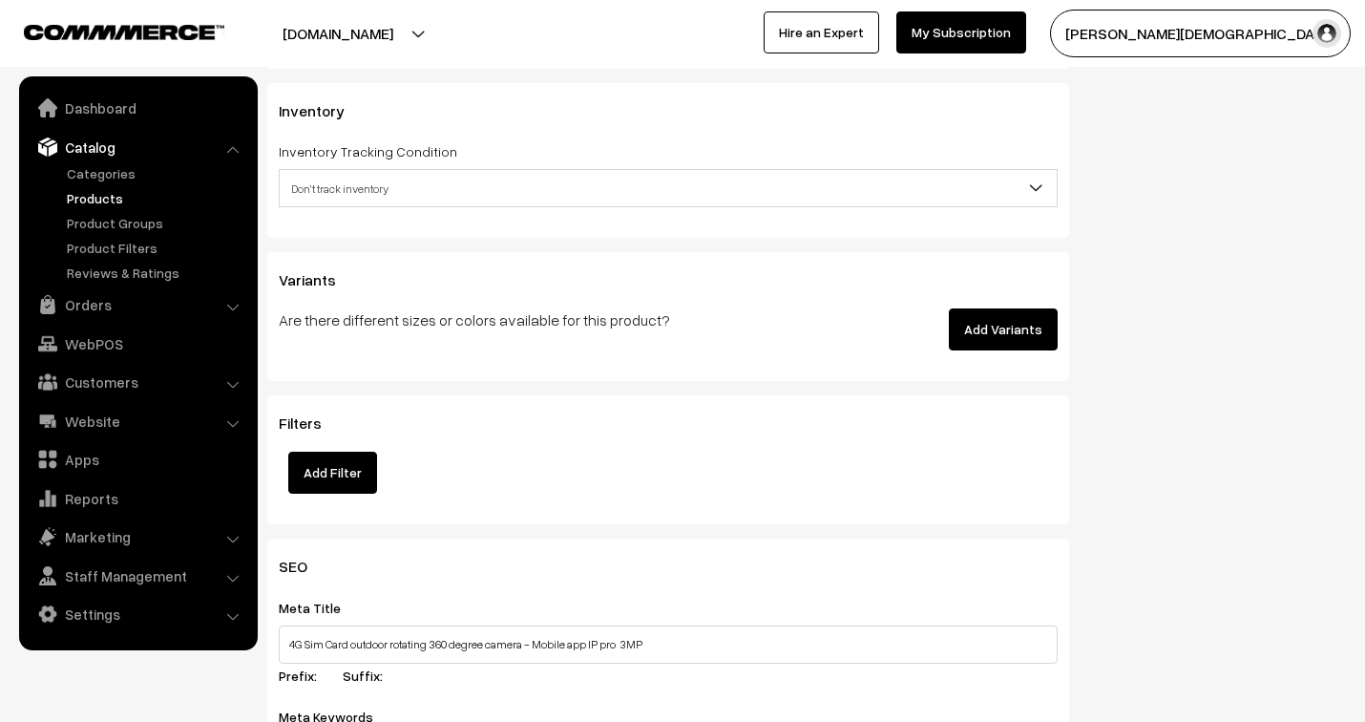
click at [456, 195] on span "Don't track inventory" at bounding box center [668, 188] width 777 height 33
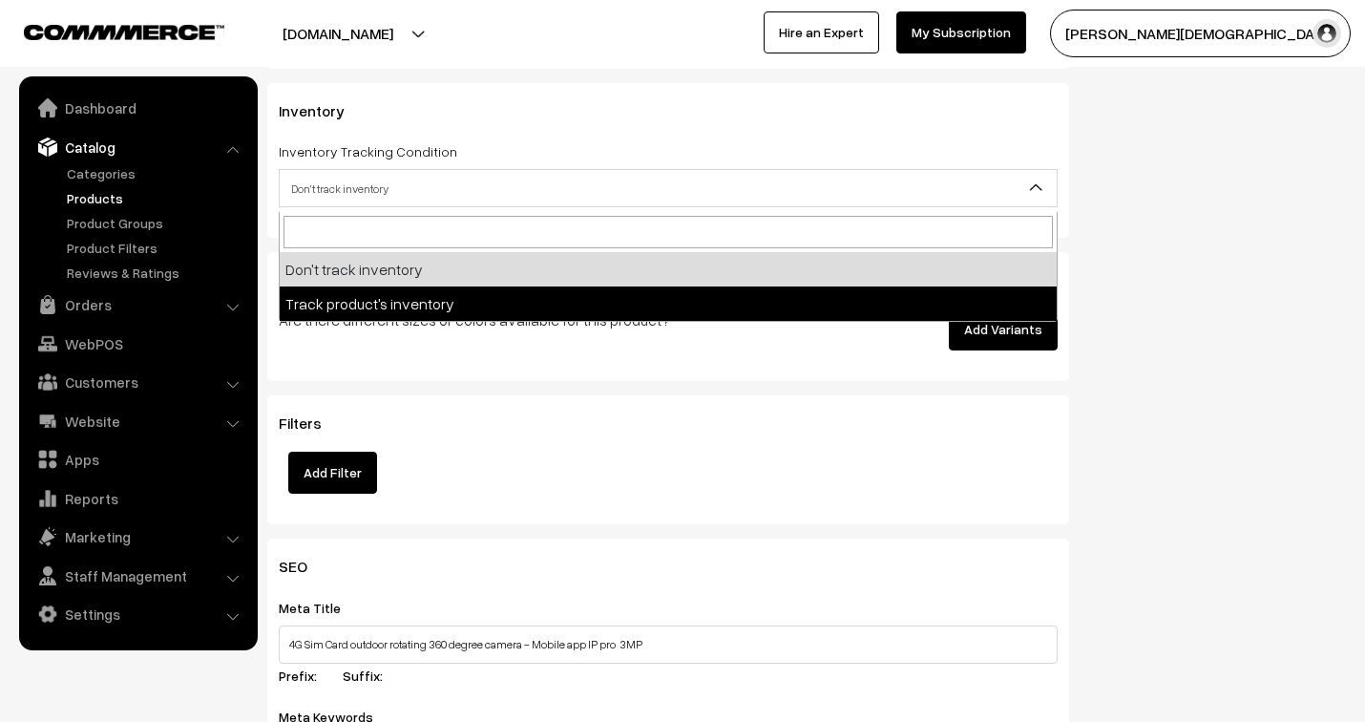
select select "2"
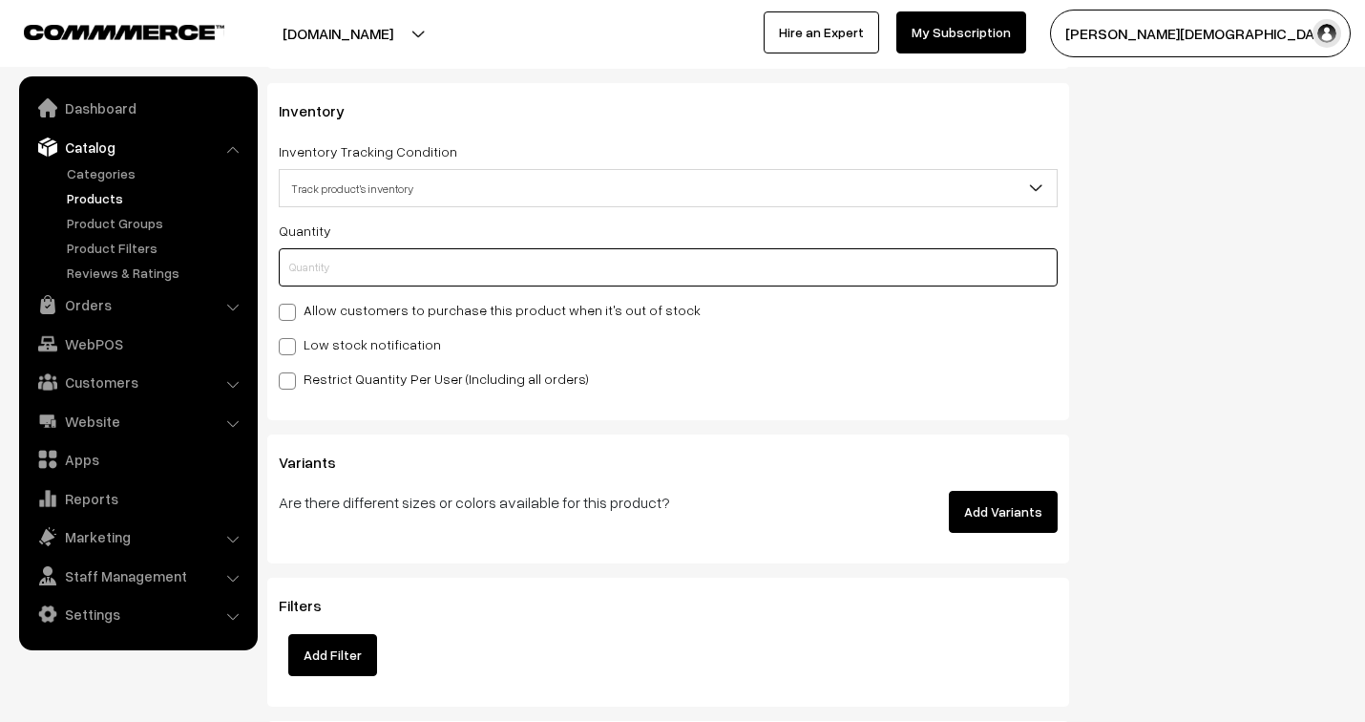
click at [402, 271] on input "text" at bounding box center [668, 267] width 779 height 38
type input "0"
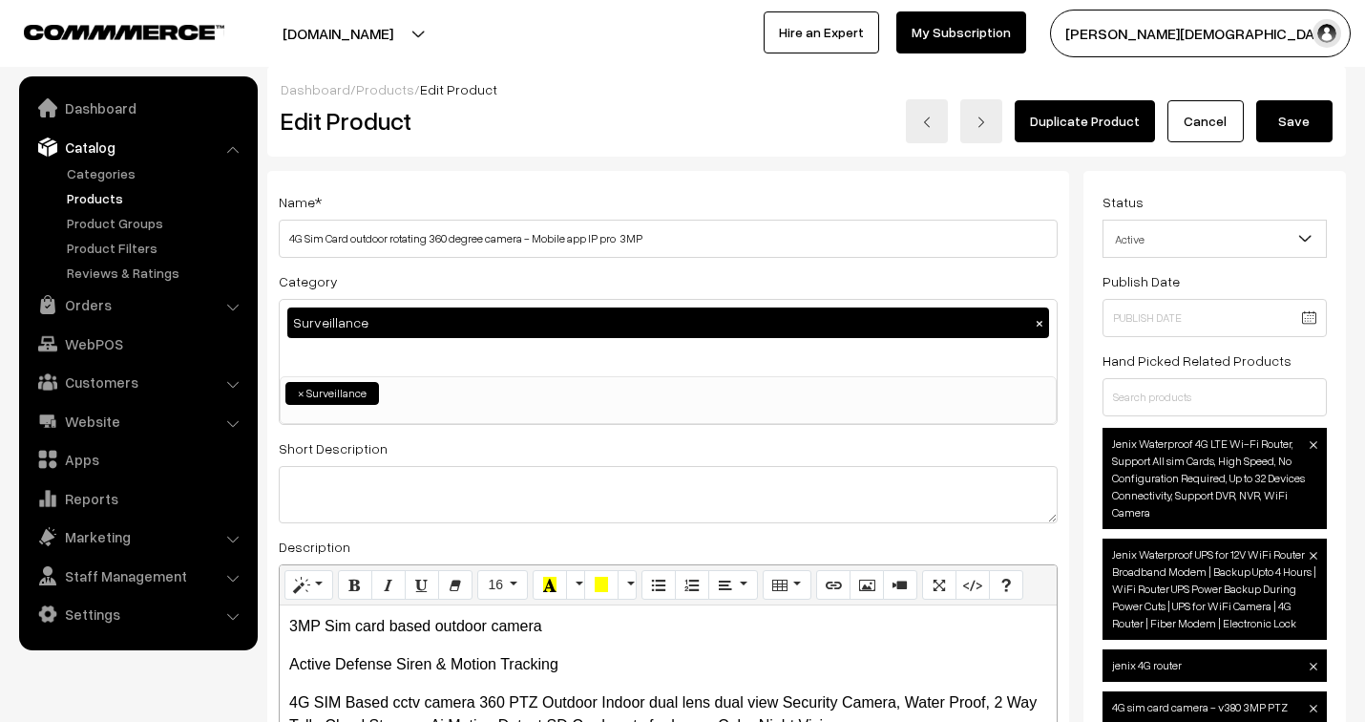
scroll to position [0, 0]
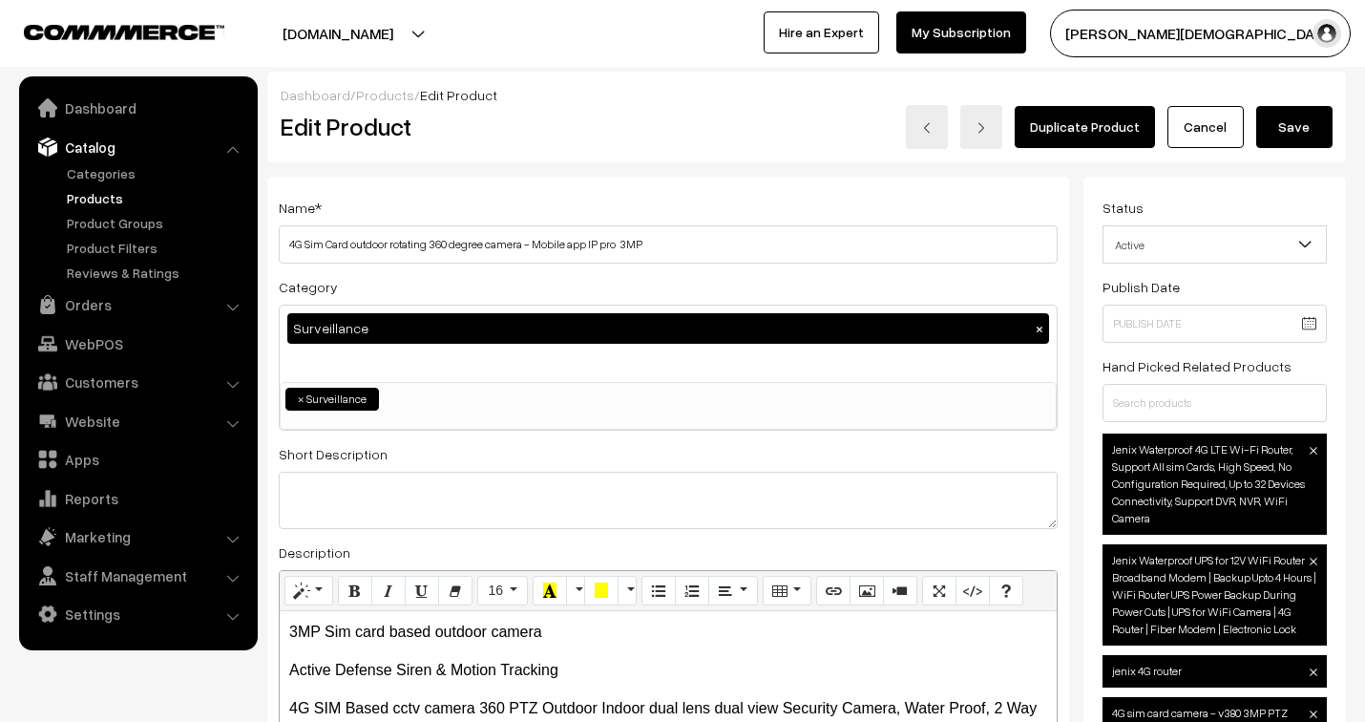
click at [1299, 128] on button "Save" at bounding box center [1294, 127] width 76 height 42
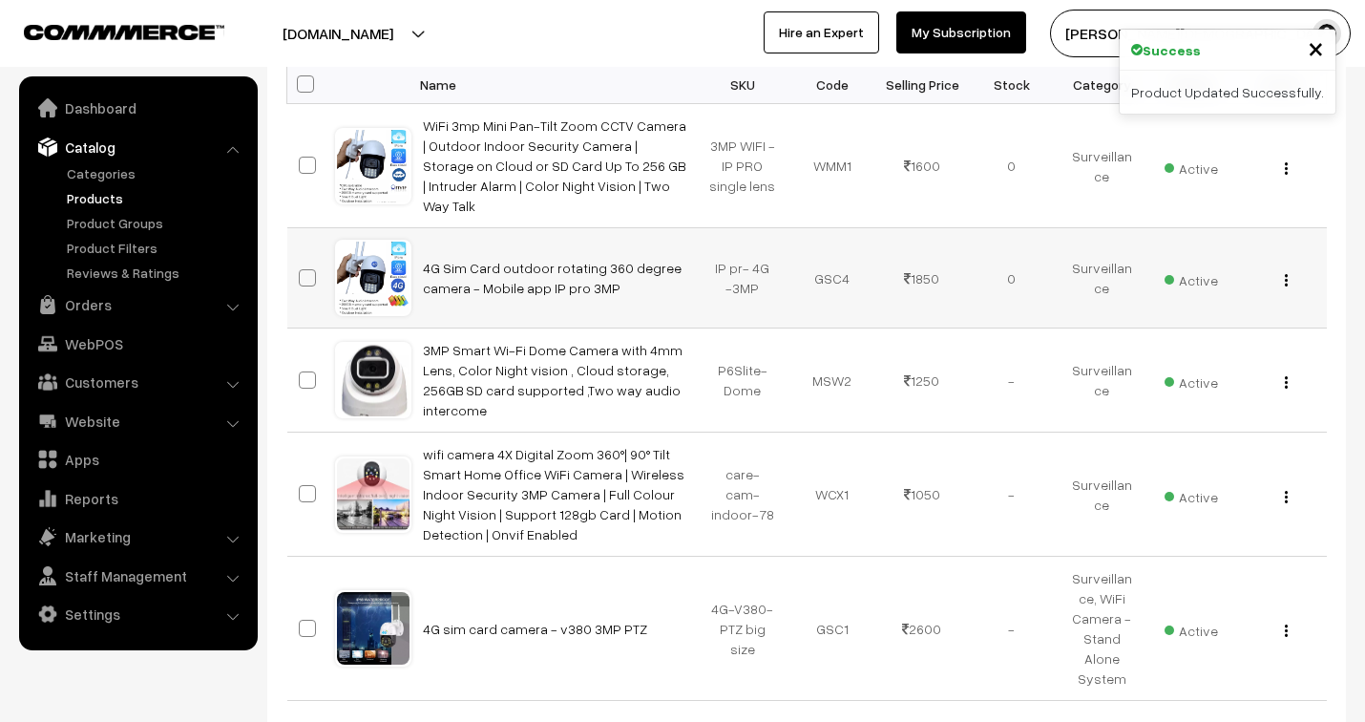
scroll to position [424, 0]
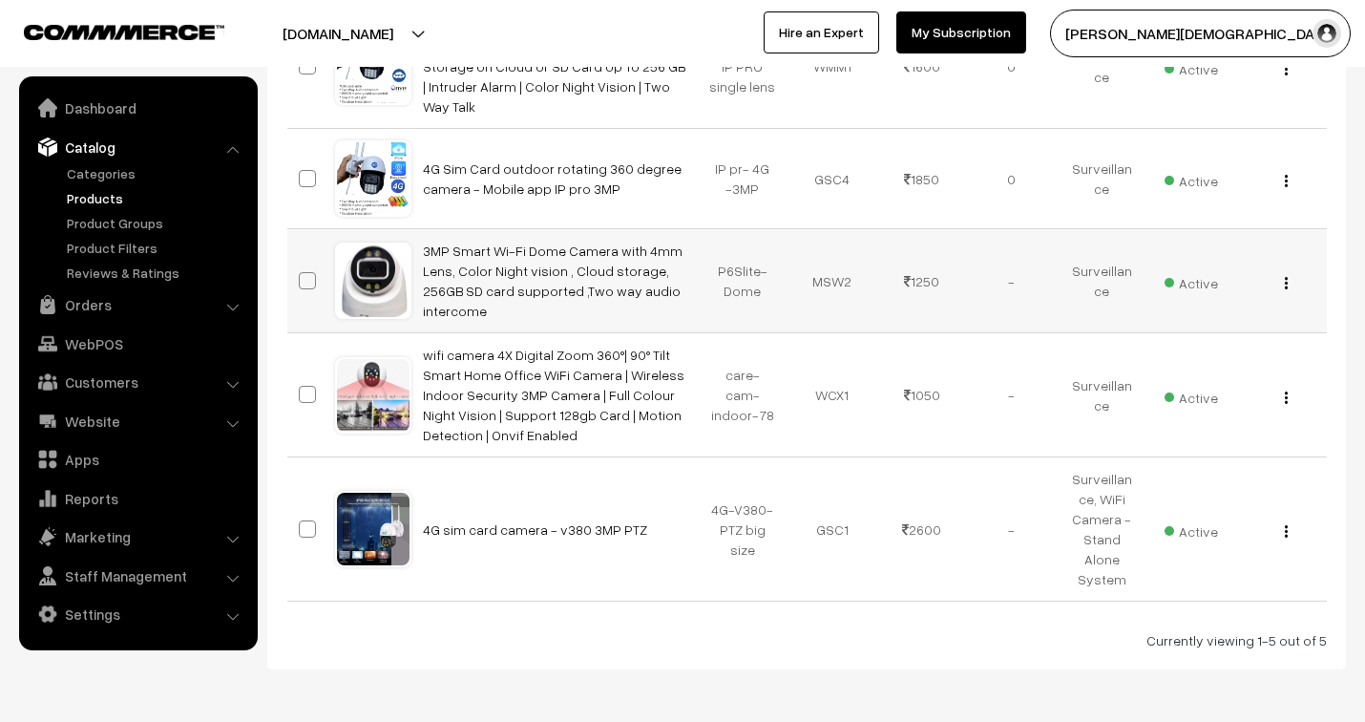
click at [1286, 277] on img "button" at bounding box center [1286, 283] width 3 height 12
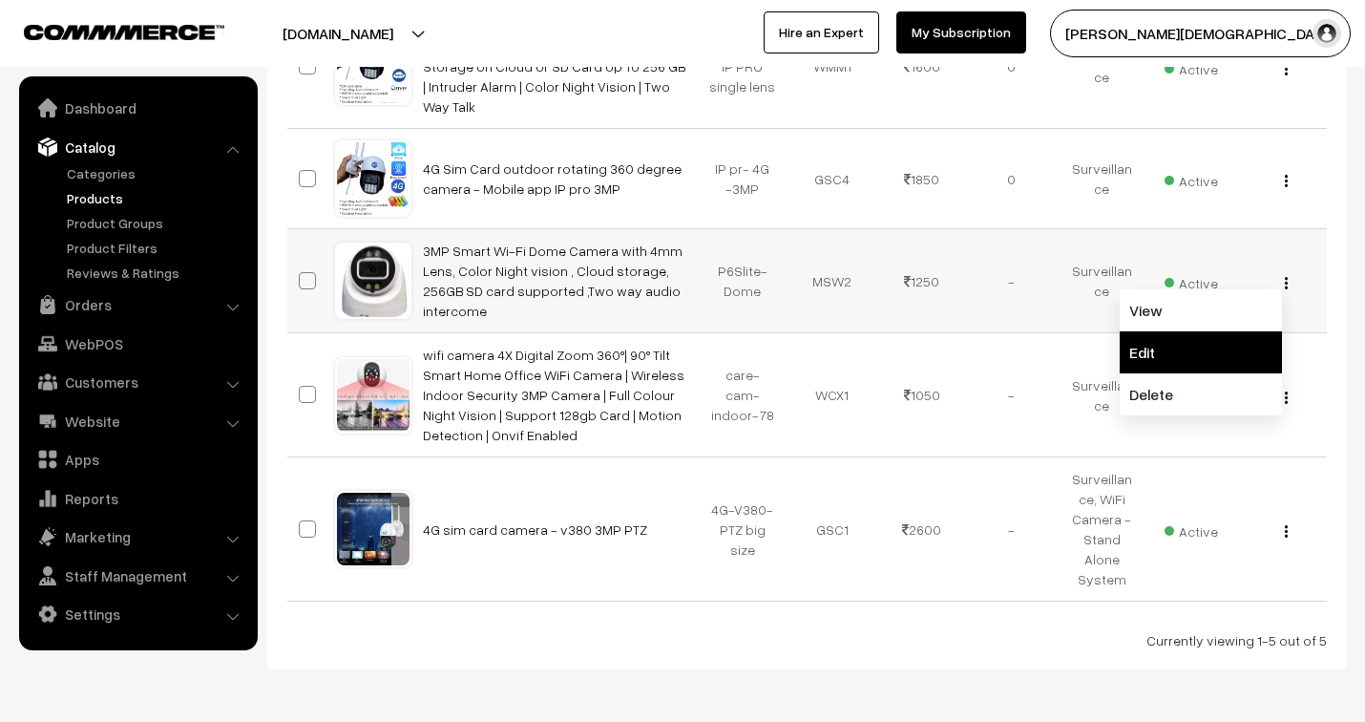
click at [1224, 335] on link "Edit" at bounding box center [1200, 352] width 162 height 42
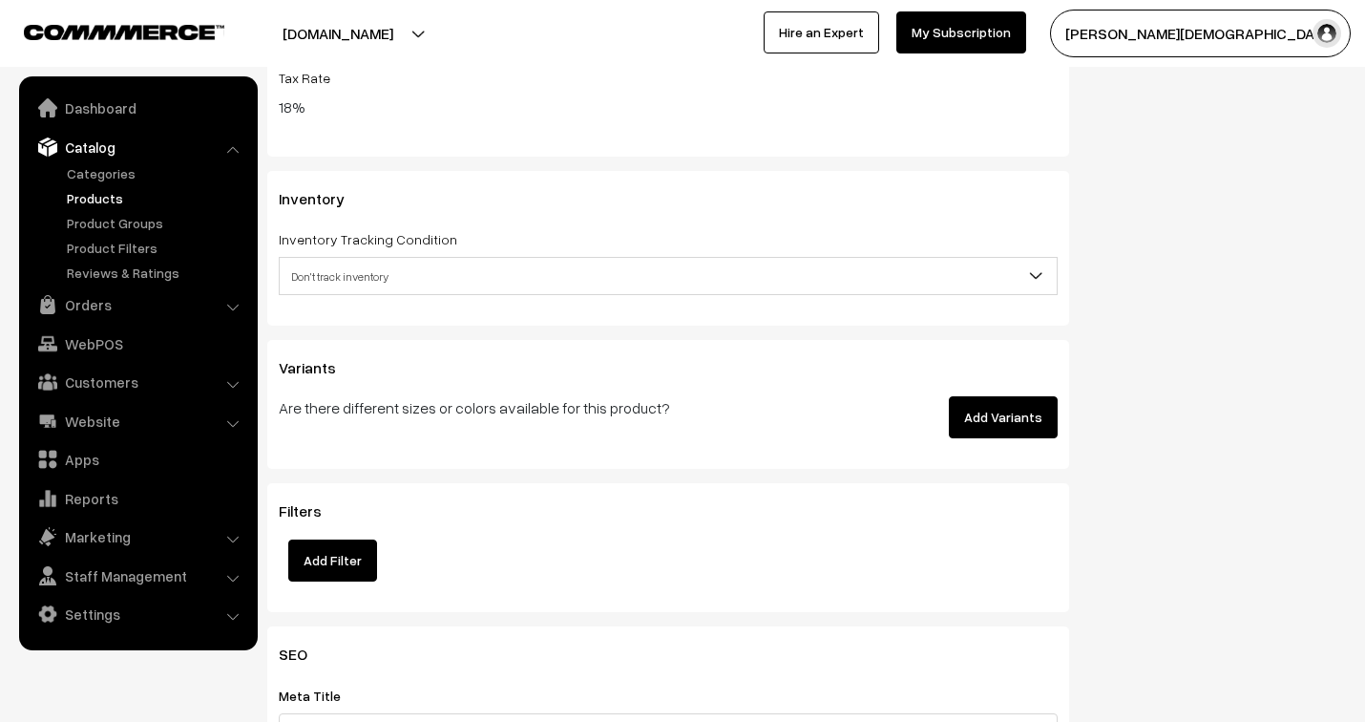
scroll to position [2227, 0]
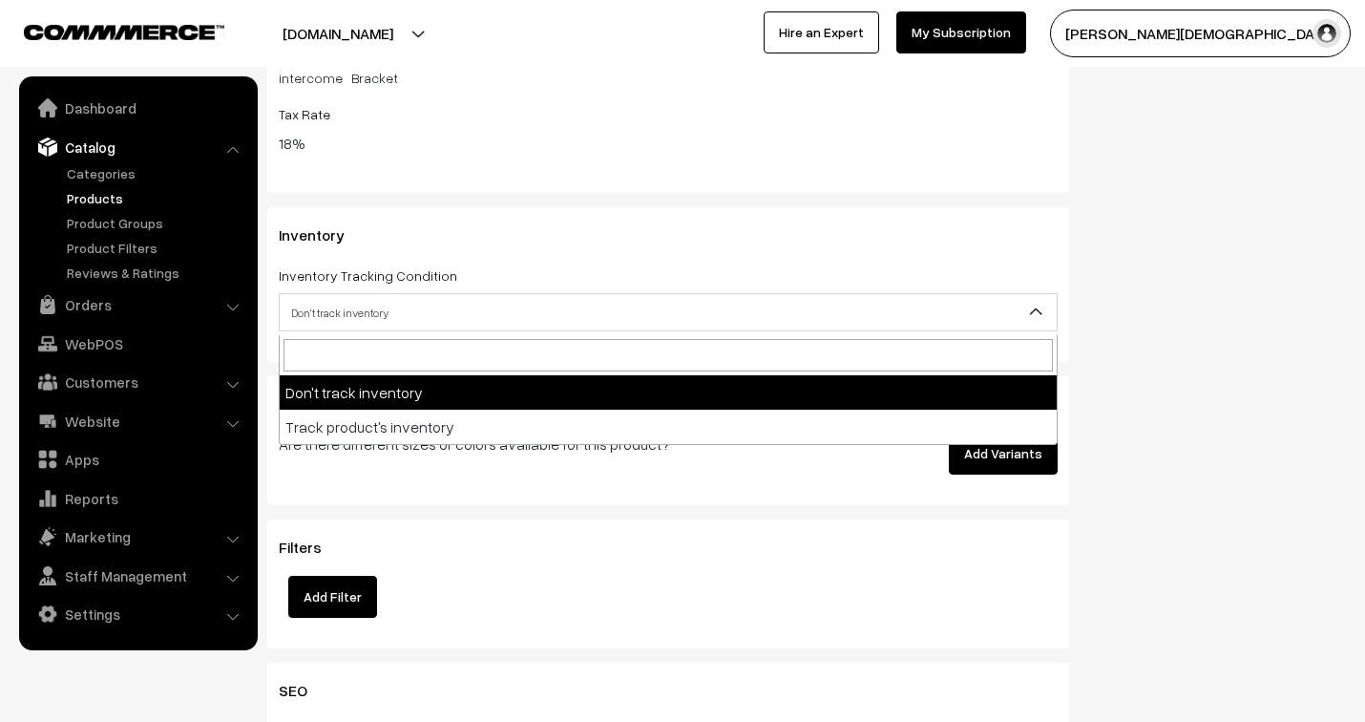
click at [455, 323] on span "Don't track inventory" at bounding box center [668, 312] width 777 height 33
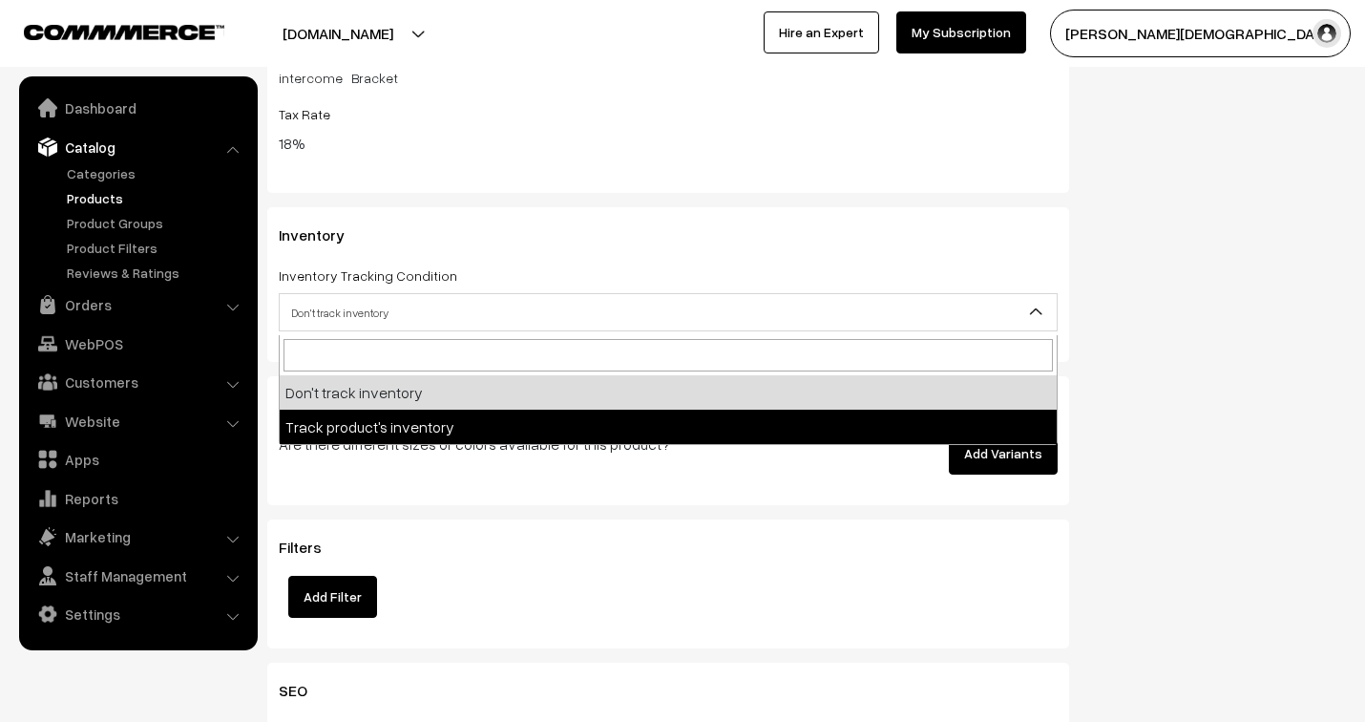
select select "2"
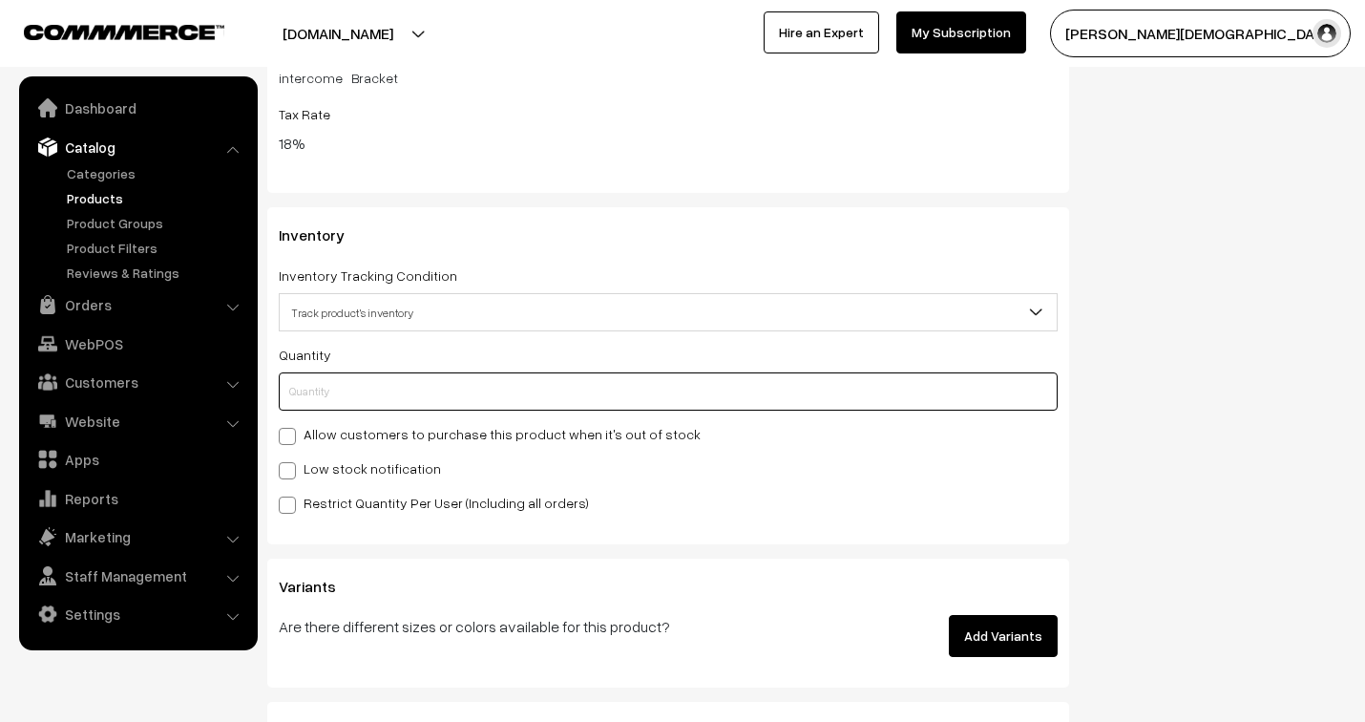
click at [386, 393] on input "text" at bounding box center [668, 391] width 779 height 38
type input "0"
click at [1027, 532] on div "Inventory Inventory Tracking Condition Don't track inventory Track product's in…" at bounding box center [668, 375] width 802 height 337
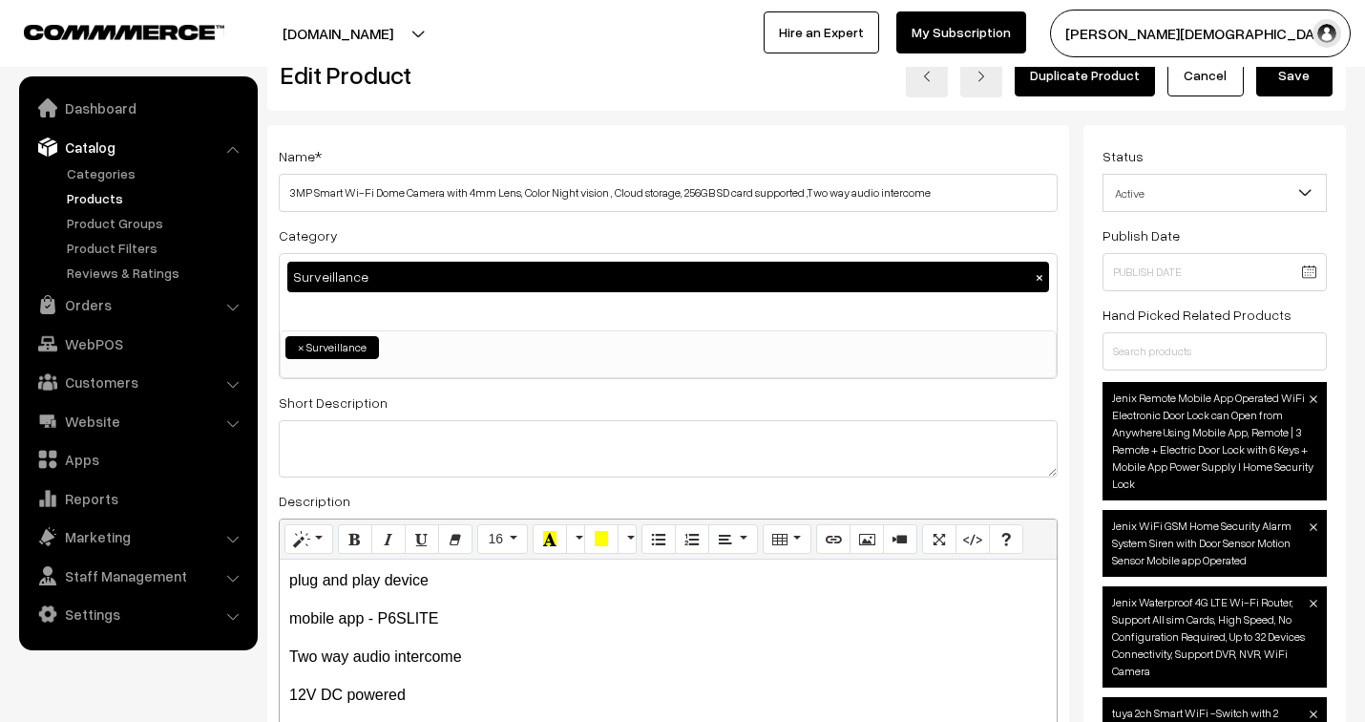
scroll to position [0, 0]
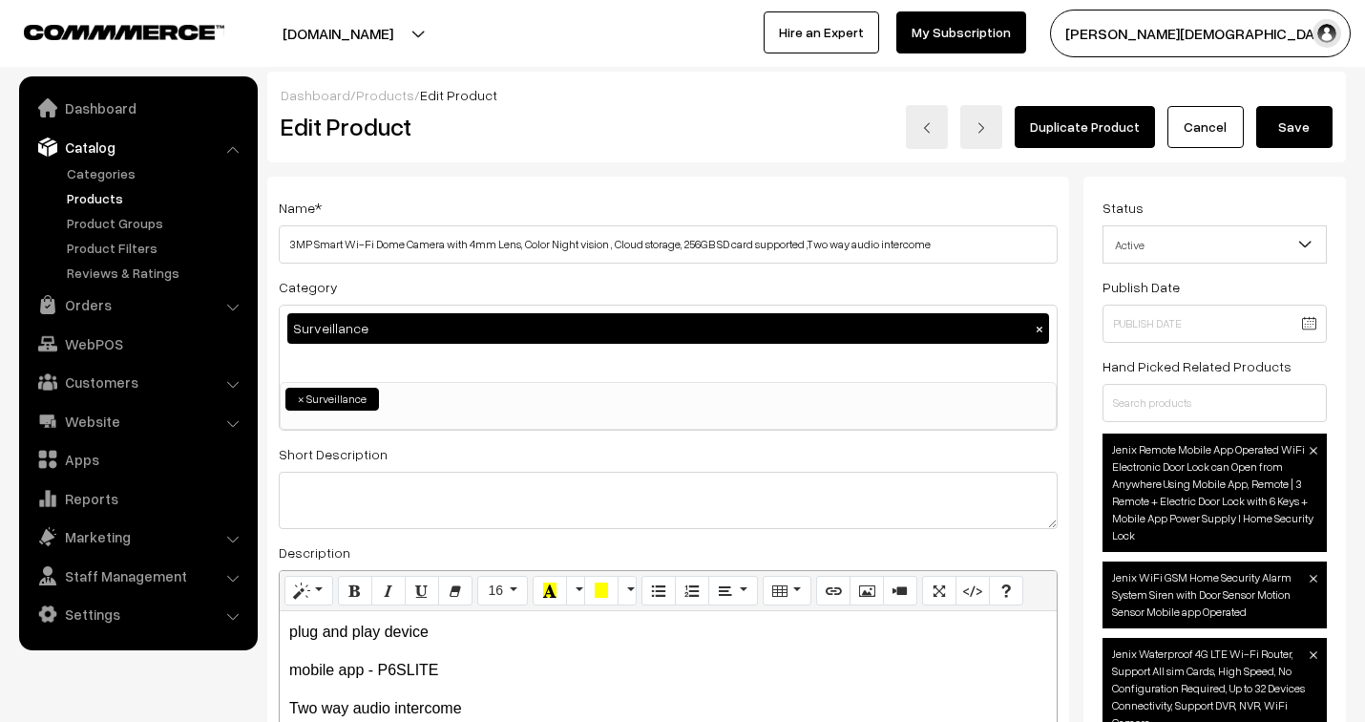
click at [1300, 127] on button "Save" at bounding box center [1294, 127] width 76 height 42
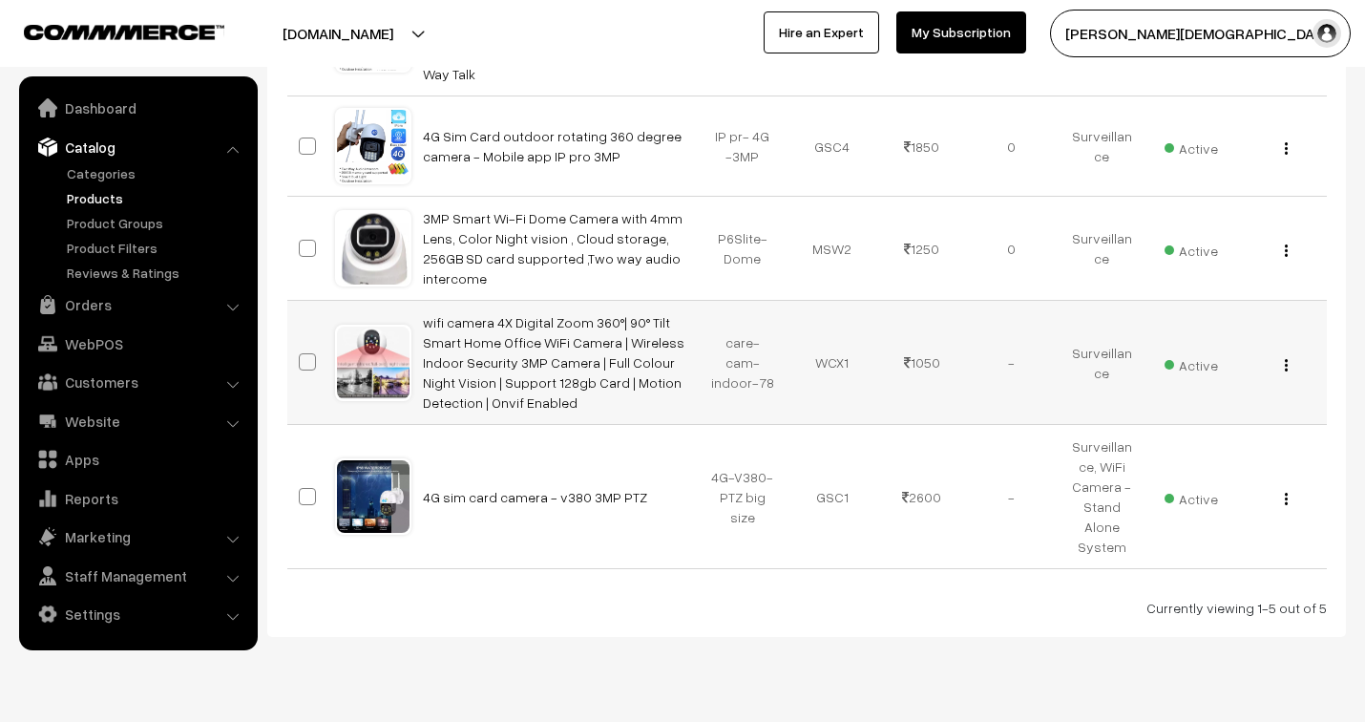
scroll to position [471, 0]
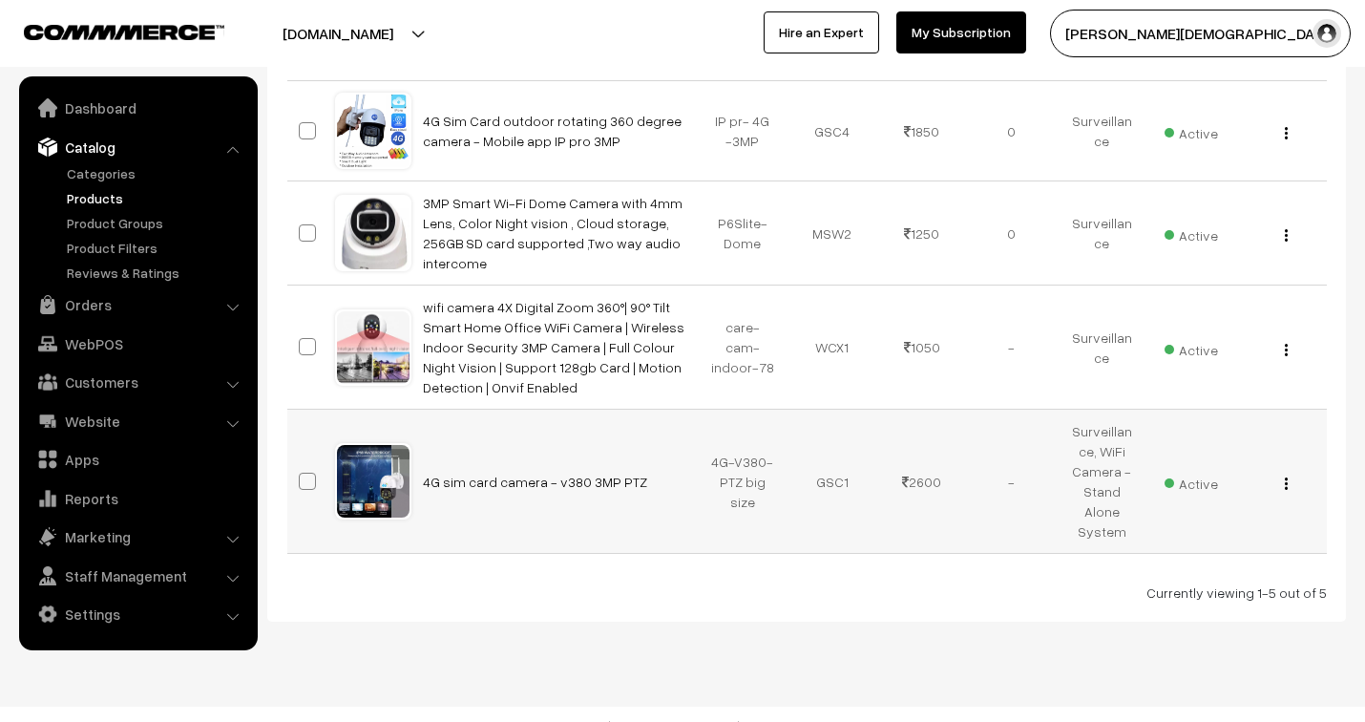
click at [1285, 477] on img "button" at bounding box center [1286, 483] width 3 height 12
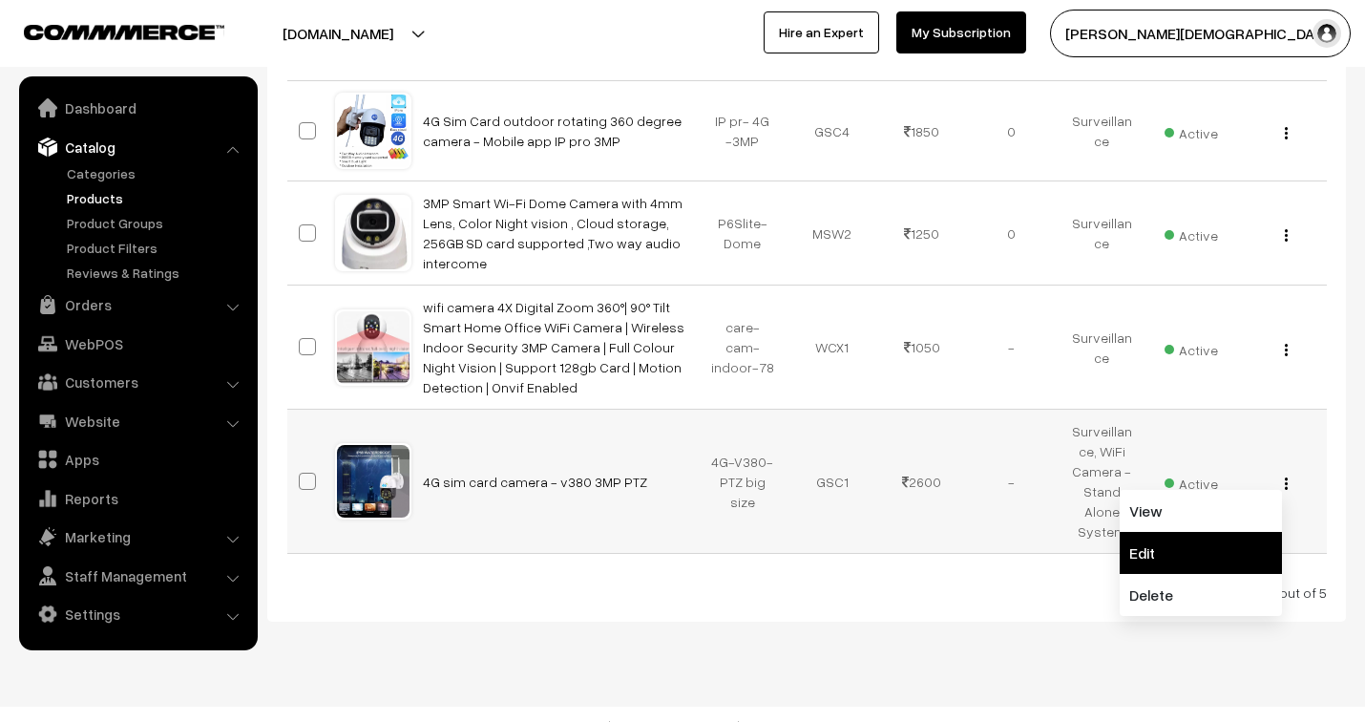
click at [1176, 532] on link "Edit" at bounding box center [1200, 553] width 162 height 42
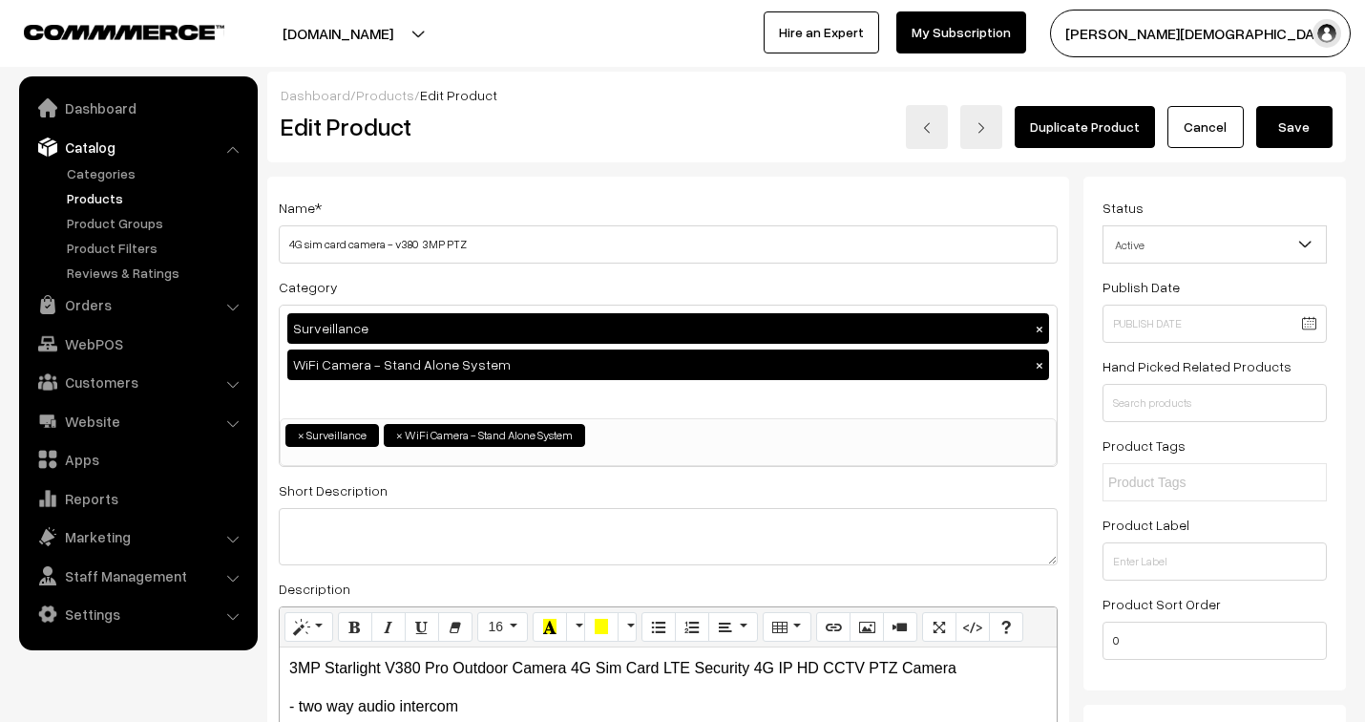
click at [1313, 122] on button "Save" at bounding box center [1294, 127] width 76 height 42
